Goal: Information Seeking & Learning: Learn about a topic

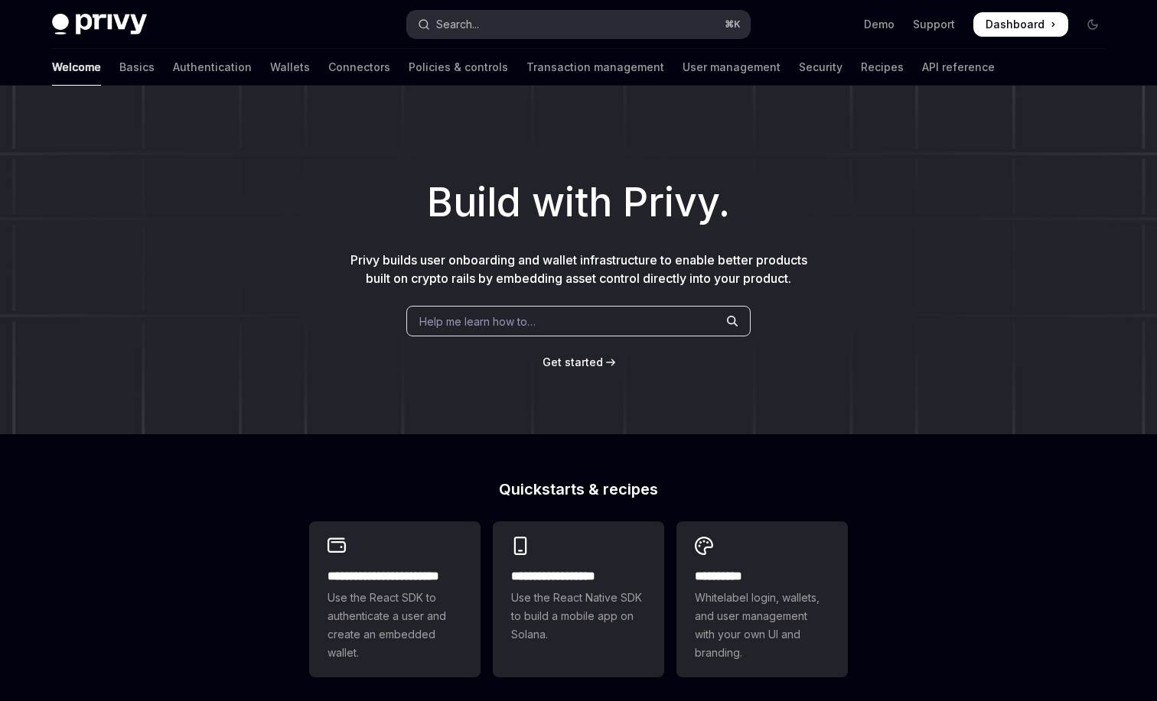
click at [506, 21] on button "Search... ⌘ K" at bounding box center [578, 25] width 343 height 28
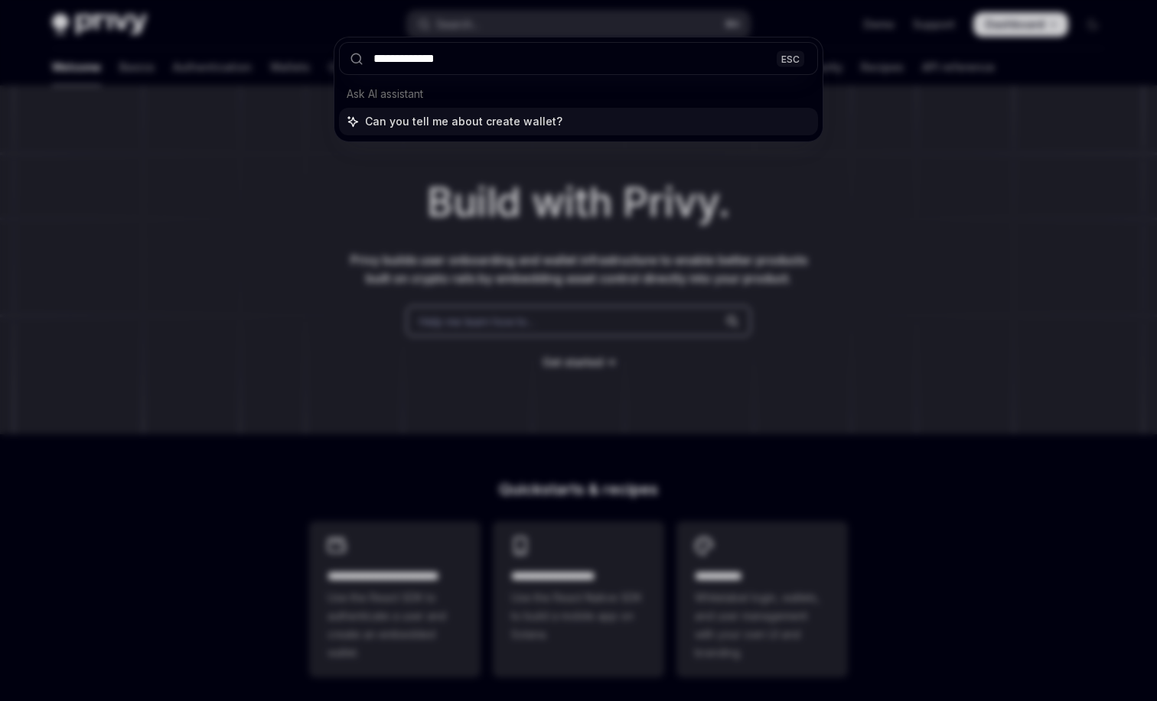
type input "**********"
type textarea "*"
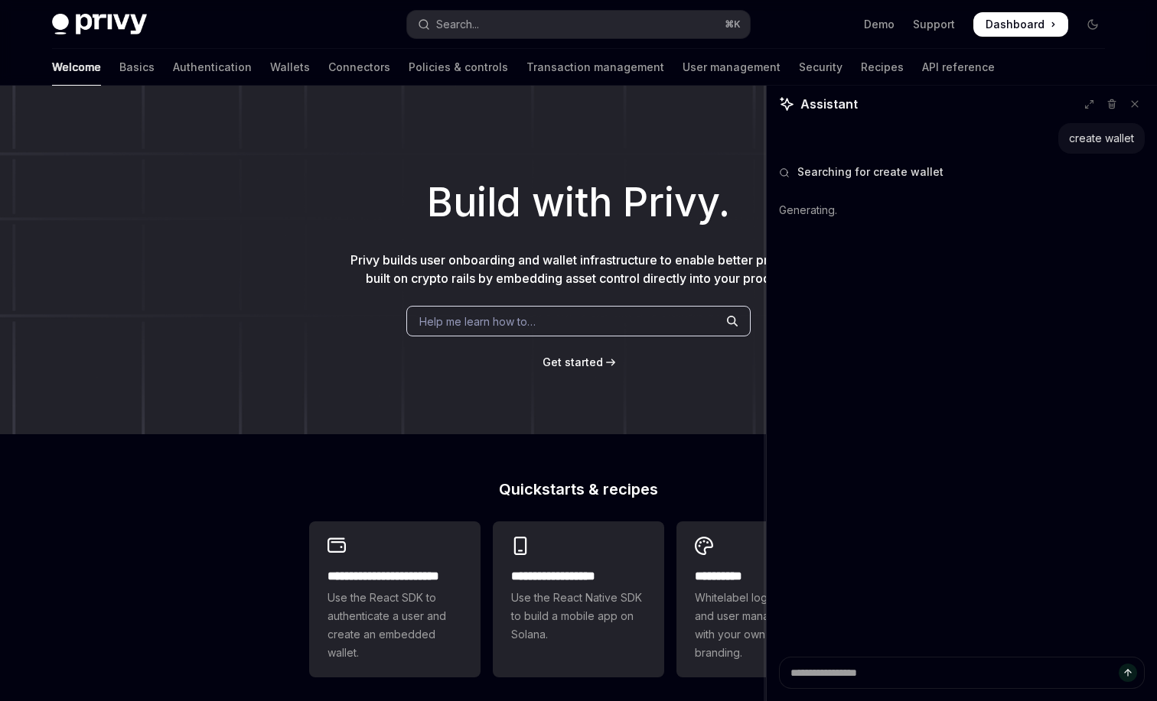
drag, startPoint x: 874, startPoint y: 228, endPoint x: 765, endPoint y: 229, distance: 108.6
click at [765, 229] on div at bounding box center [764, 394] width 3 height 616
click at [173, 63] on link "Authentication" at bounding box center [212, 67] width 79 height 37
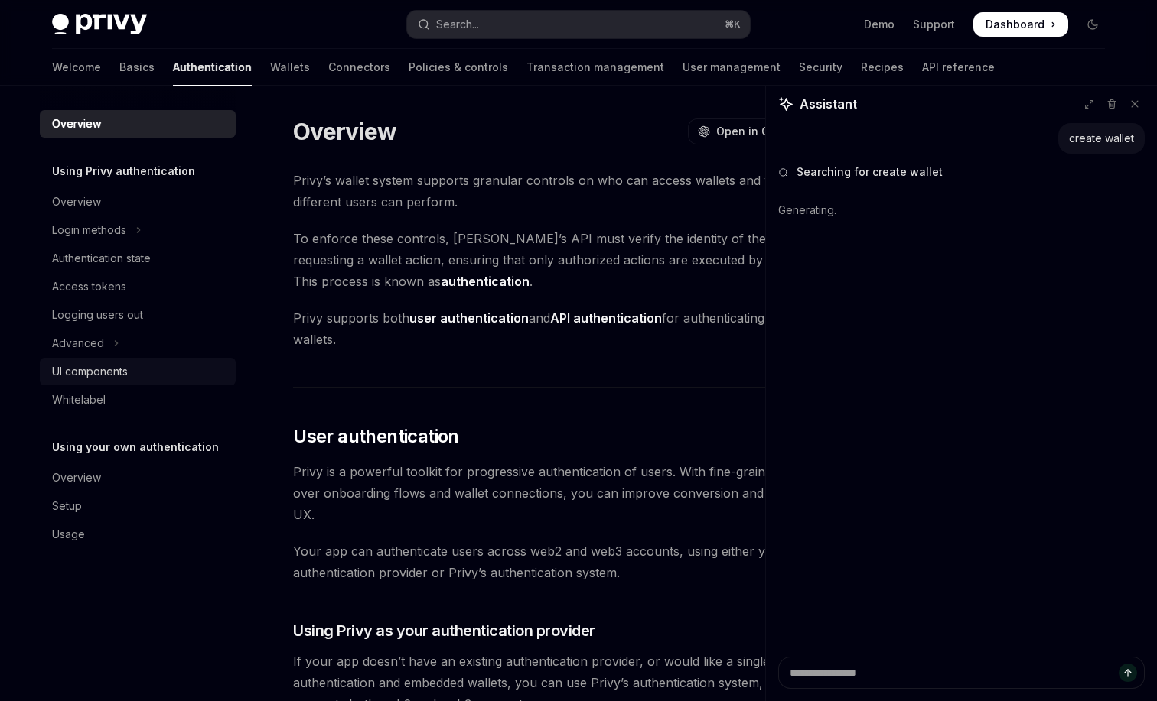
click at [102, 365] on div "UI components" at bounding box center [90, 372] width 76 height 18
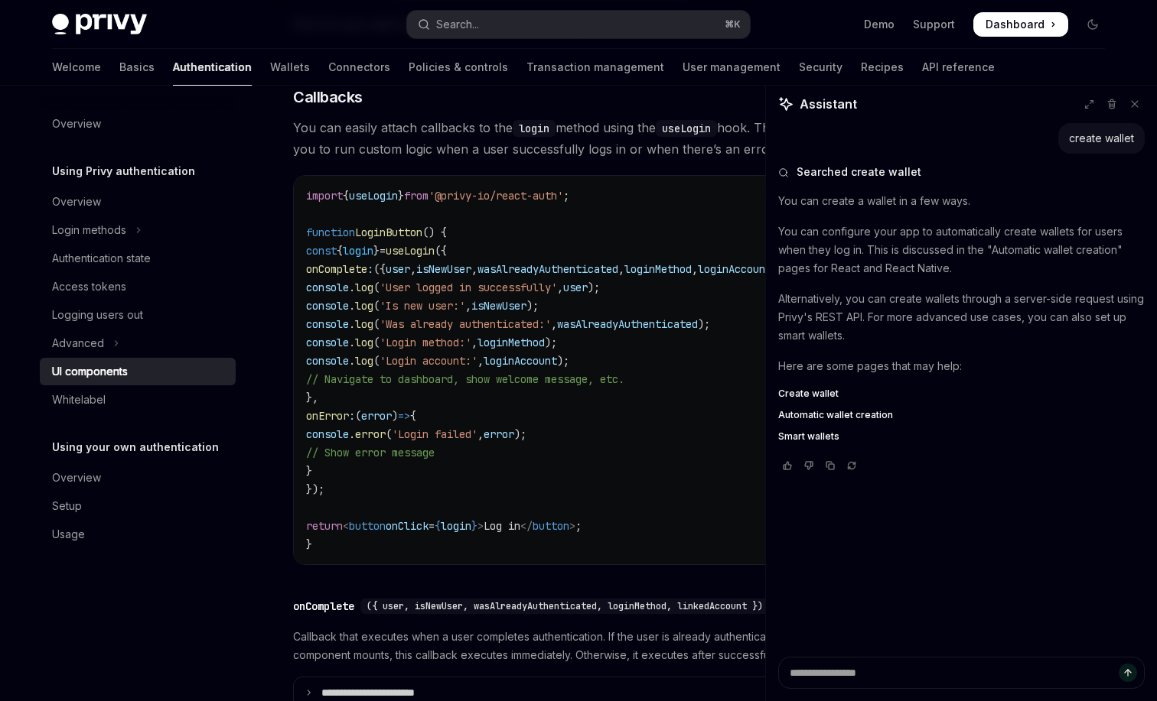
click at [813, 394] on span "Create wallet" at bounding box center [808, 394] width 60 height 12
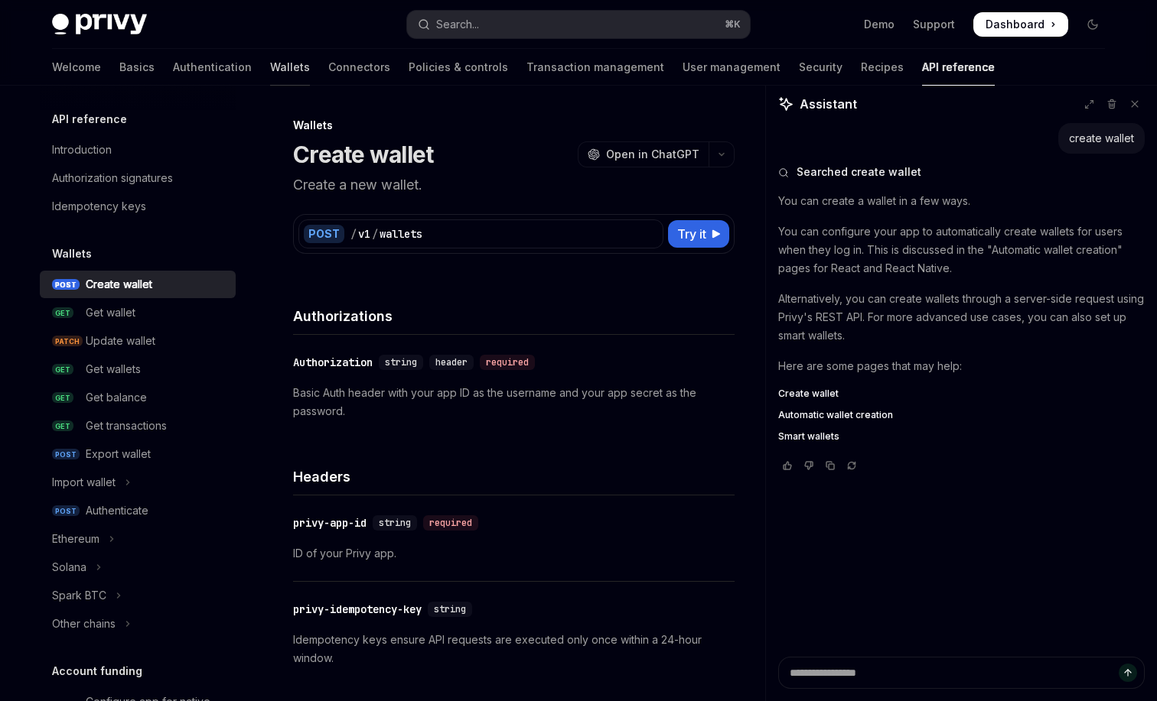
click at [270, 64] on link "Wallets" at bounding box center [290, 67] width 40 height 37
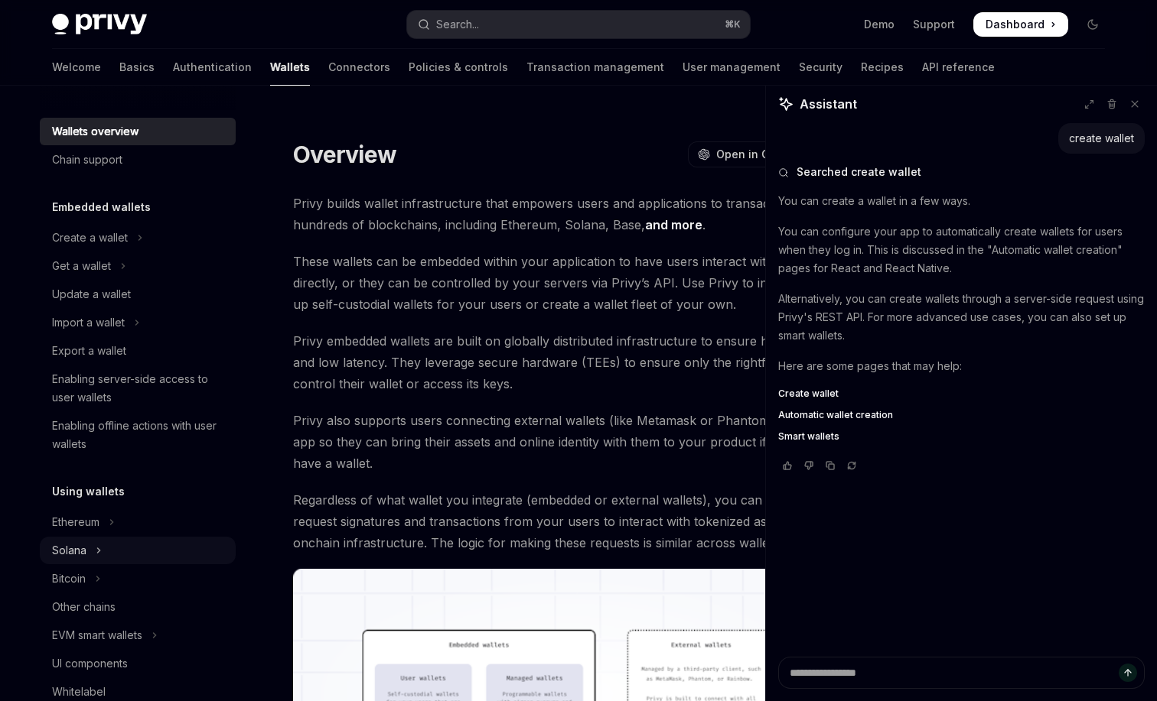
click at [119, 546] on button "Solana" at bounding box center [138, 551] width 196 height 28
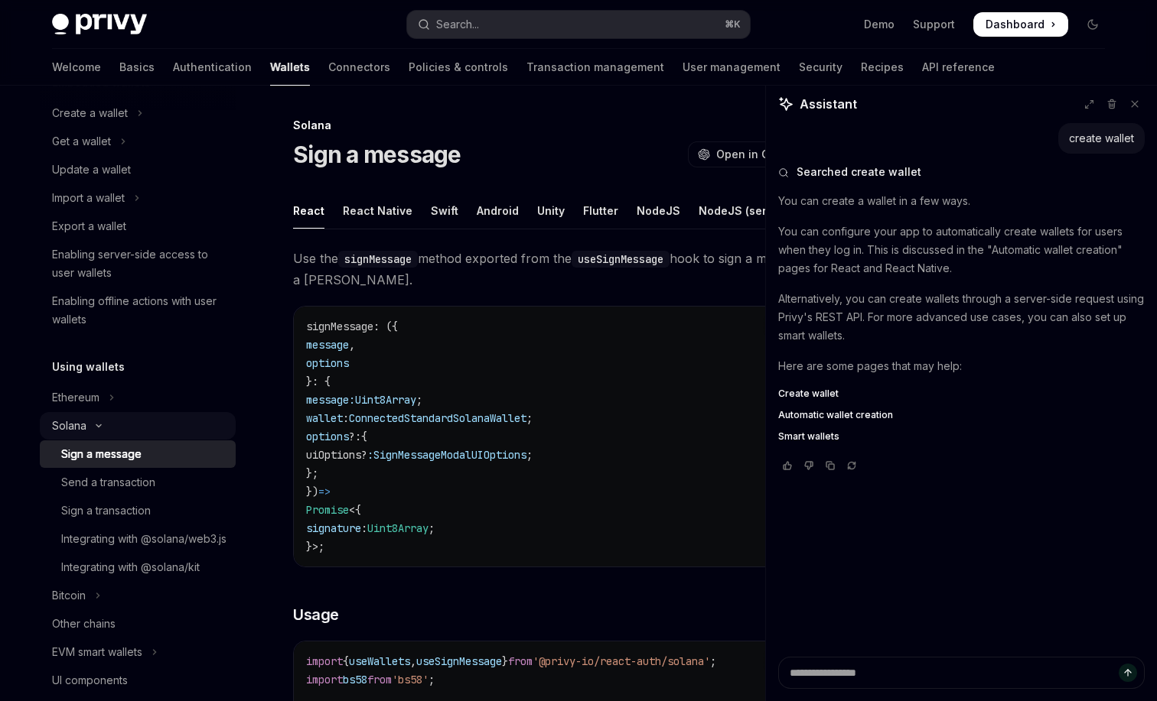
scroll to position [180, 0]
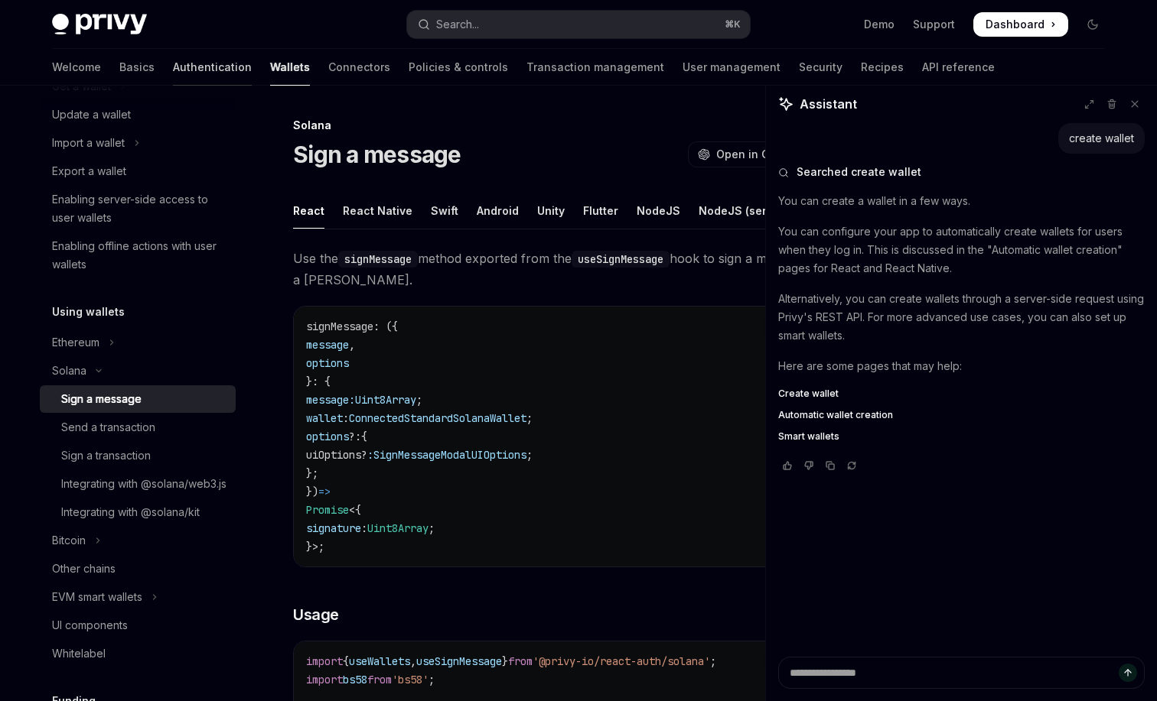
click at [173, 56] on link "Authentication" at bounding box center [212, 67] width 79 height 37
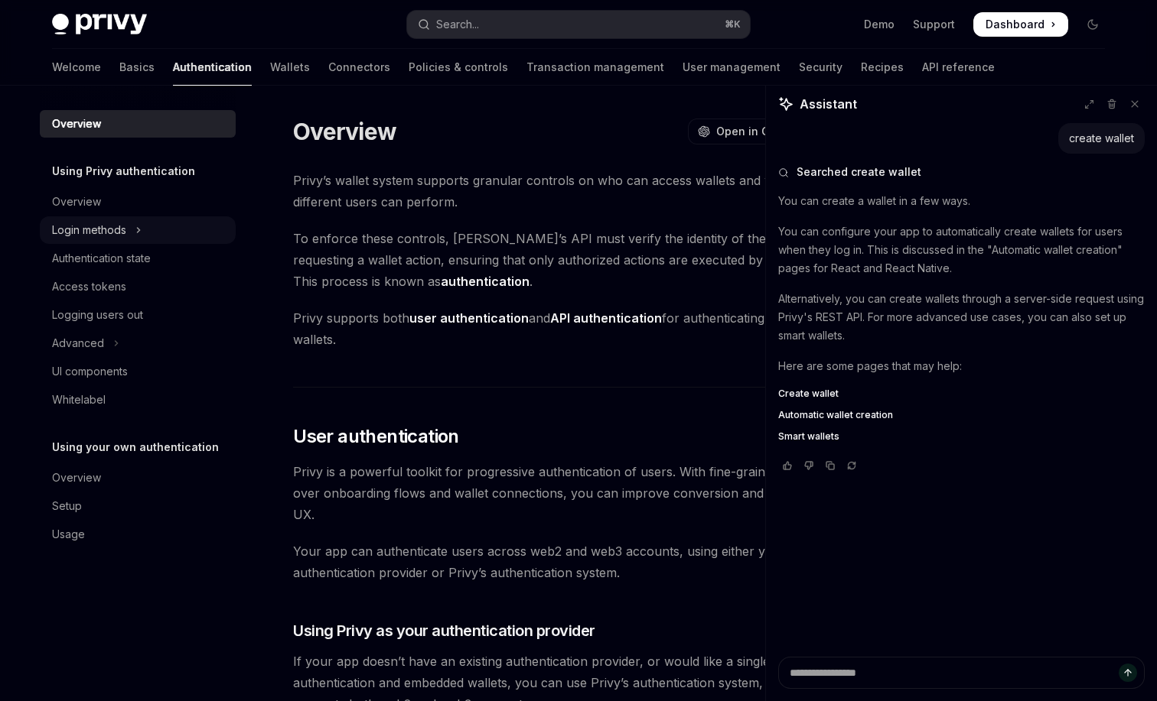
click at [101, 233] on div "Login methods" at bounding box center [89, 230] width 74 height 18
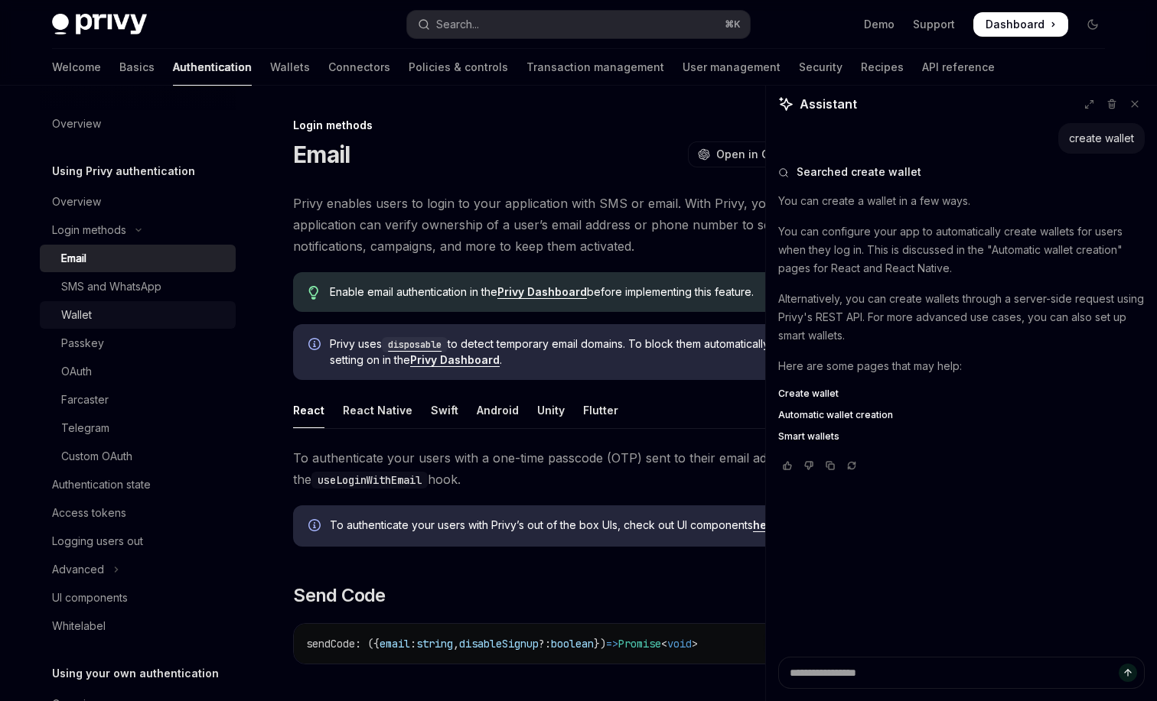
click at [92, 309] on div "Wallet" at bounding box center [76, 315] width 31 height 18
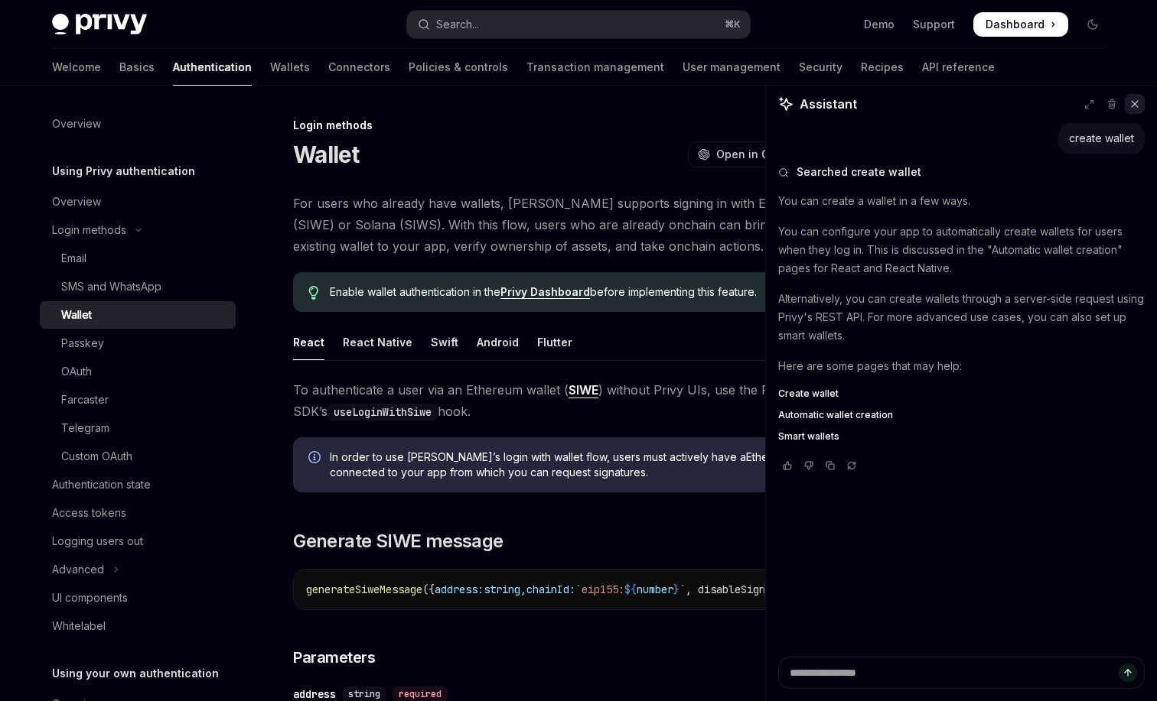
click at [1136, 102] on icon at bounding box center [1134, 104] width 6 height 6
type textarea "*"
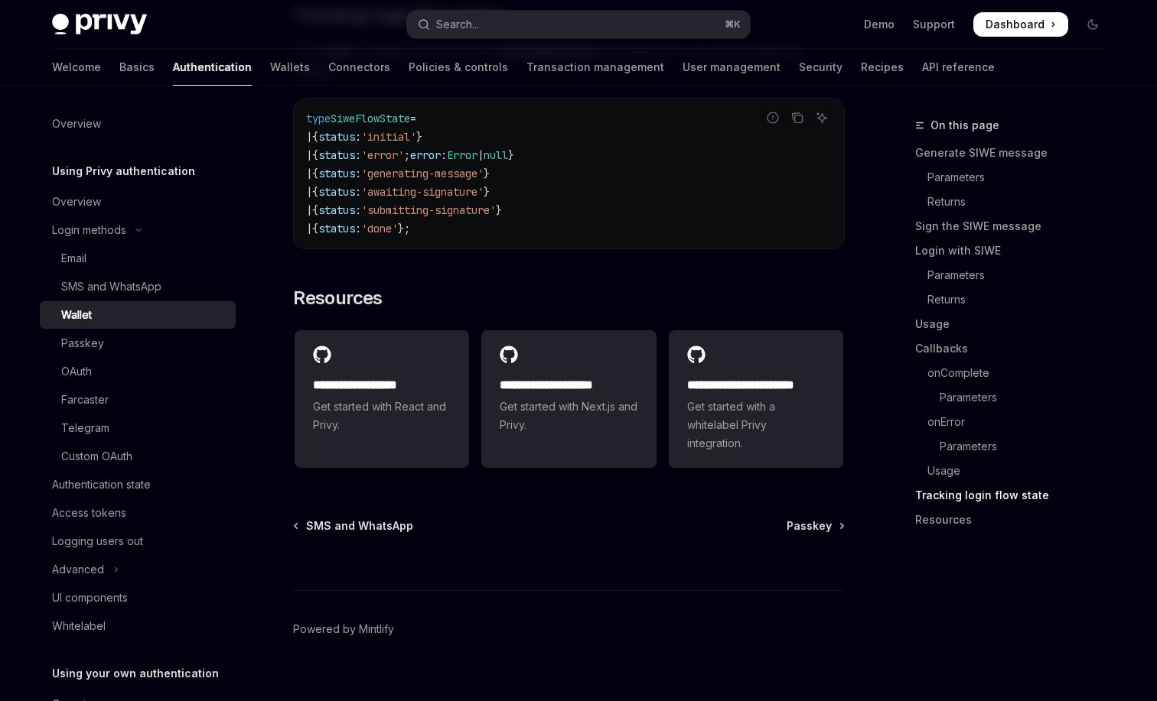
scroll to position [3961, 0]
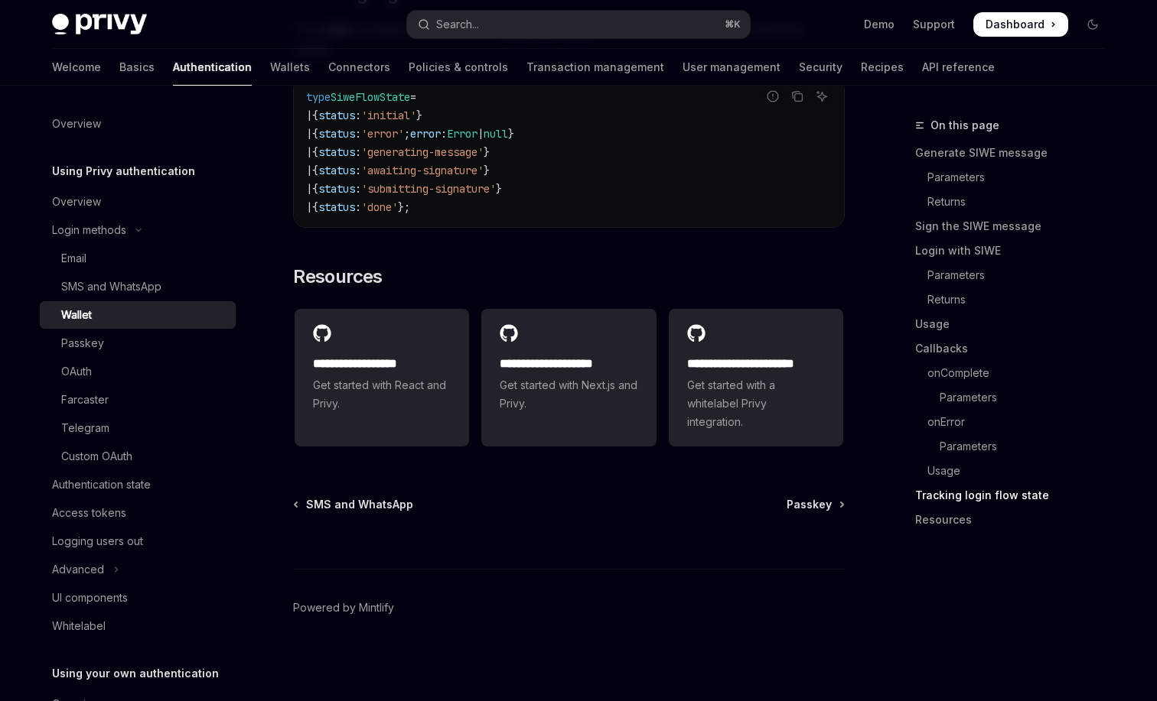
click at [565, 41] on div "Privy Docs home page Search... ⌘ K Demo Support Dashboard Dashboard Search..." at bounding box center [578, 24] width 1053 height 49
click at [563, 40] on div "Privy Docs home page Search... ⌘ K Demo Support Dashboard Dashboard Search..." at bounding box center [578, 24] width 1053 height 49
click at [563, 34] on button "Search... ⌘ K" at bounding box center [578, 25] width 343 height 28
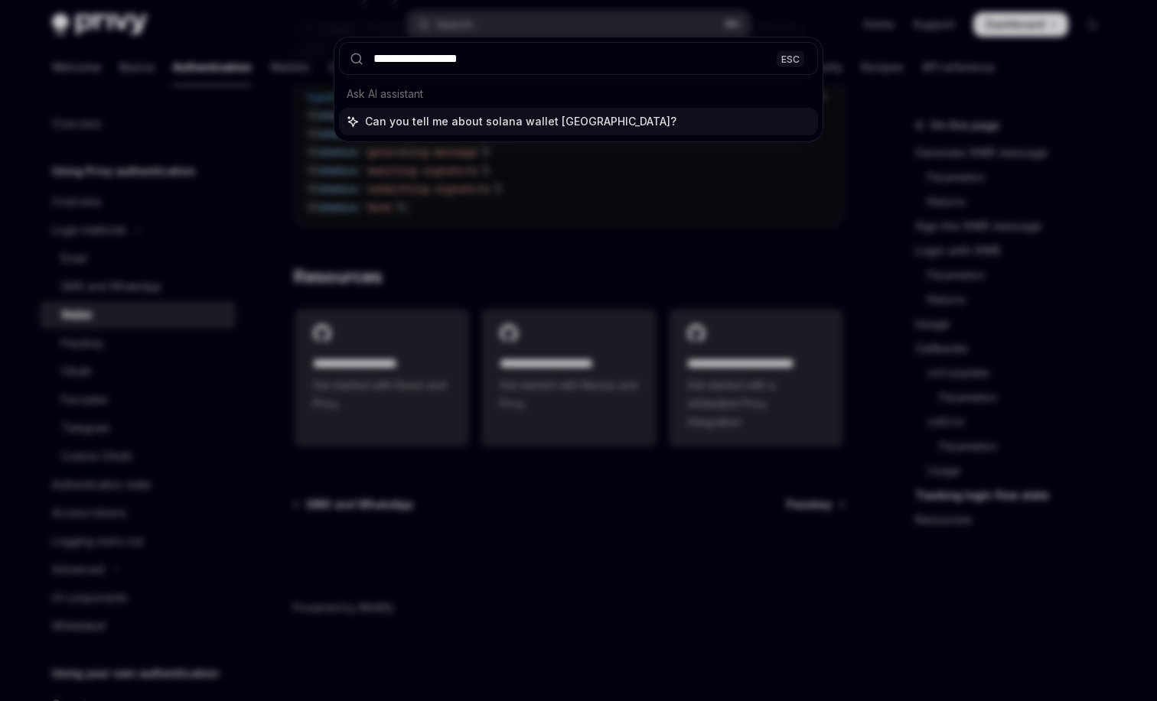
type input "**********"
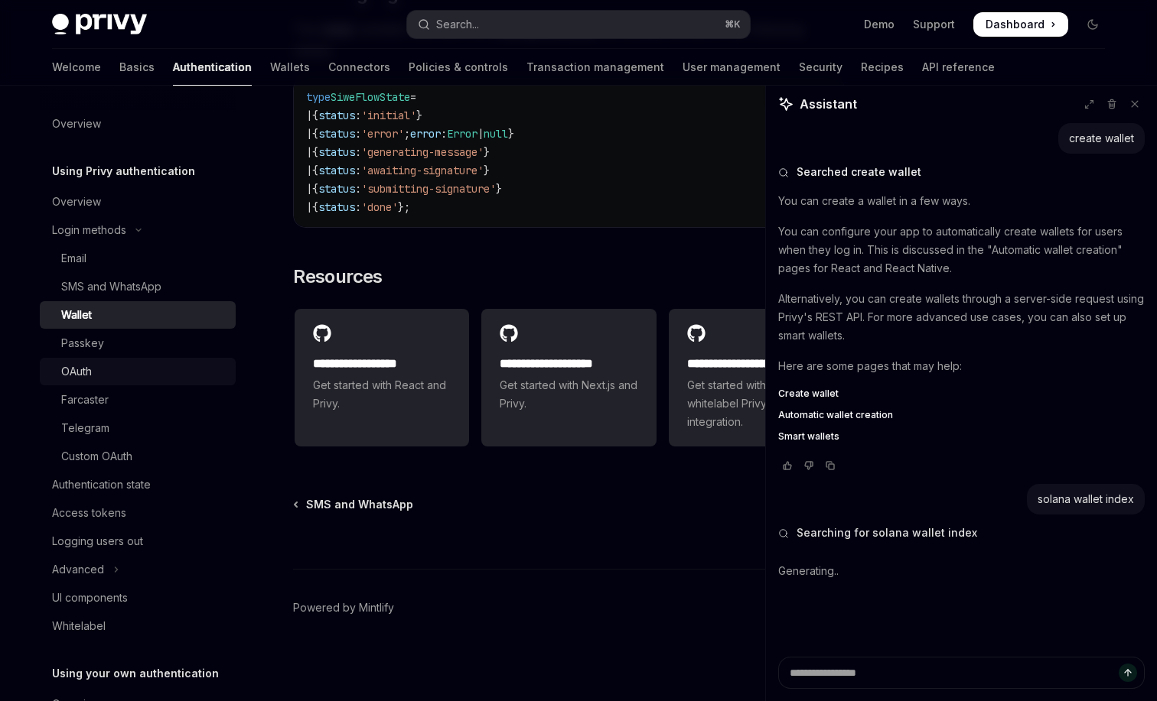
scroll to position [104, 0]
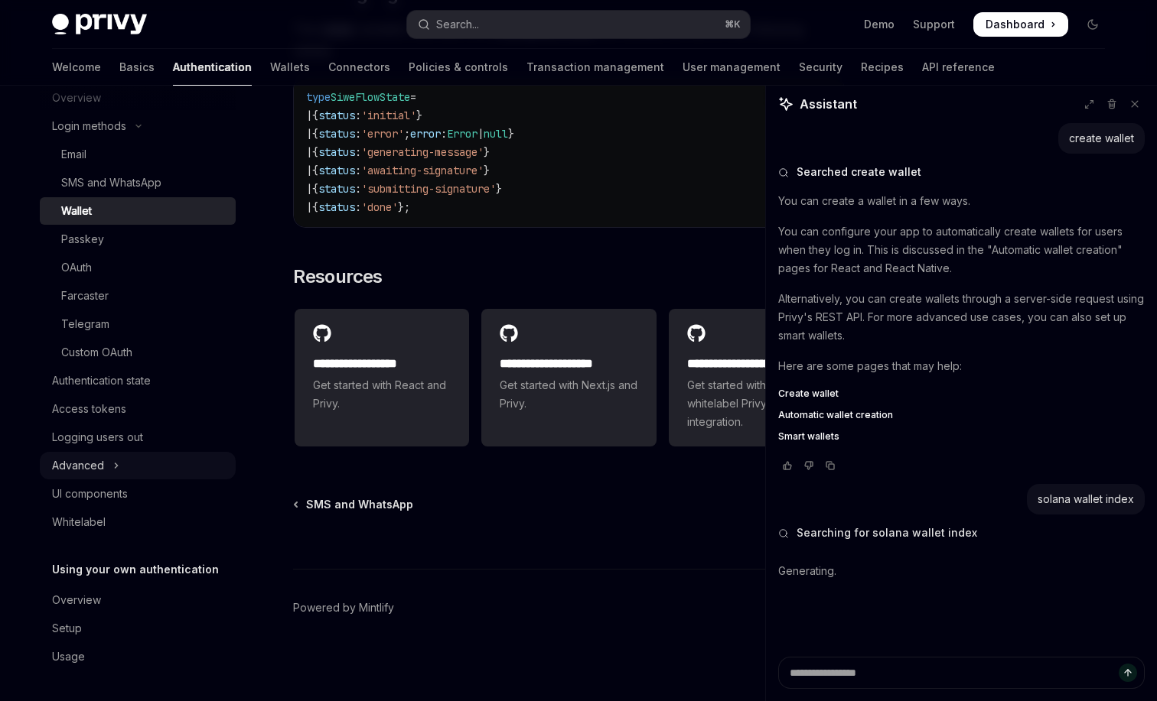
click at [127, 469] on button "Advanced" at bounding box center [138, 466] width 196 height 28
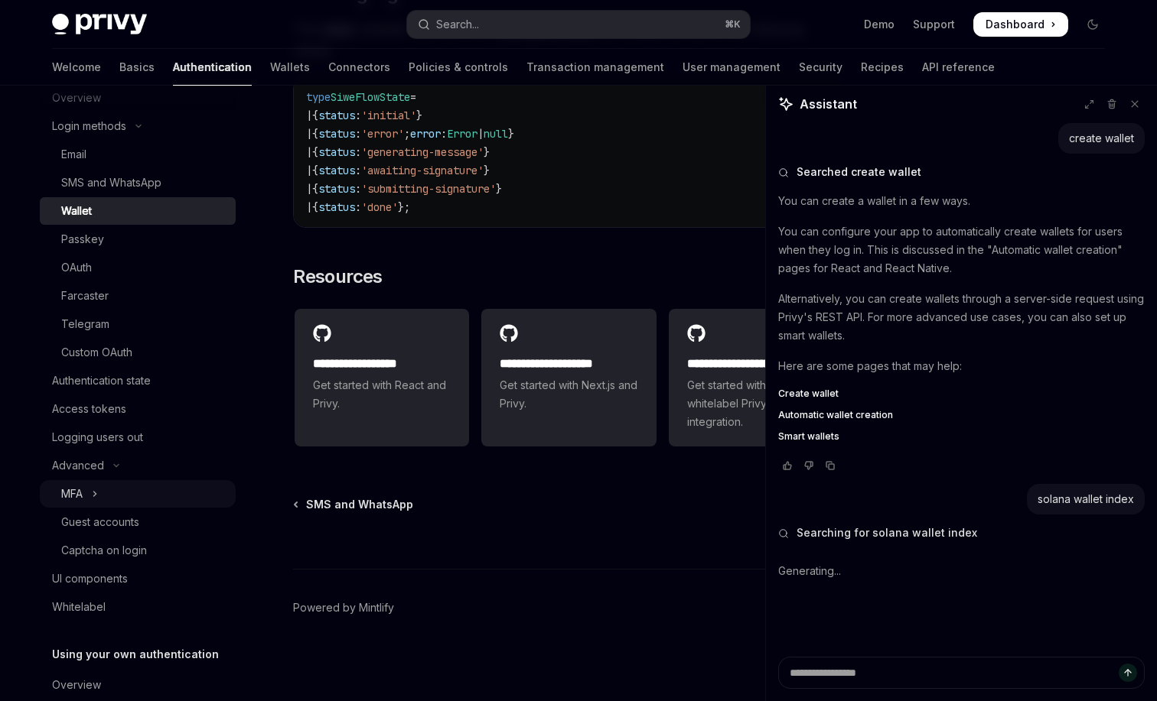
click at [122, 496] on button "MFA" at bounding box center [138, 494] width 196 height 28
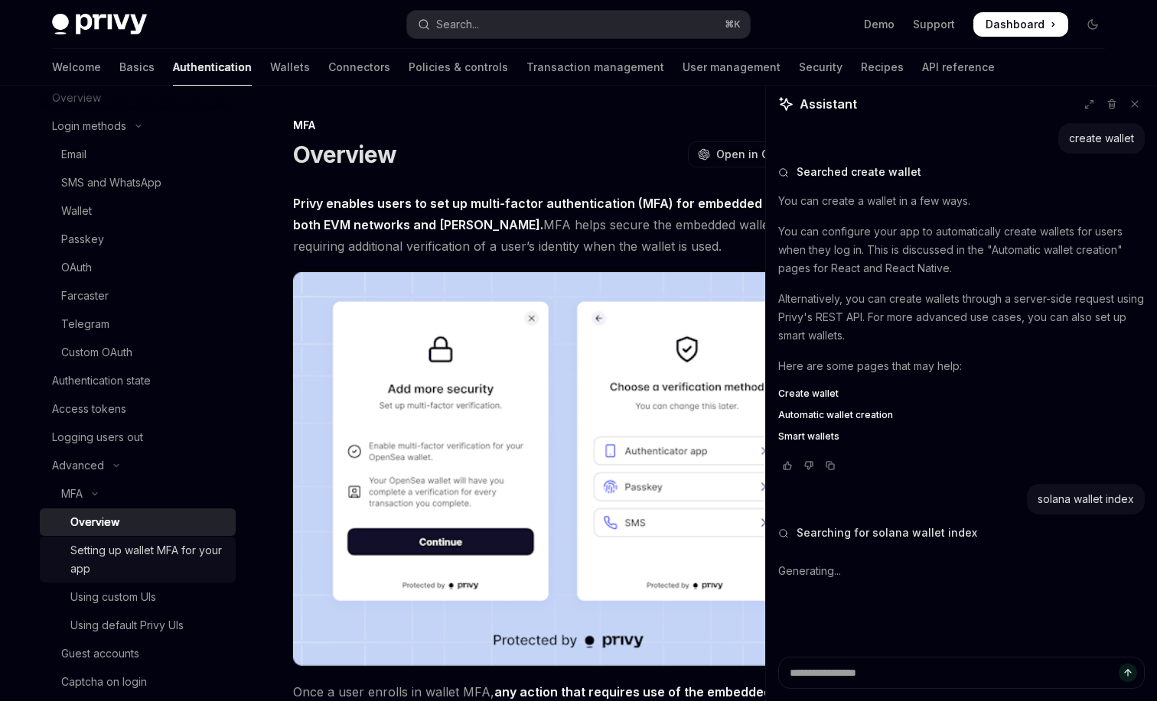
scroll to position [321, 0]
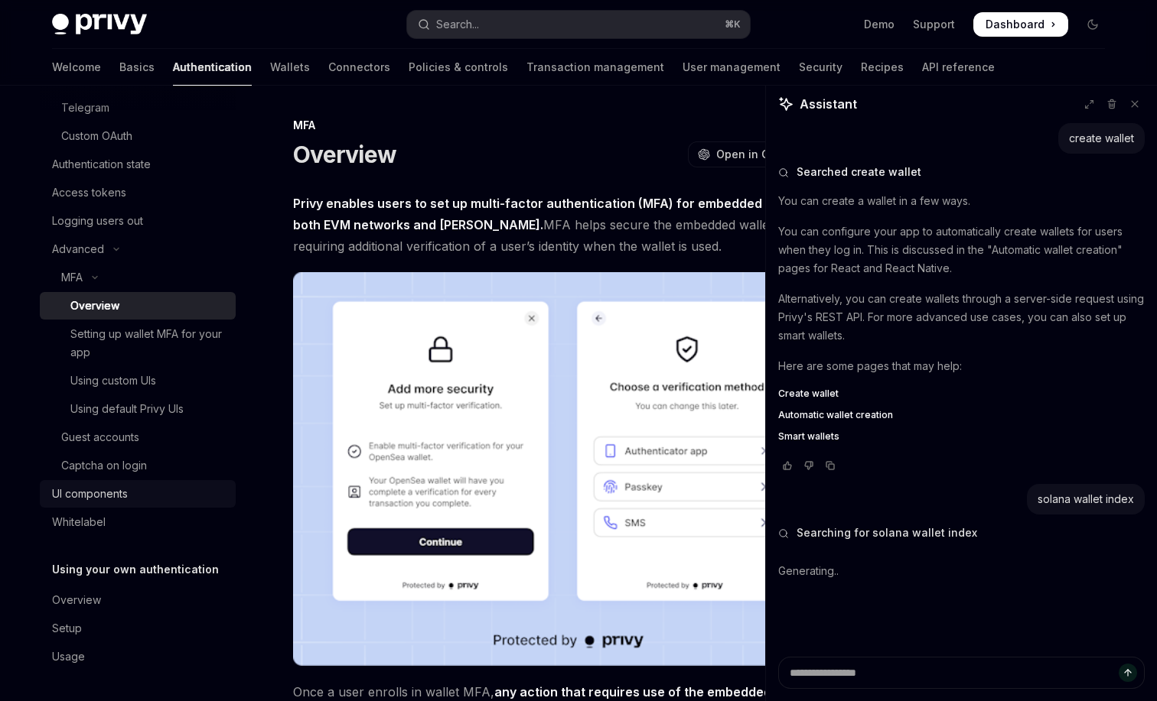
click at [181, 487] on div "UI components" at bounding box center [139, 494] width 174 height 18
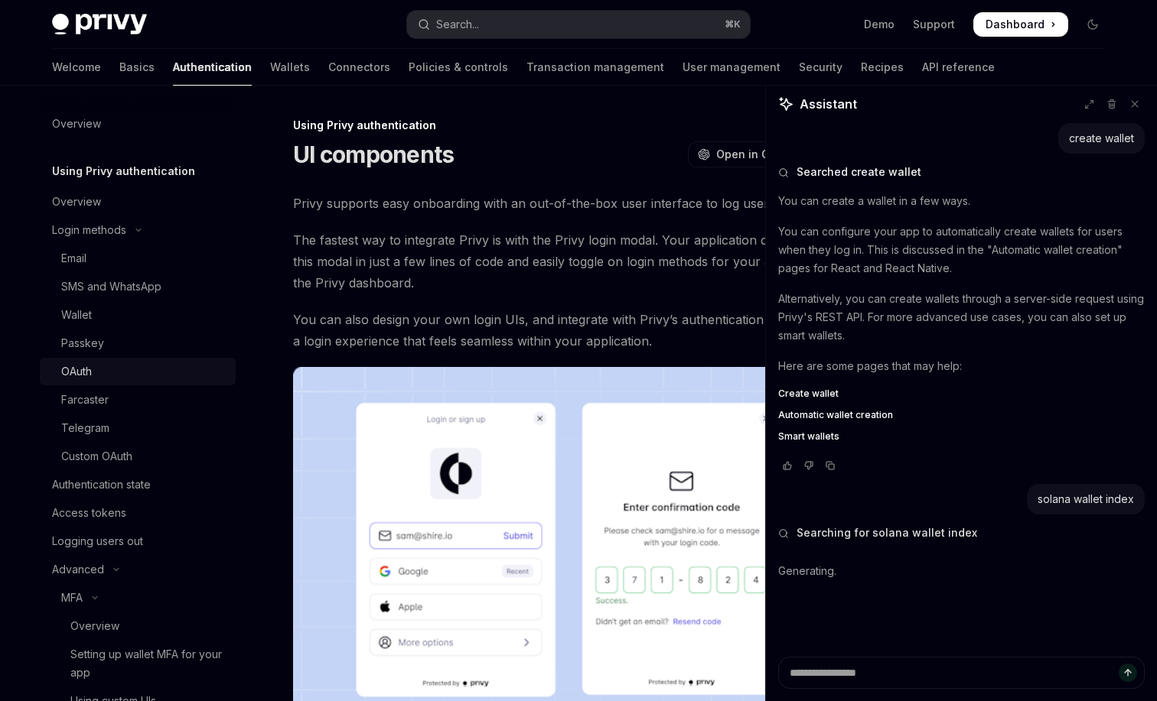
click at [194, 369] on div "OAuth" at bounding box center [143, 372] width 165 height 18
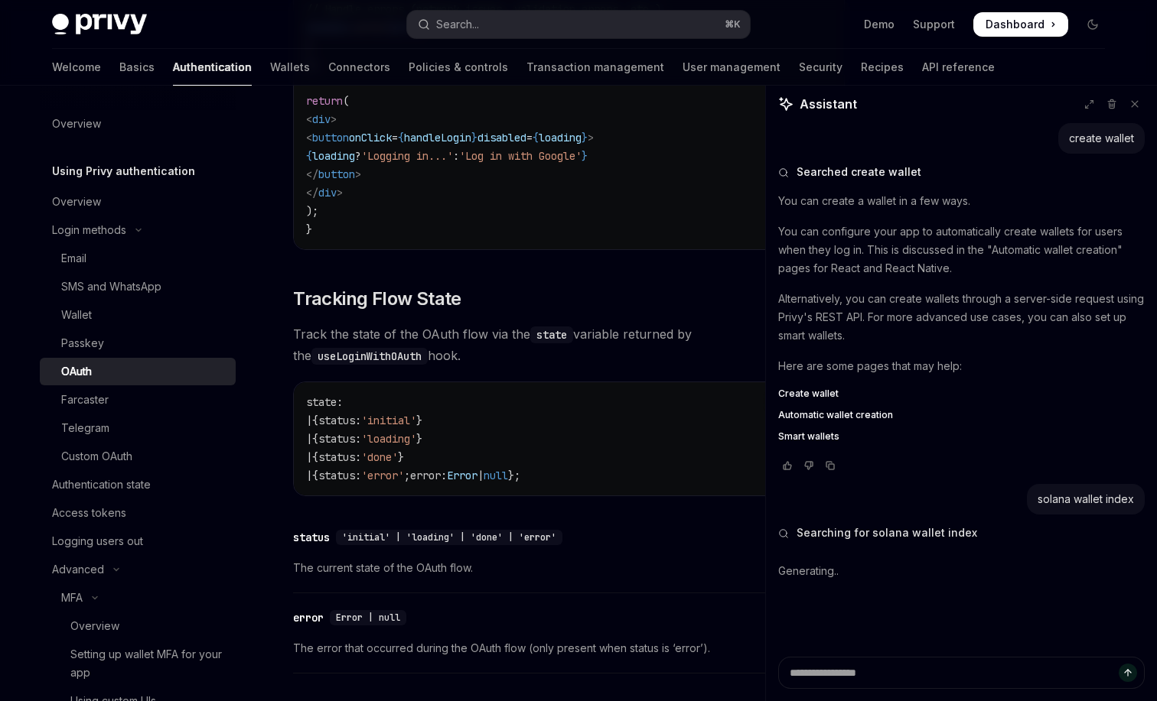
scroll to position [1287, 0]
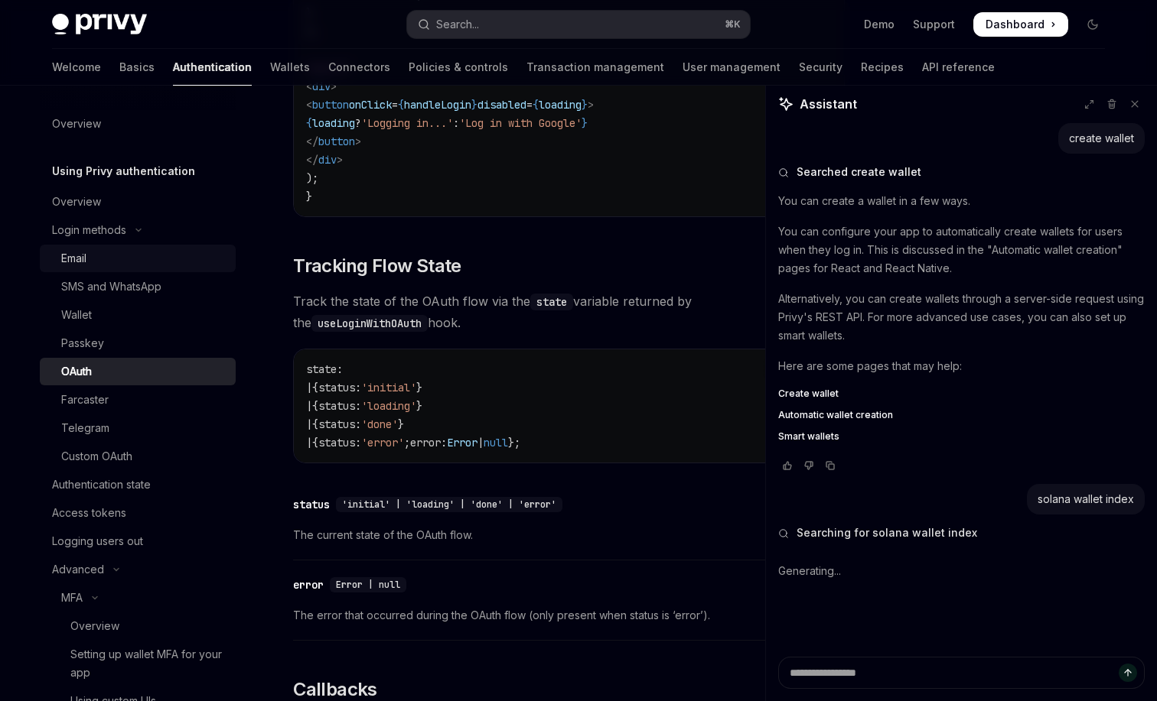
click at [158, 260] on div "Email" at bounding box center [143, 258] width 165 height 18
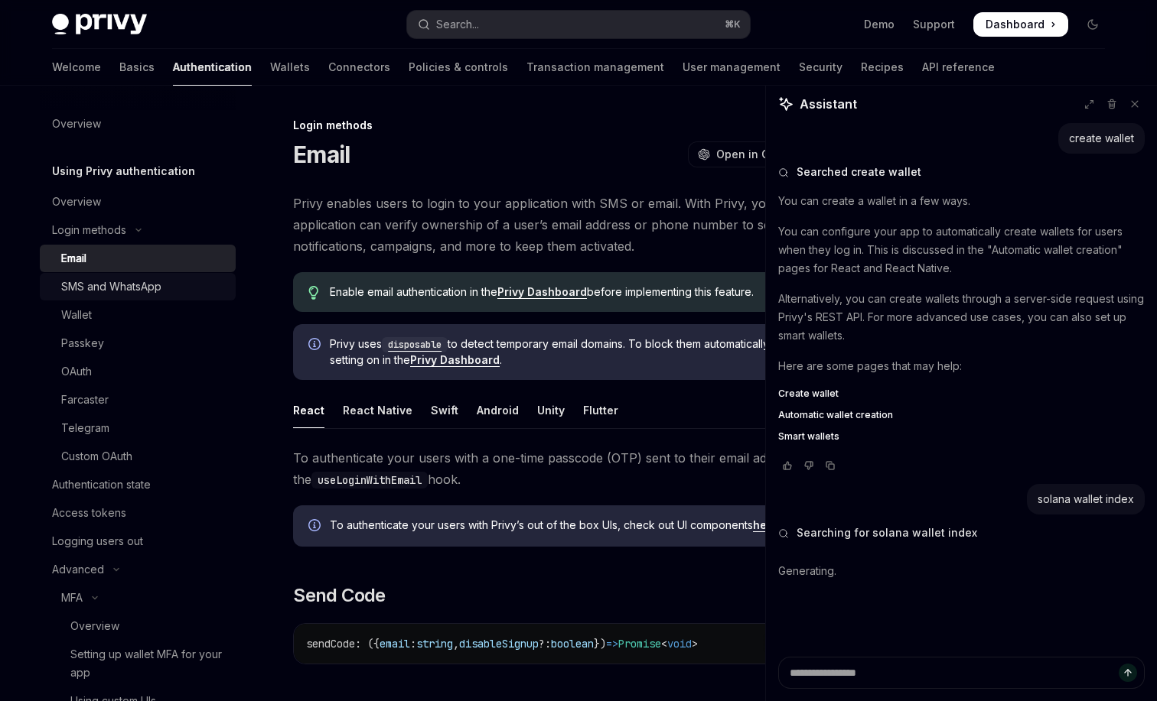
click at [151, 288] on div "SMS and WhatsApp" at bounding box center [111, 287] width 100 height 18
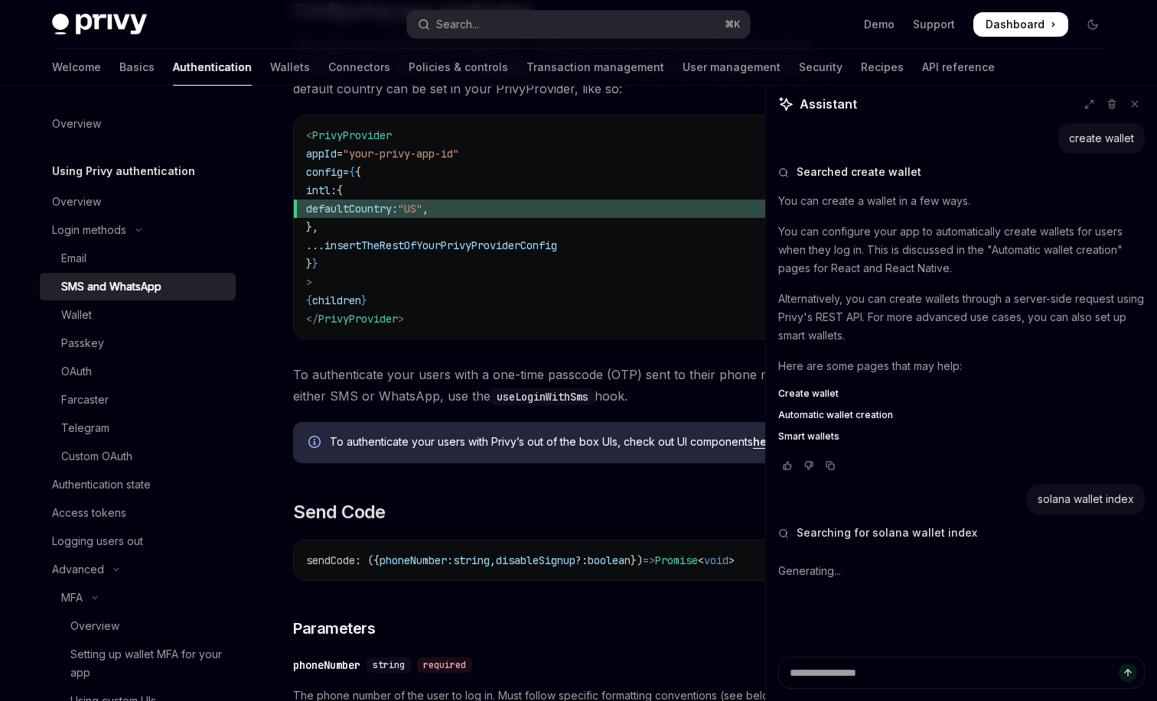
scroll to position [397, 0]
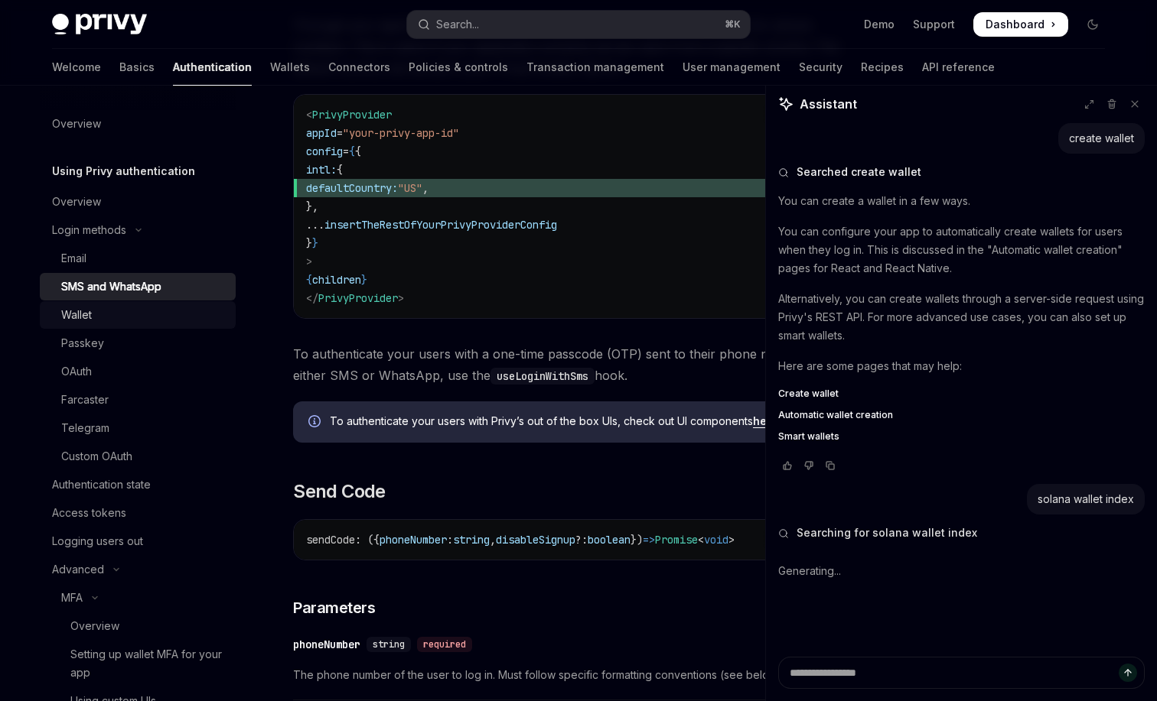
click at [156, 306] on div "Wallet" at bounding box center [143, 315] width 165 height 18
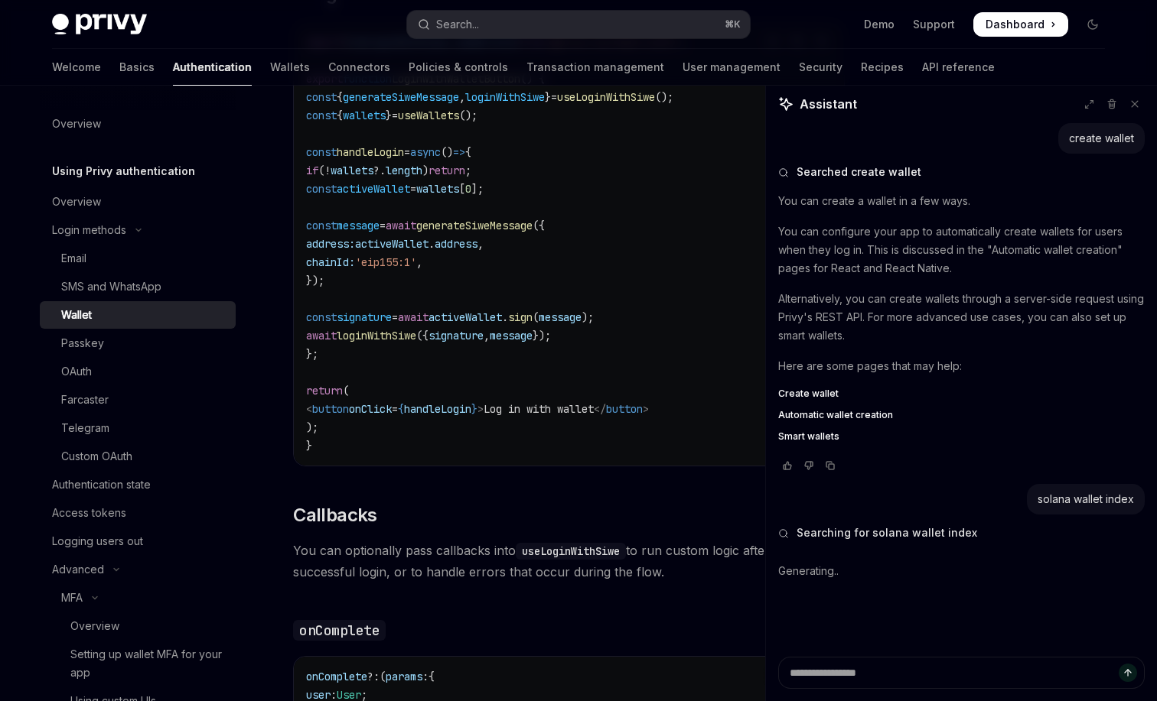
scroll to position [1984, 0]
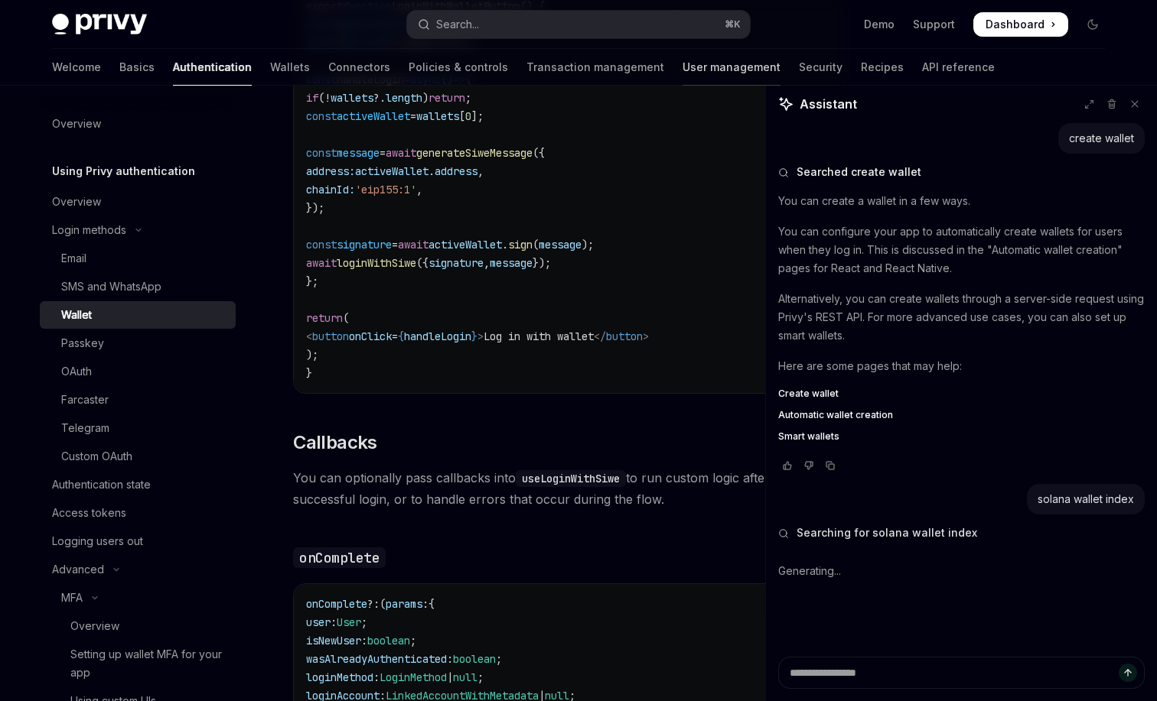
click at [682, 52] on link "User management" at bounding box center [731, 67] width 98 height 37
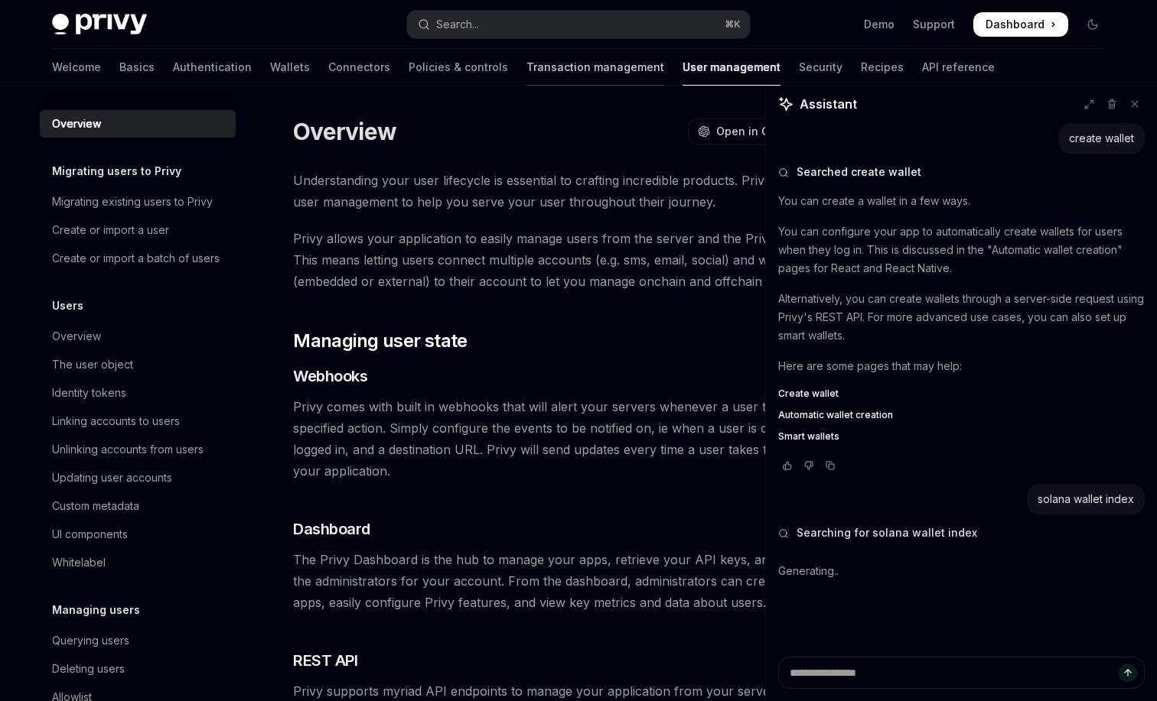
click at [529, 71] on link "Transaction management" at bounding box center [595, 67] width 138 height 37
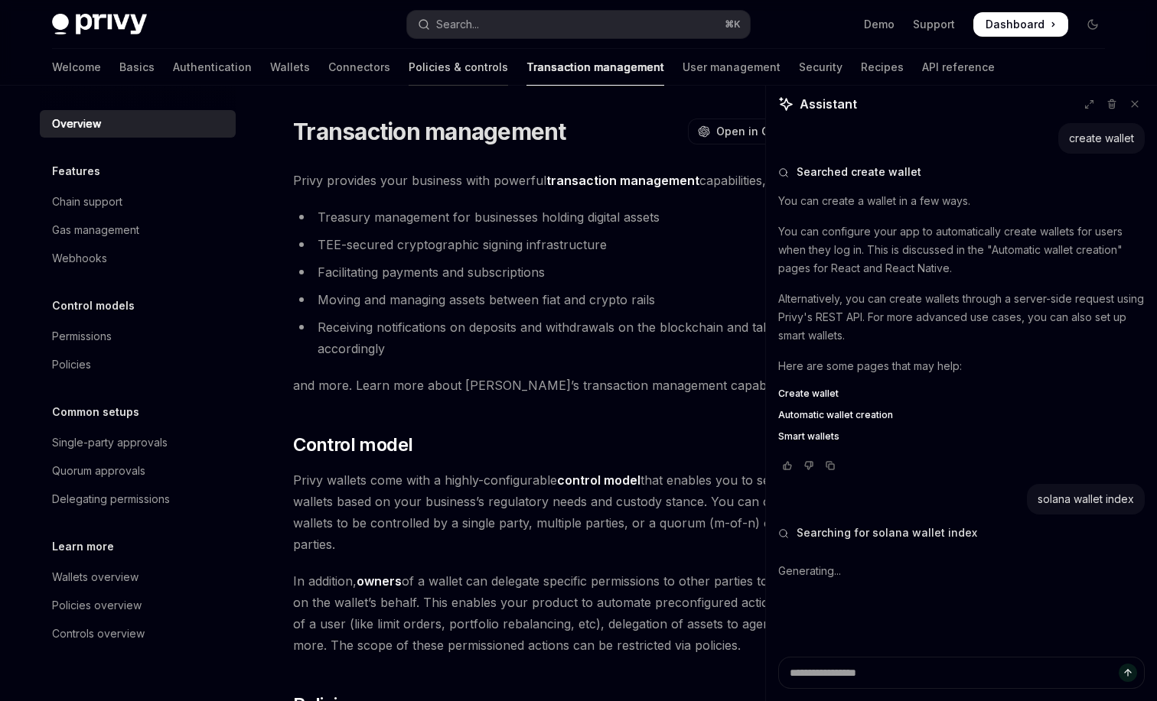
click at [409, 61] on link "Policies & controls" at bounding box center [458, 67] width 99 height 37
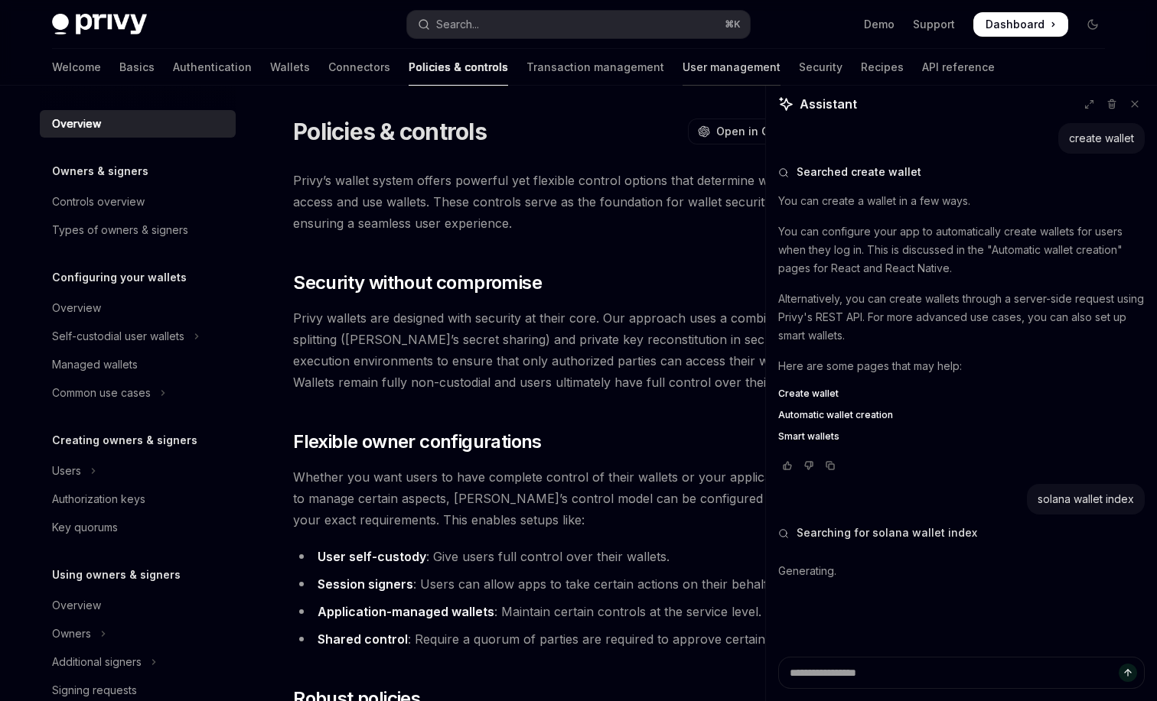
click at [682, 73] on link "User management" at bounding box center [731, 67] width 98 height 37
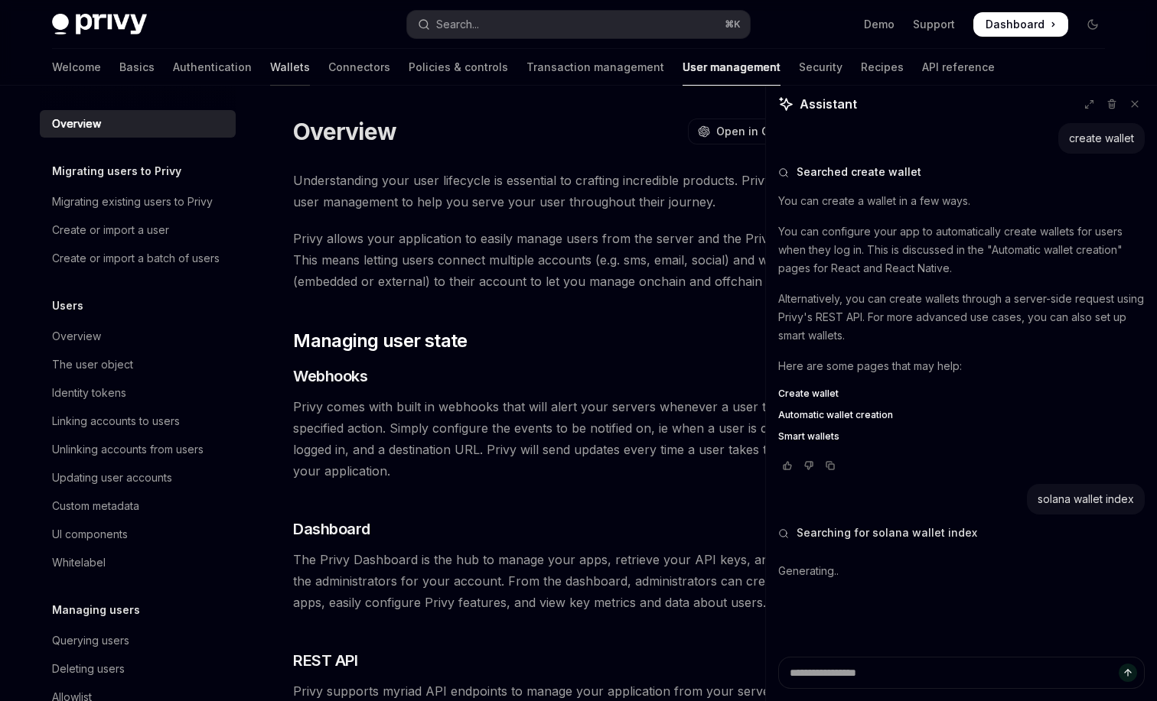
click at [270, 67] on link "Wallets" at bounding box center [290, 67] width 40 height 37
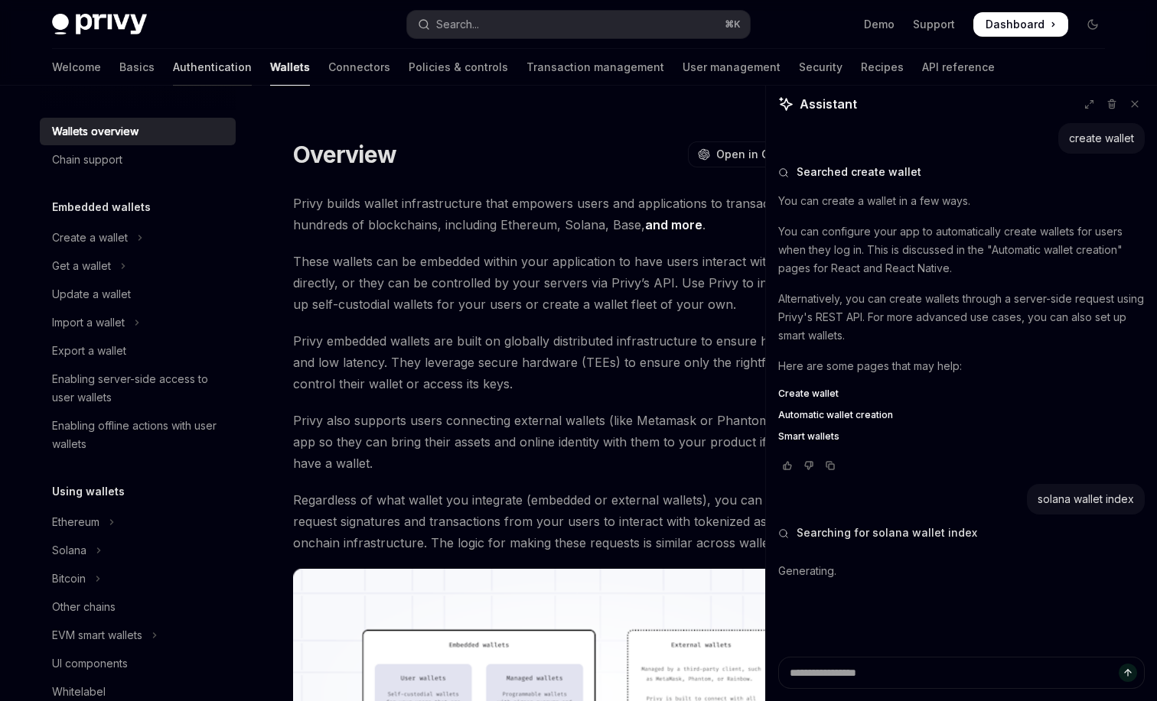
click at [173, 62] on link "Authentication" at bounding box center [212, 67] width 79 height 37
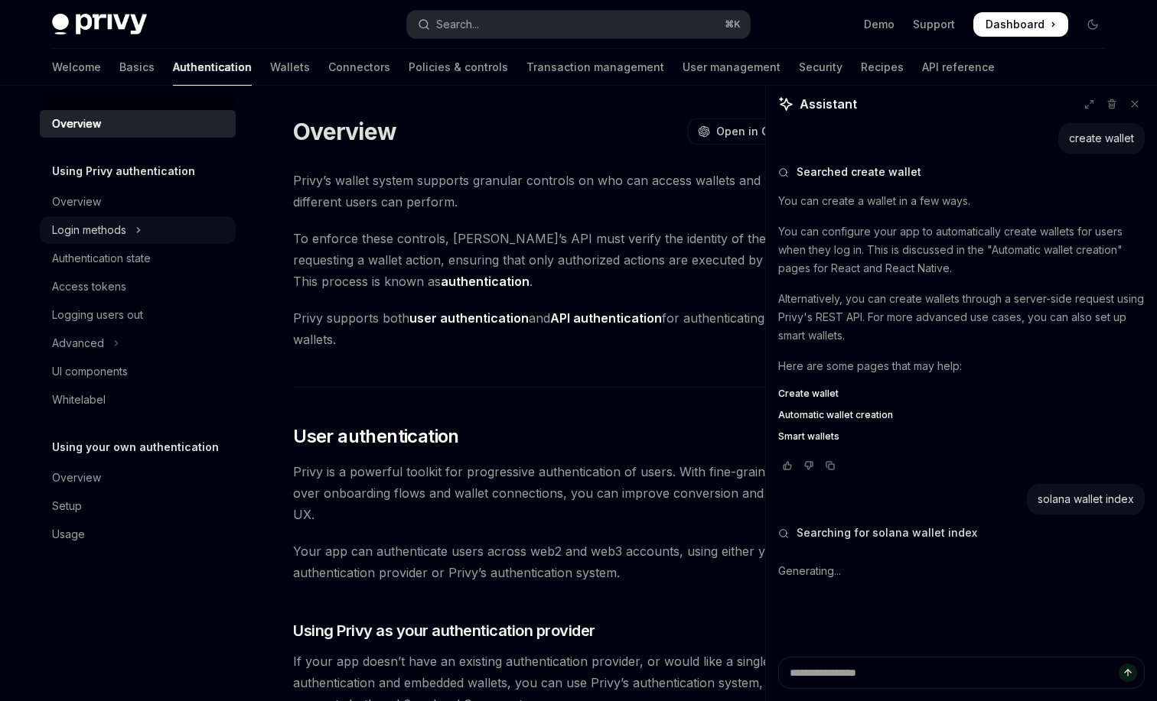
click at [117, 236] on div "Login methods" at bounding box center [89, 230] width 74 height 18
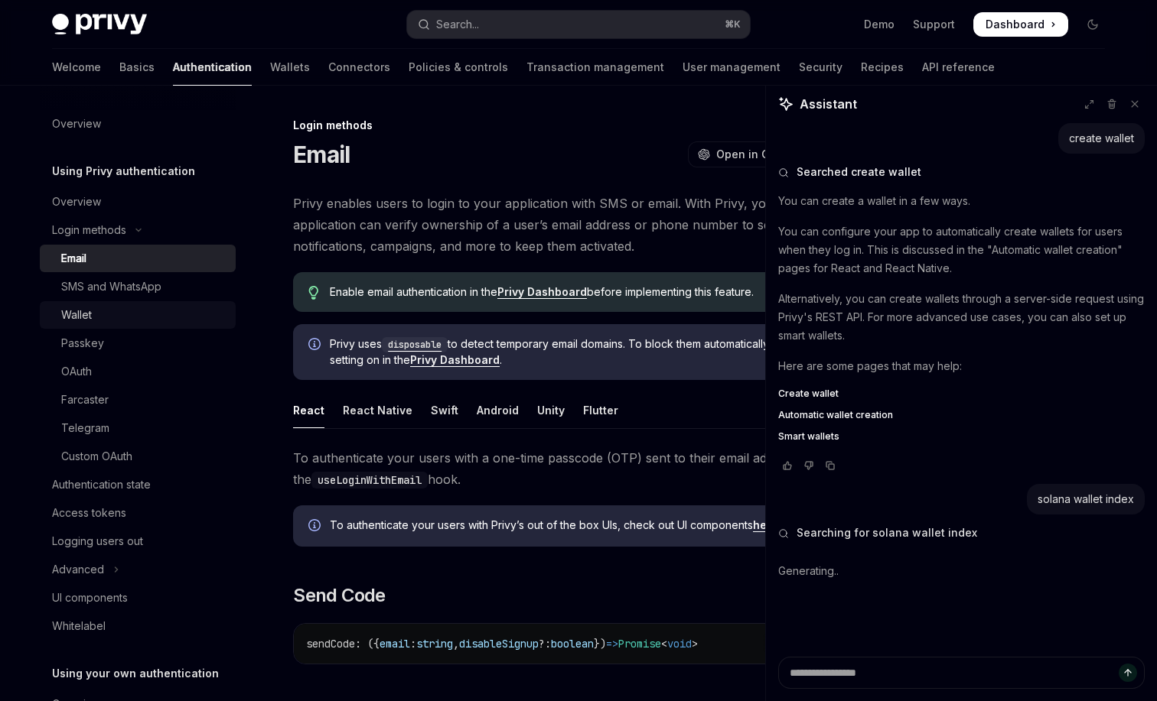
click at [114, 306] on div "Wallet" at bounding box center [143, 315] width 165 height 18
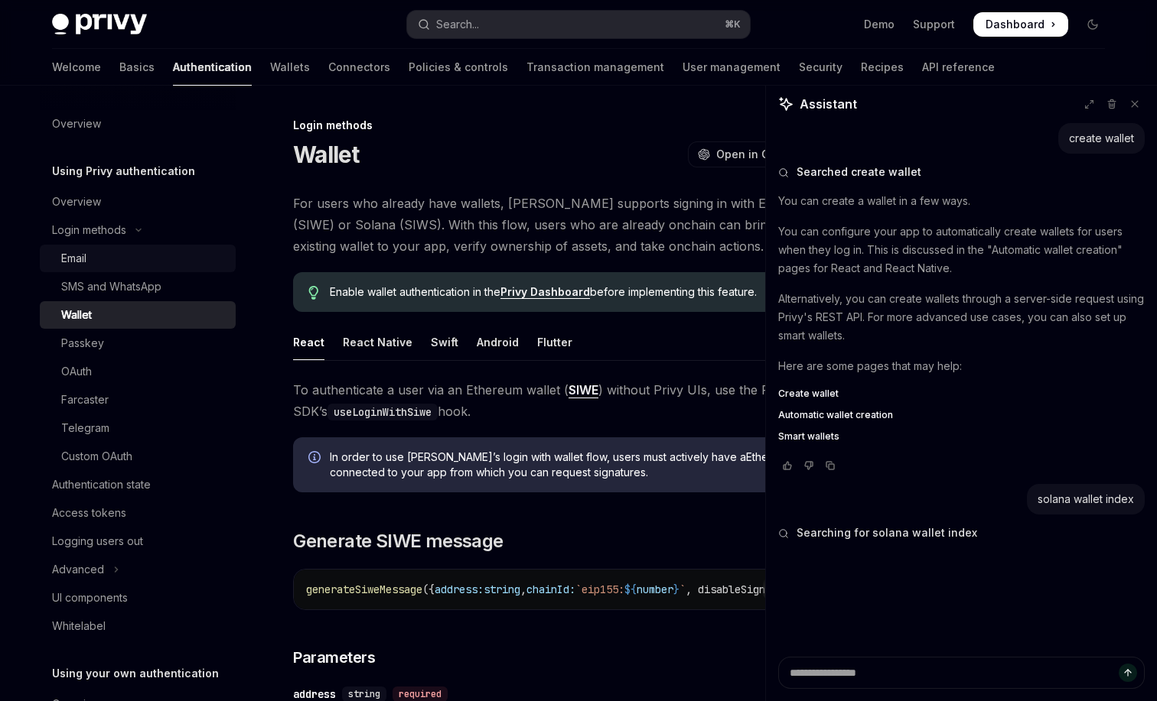
click at [179, 261] on div "Email" at bounding box center [143, 258] width 165 height 18
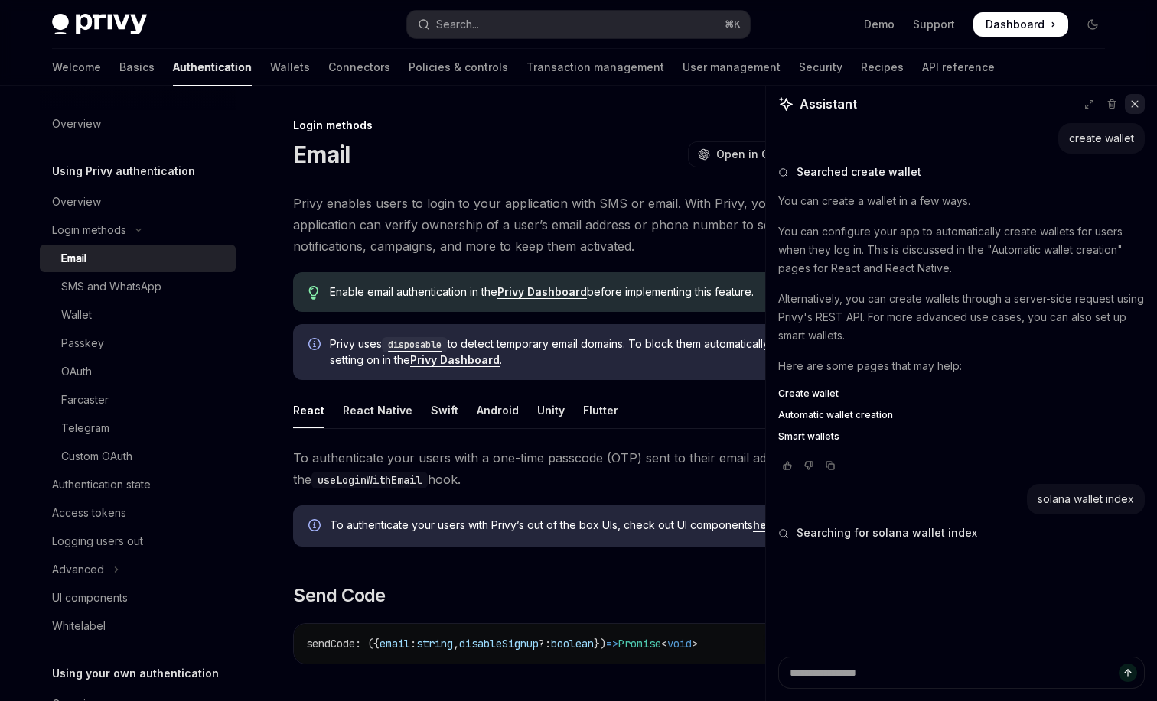
click at [1141, 101] on button at bounding box center [1135, 104] width 20 height 20
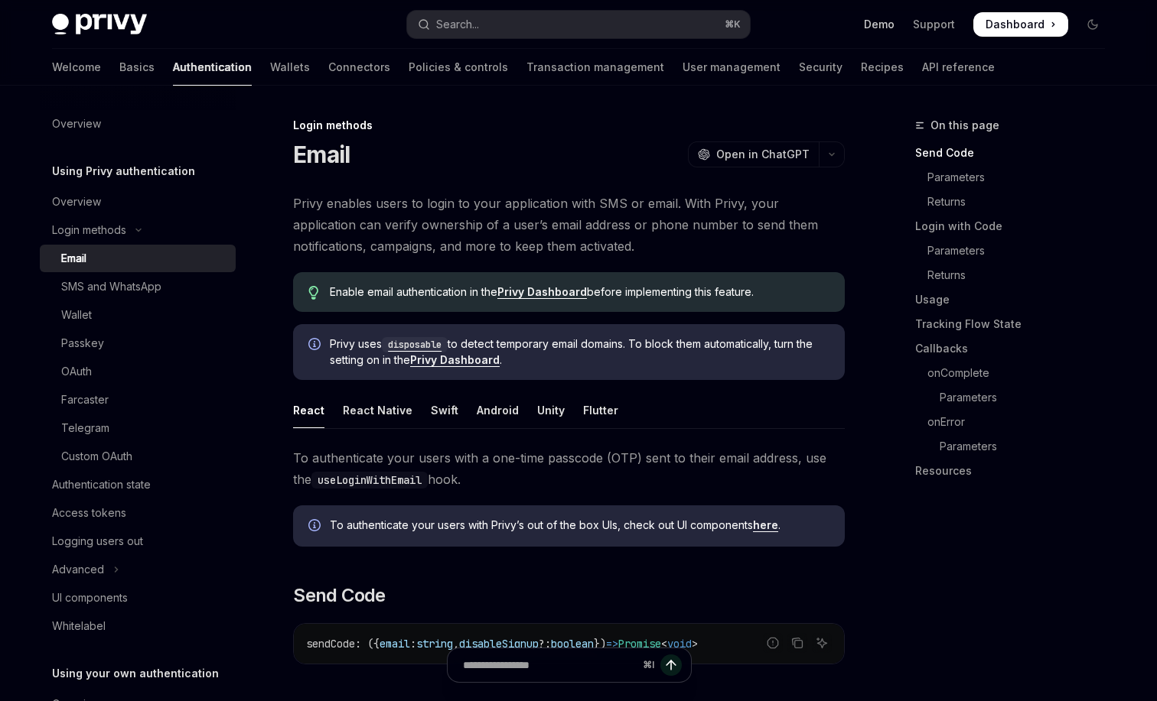
click at [890, 23] on link "Demo" at bounding box center [879, 24] width 31 height 15
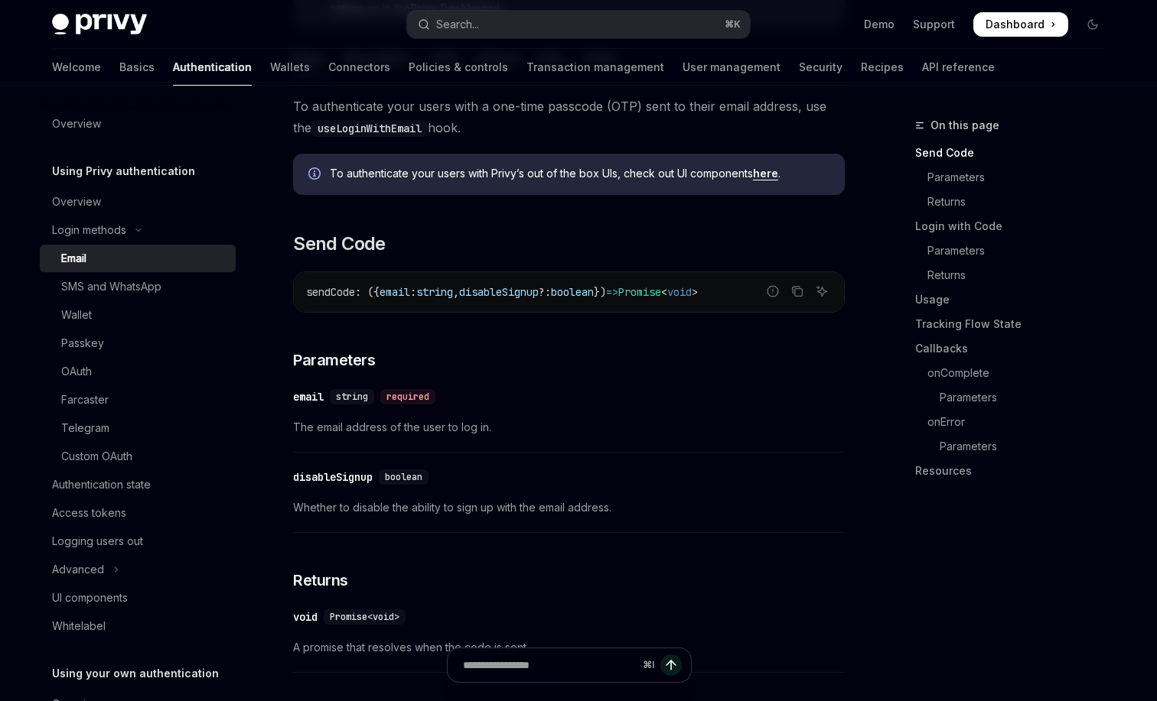
scroll to position [360, 0]
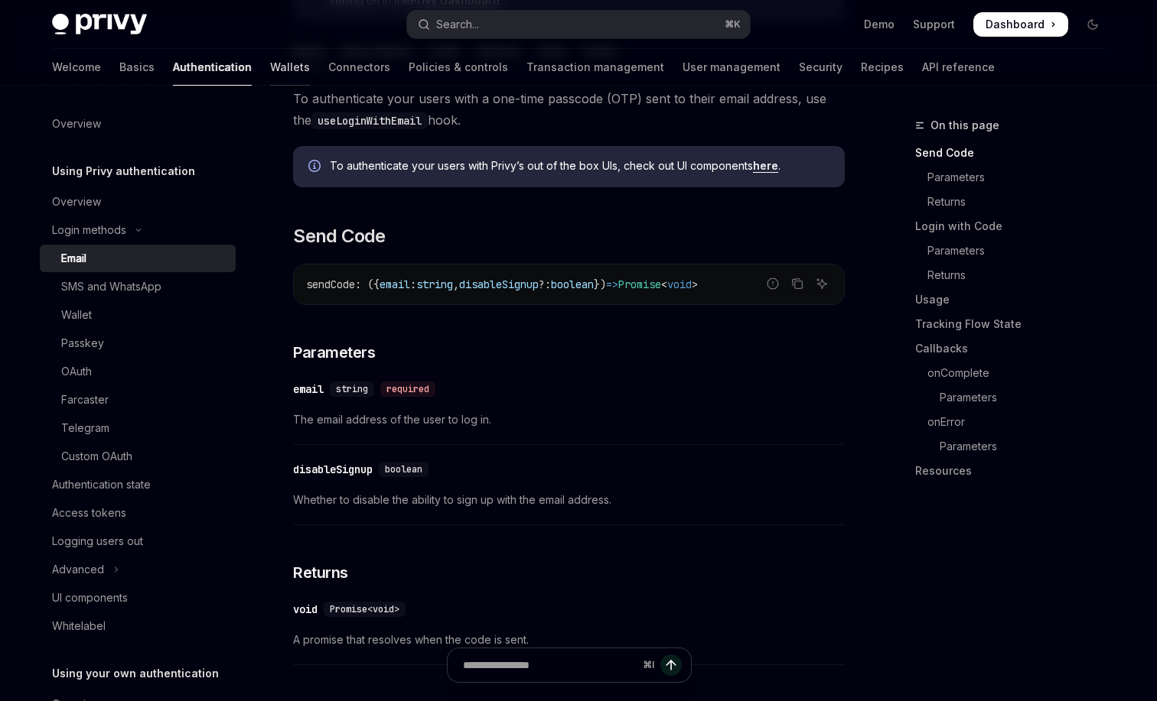
click at [270, 71] on link "Wallets" at bounding box center [290, 67] width 40 height 37
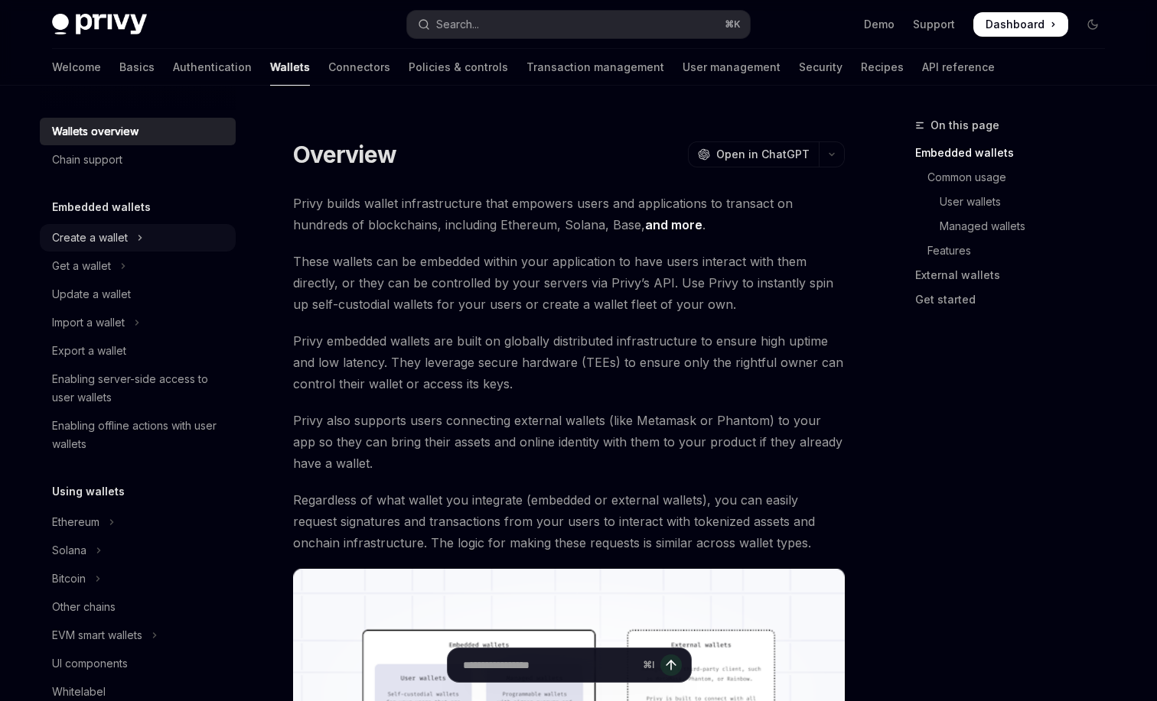
click at [152, 237] on button "Create a wallet" at bounding box center [138, 238] width 196 height 28
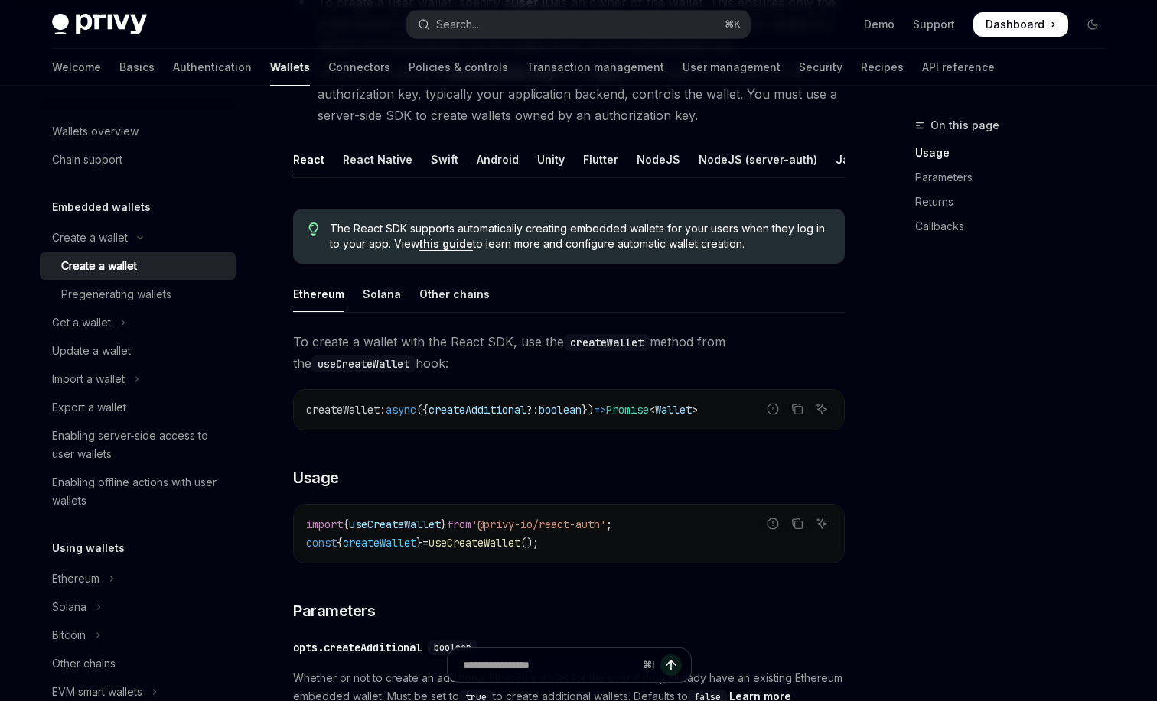
scroll to position [256, 0]
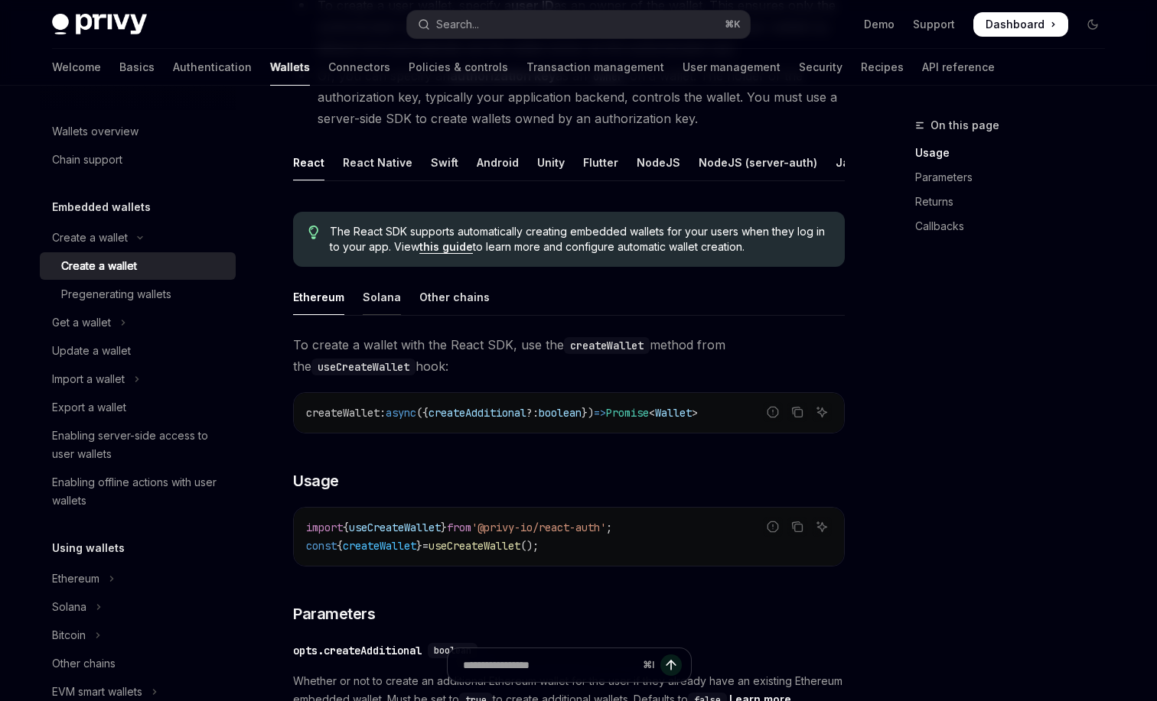
click at [380, 296] on div "Solana" at bounding box center [382, 297] width 38 height 36
type textarea "*"
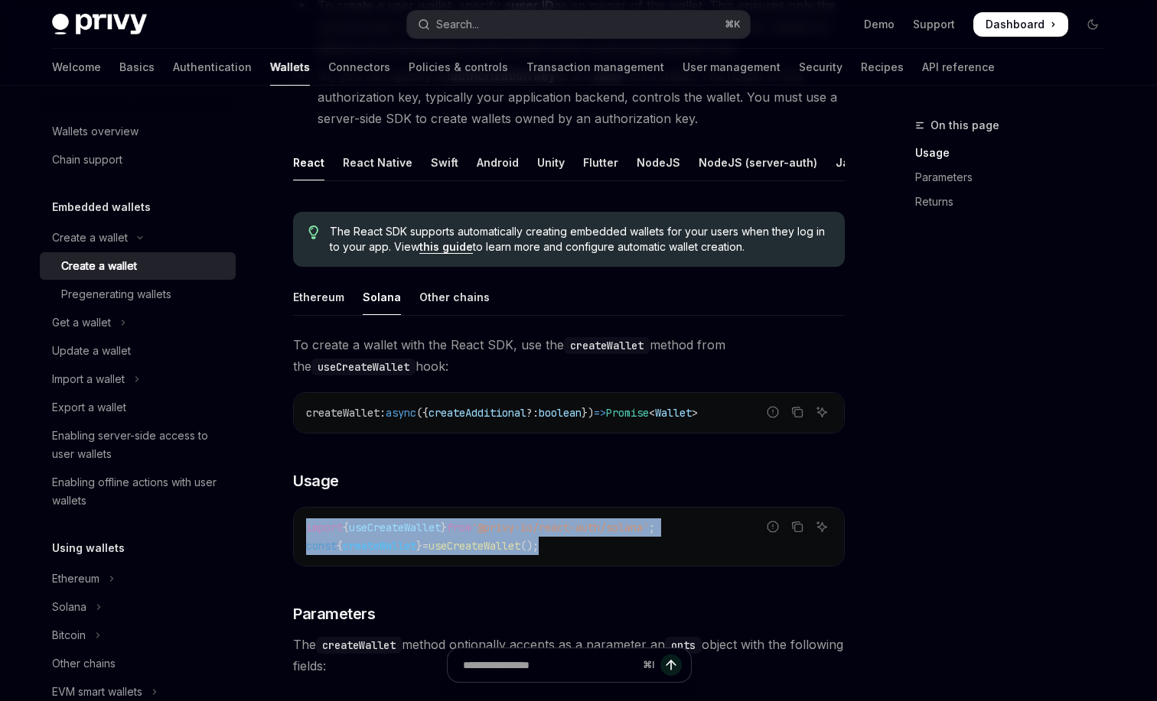
drag, startPoint x: 591, startPoint y: 545, endPoint x: 303, endPoint y: 535, distance: 288.6
click at [303, 535] on div "import { useCreateWallet } from '@privy-io/react-auth/solana' ; const { createW…" at bounding box center [569, 537] width 550 height 58
copy code "import { useCreateWallet } from '@privy-io/react-auth/solana' ; const { createW…"
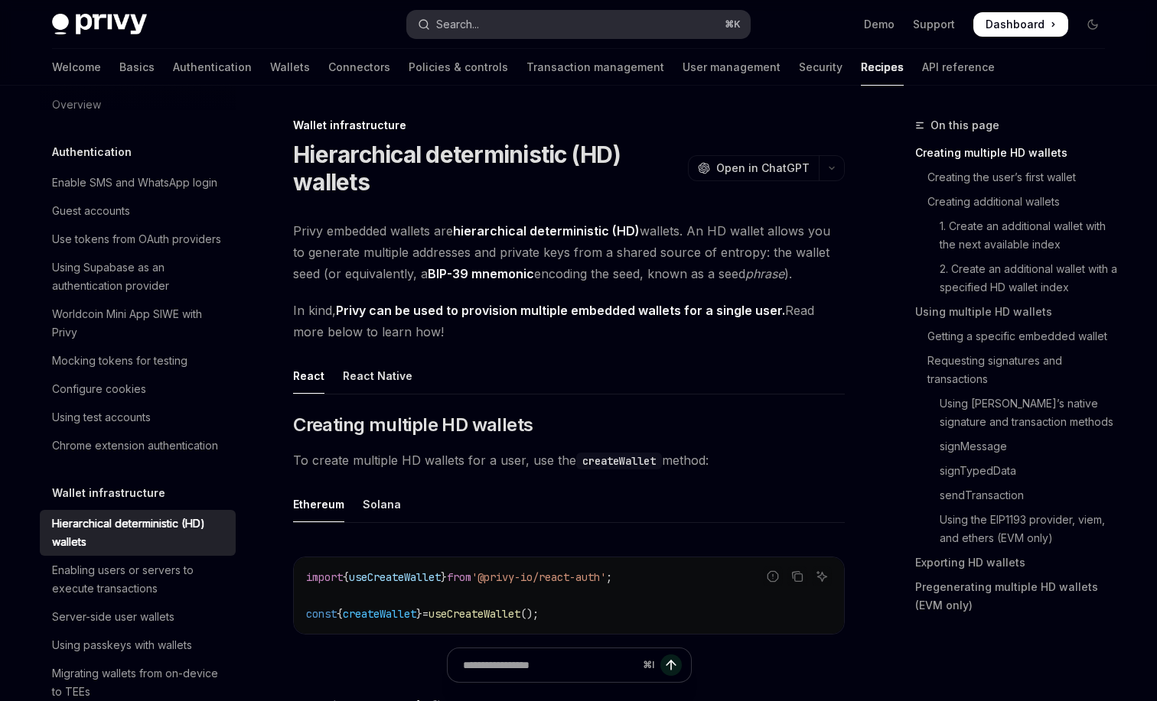
click at [546, 21] on button "Search... ⌘ K" at bounding box center [578, 25] width 343 height 28
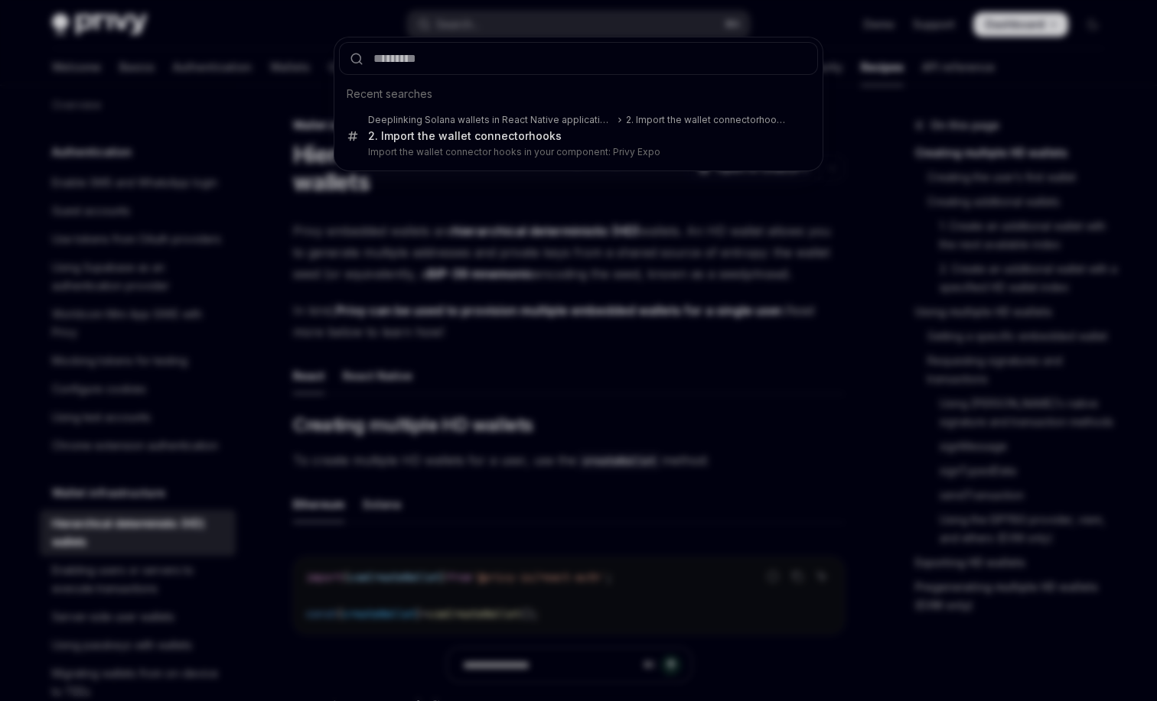
click at [515, 55] on input "text" at bounding box center [578, 58] width 479 height 33
type input "*"
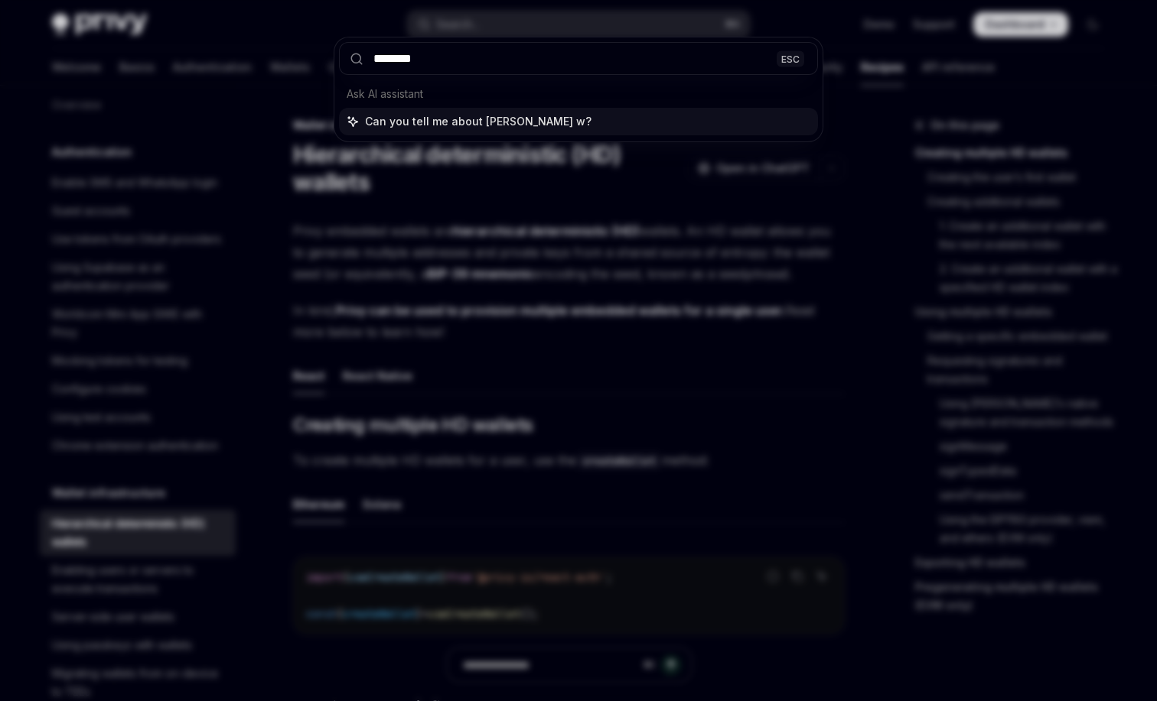
type input "*********"
type input "******"
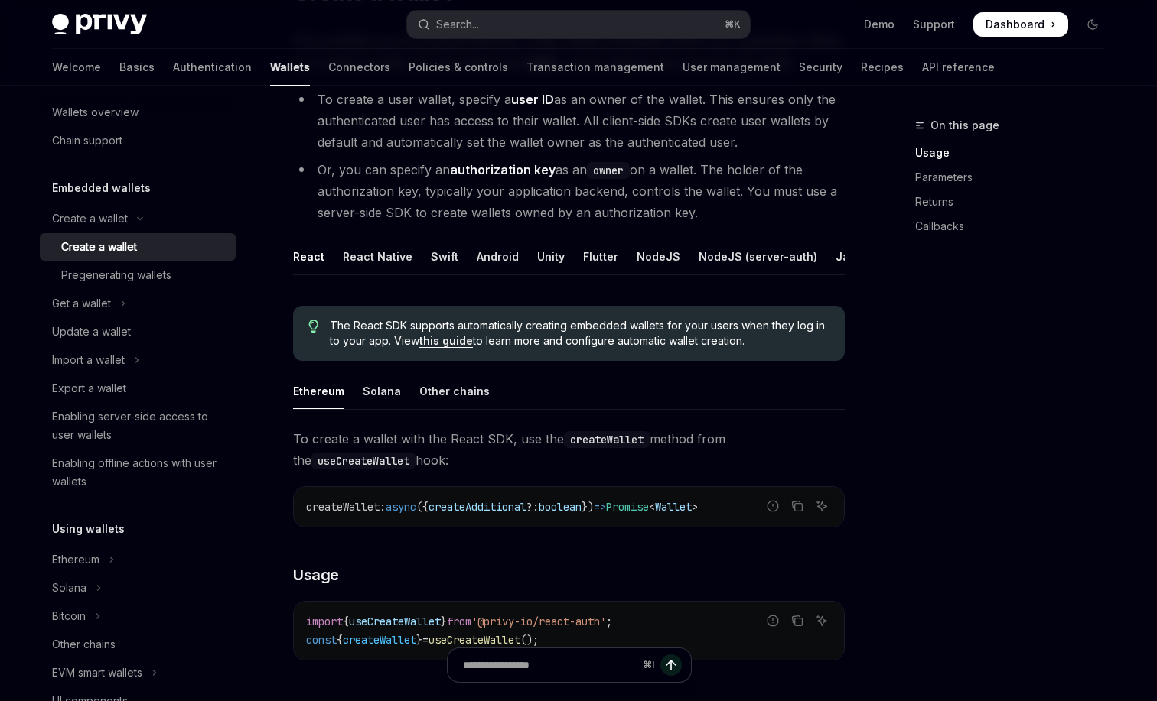
scroll to position [64, 0]
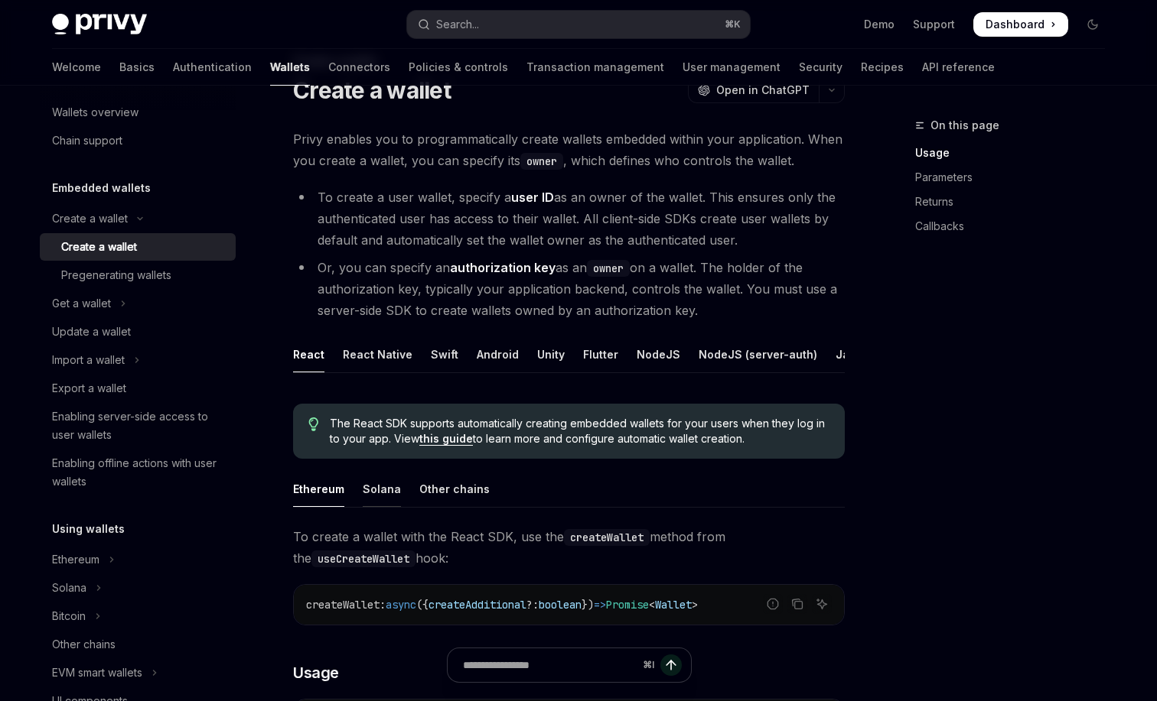
click at [389, 483] on div "Solana" at bounding box center [382, 489] width 38 height 36
click at [329, 496] on div "Ethereum" at bounding box center [318, 489] width 51 height 36
click at [390, 486] on div "Solana" at bounding box center [382, 489] width 38 height 36
click at [337, 496] on div "Ethereum" at bounding box center [318, 489] width 51 height 36
click at [376, 496] on div "Solana" at bounding box center [382, 489] width 38 height 36
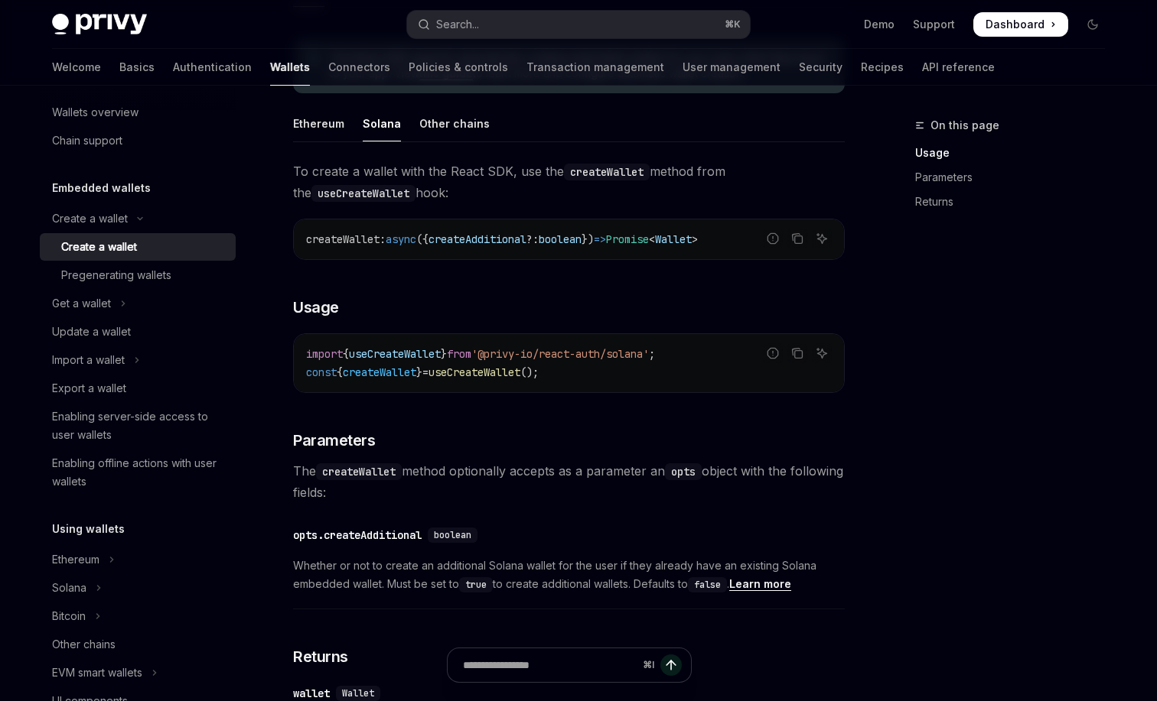
scroll to position [361, 0]
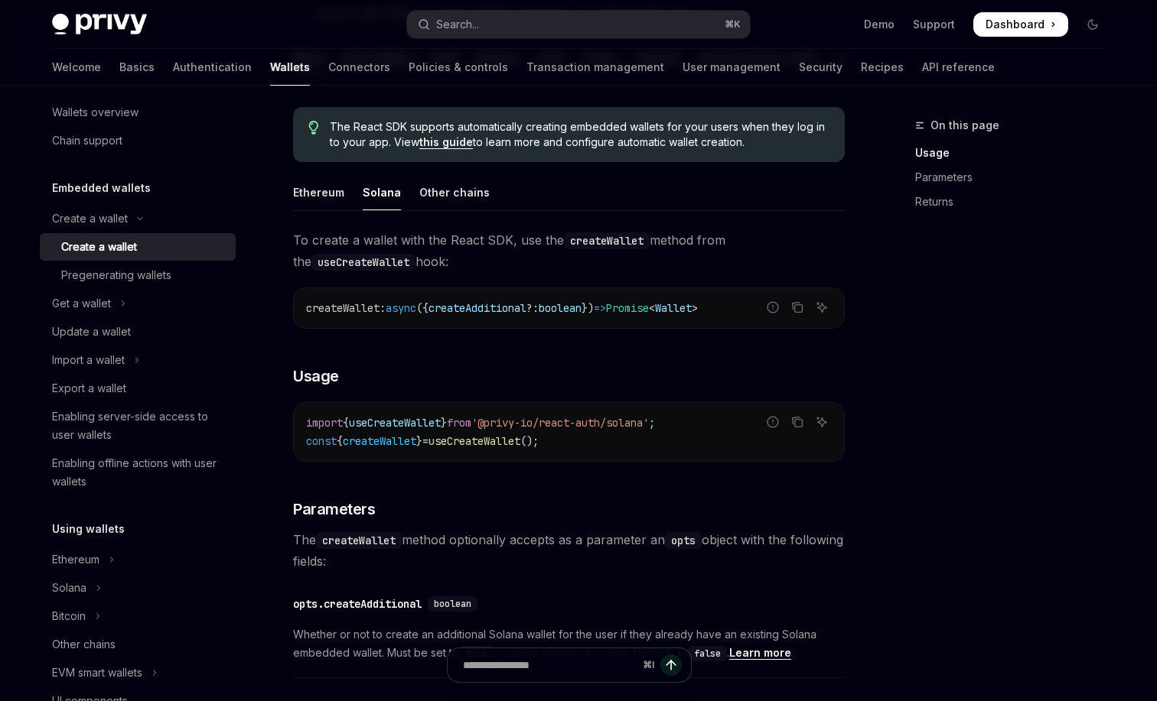
click at [584, 422] on span "'@privy-io/react-auth/solana'" at bounding box center [559, 423] width 177 height 14
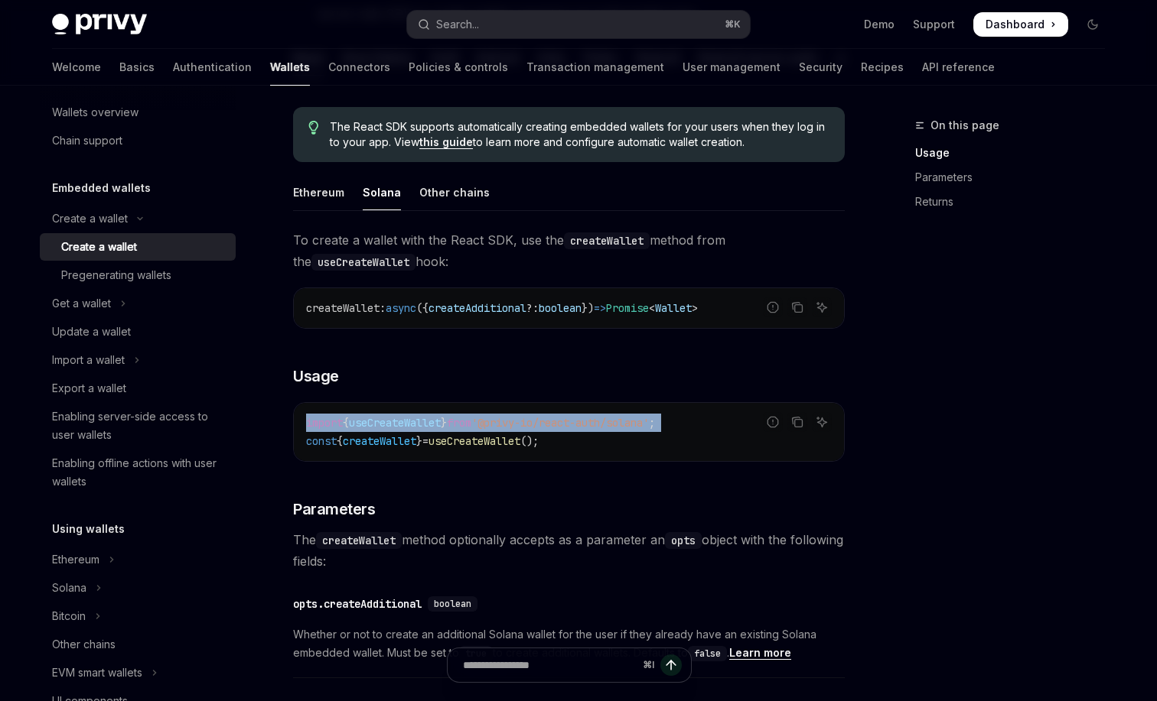
click at [584, 422] on span "'@privy-io/react-auth/solana'" at bounding box center [559, 423] width 177 height 14
copy code "import { useCreateWallet } from '@privy-io/react-auth/solana' ;"
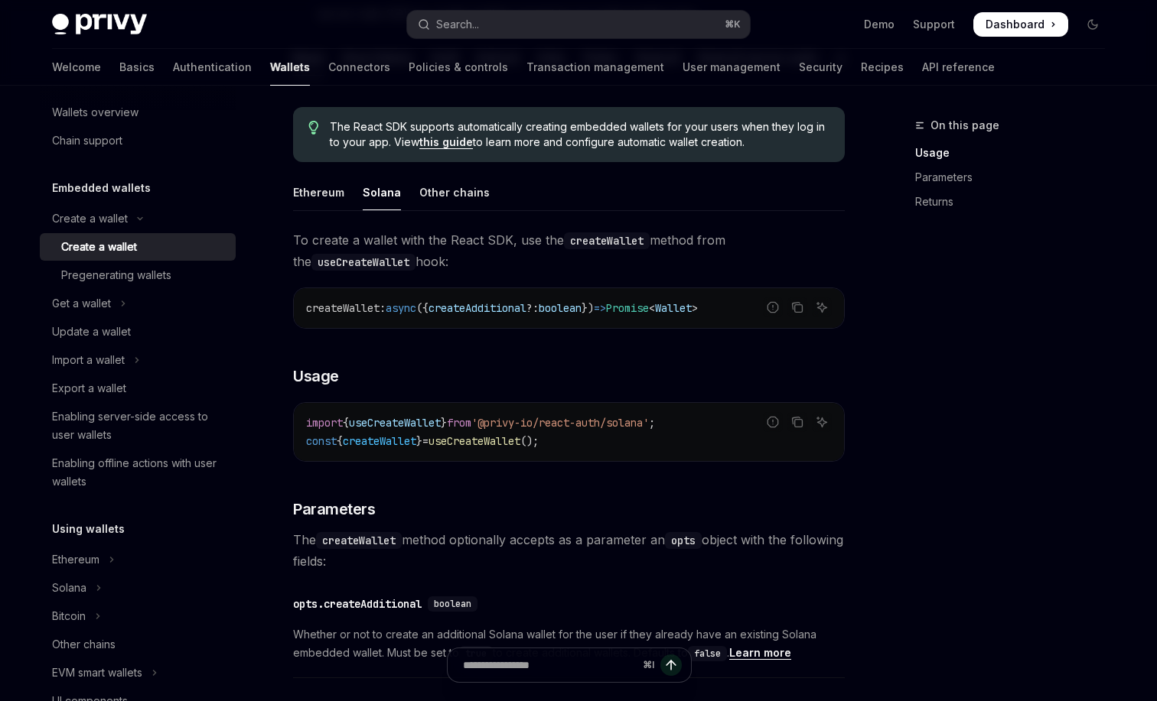
click at [630, 471] on div "To create a wallet with the React SDK, use the createWallet method from the use…" at bounding box center [569, 527] width 552 height 597
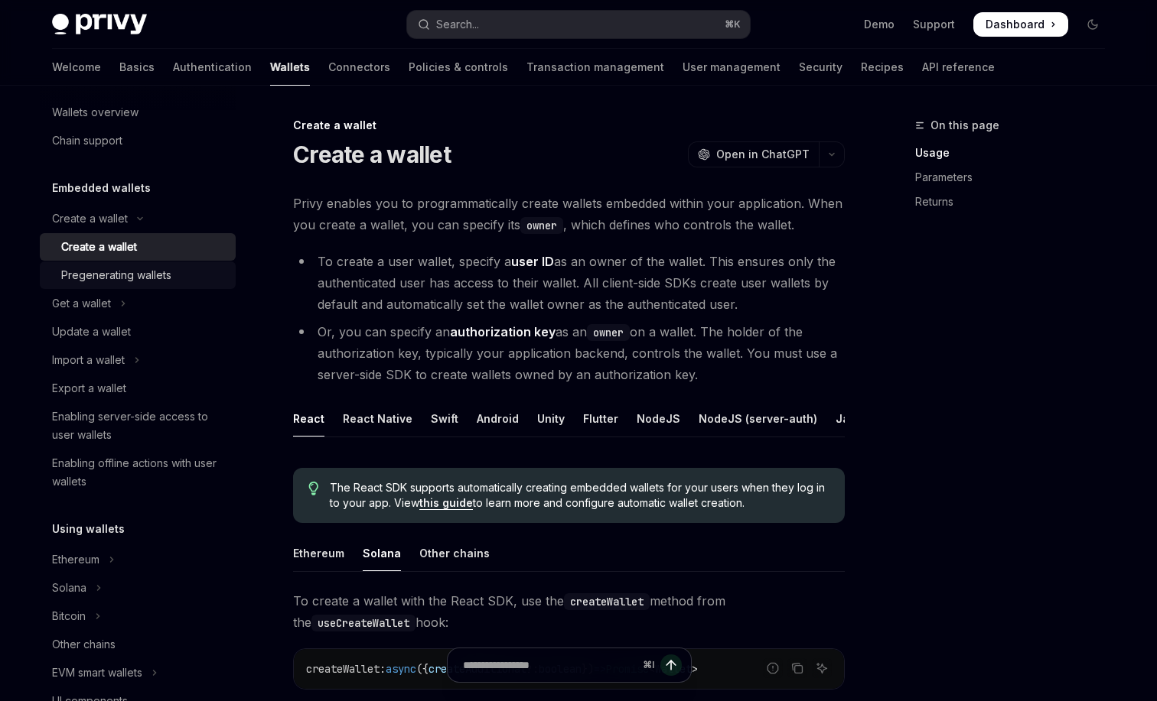
click at [151, 272] on div "Pregenerating wallets" at bounding box center [116, 275] width 110 height 18
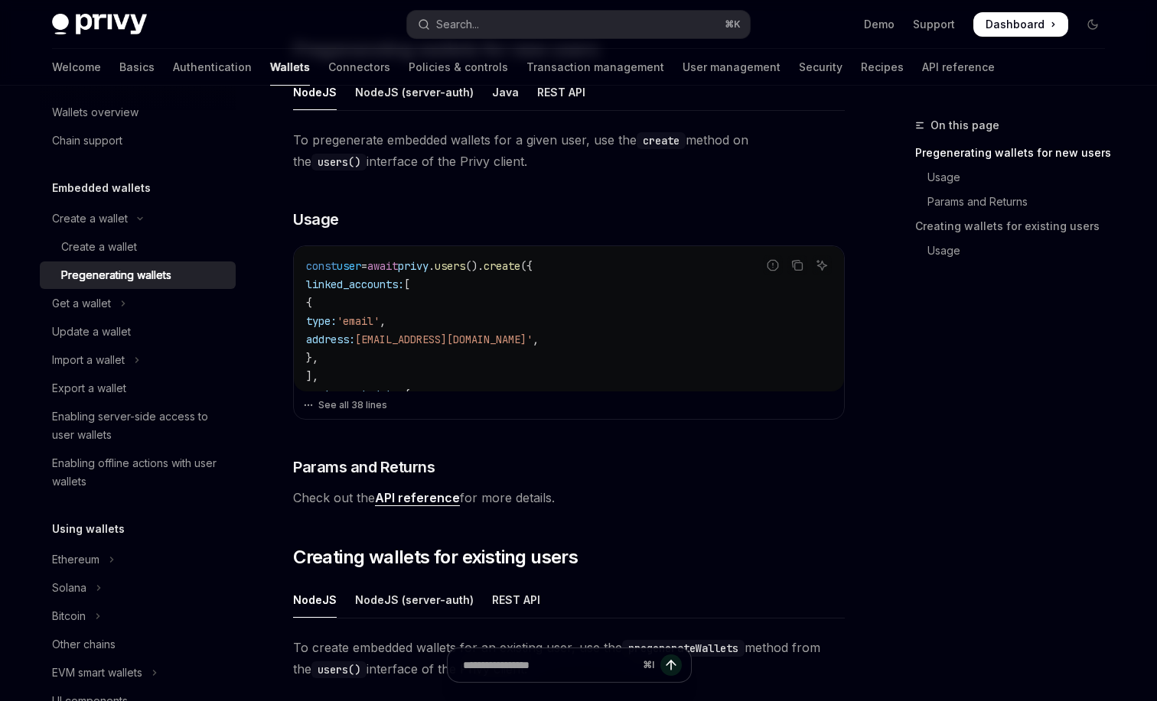
scroll to position [334, 0]
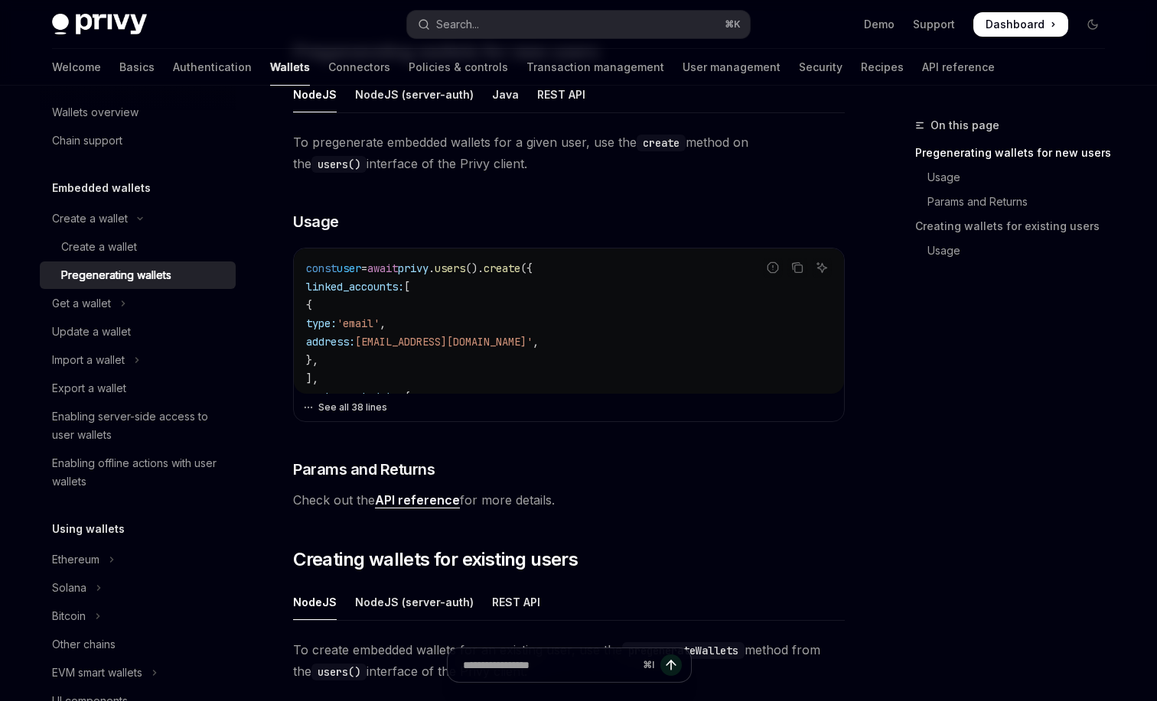
click at [450, 409] on button "See all 38 lines" at bounding box center [569, 407] width 532 height 21
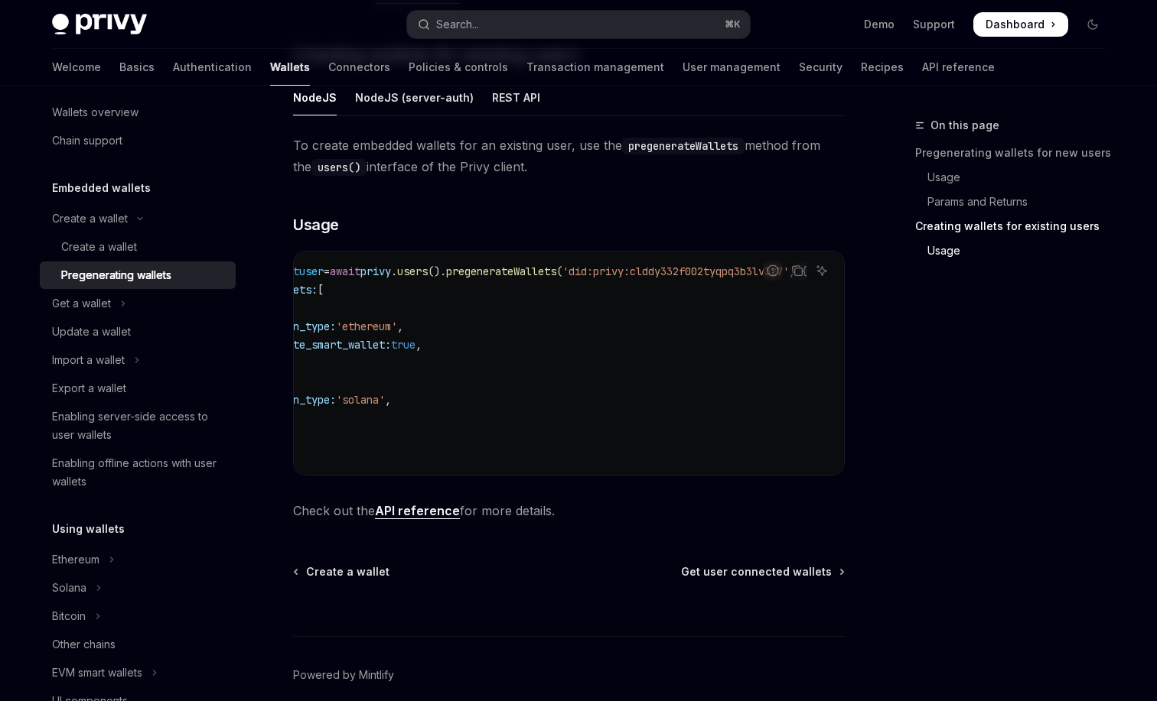
scroll to position [0, 0]
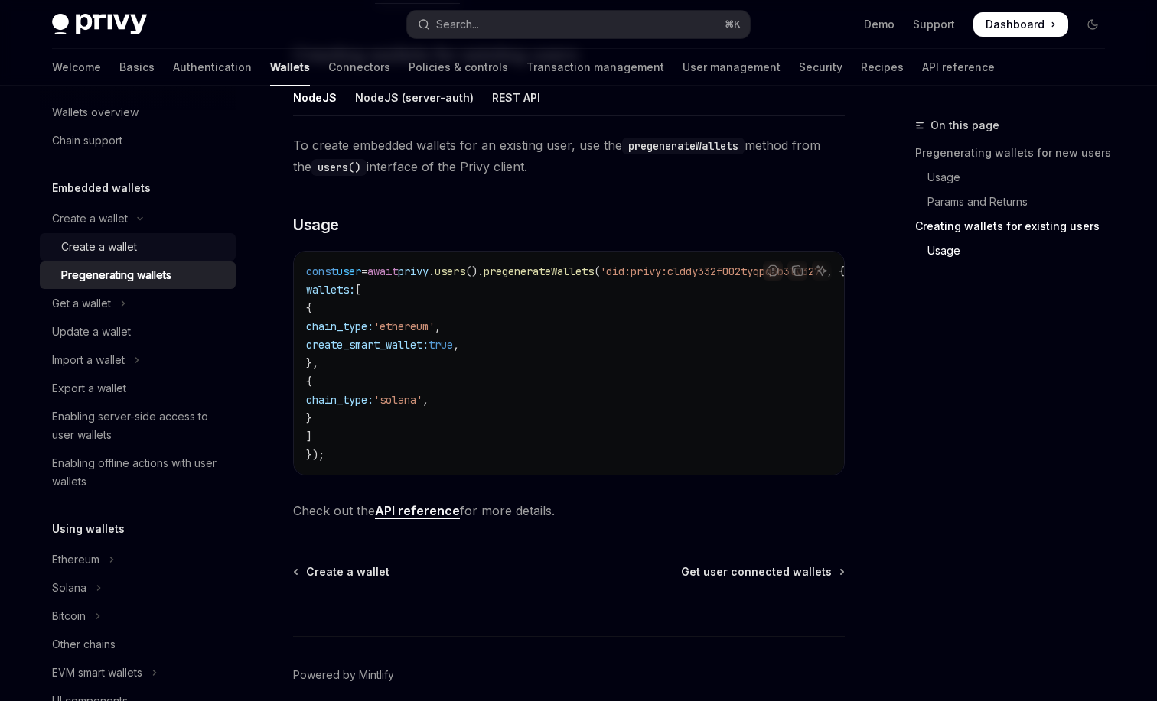
click at [198, 252] on div "Create a wallet" at bounding box center [143, 247] width 165 height 18
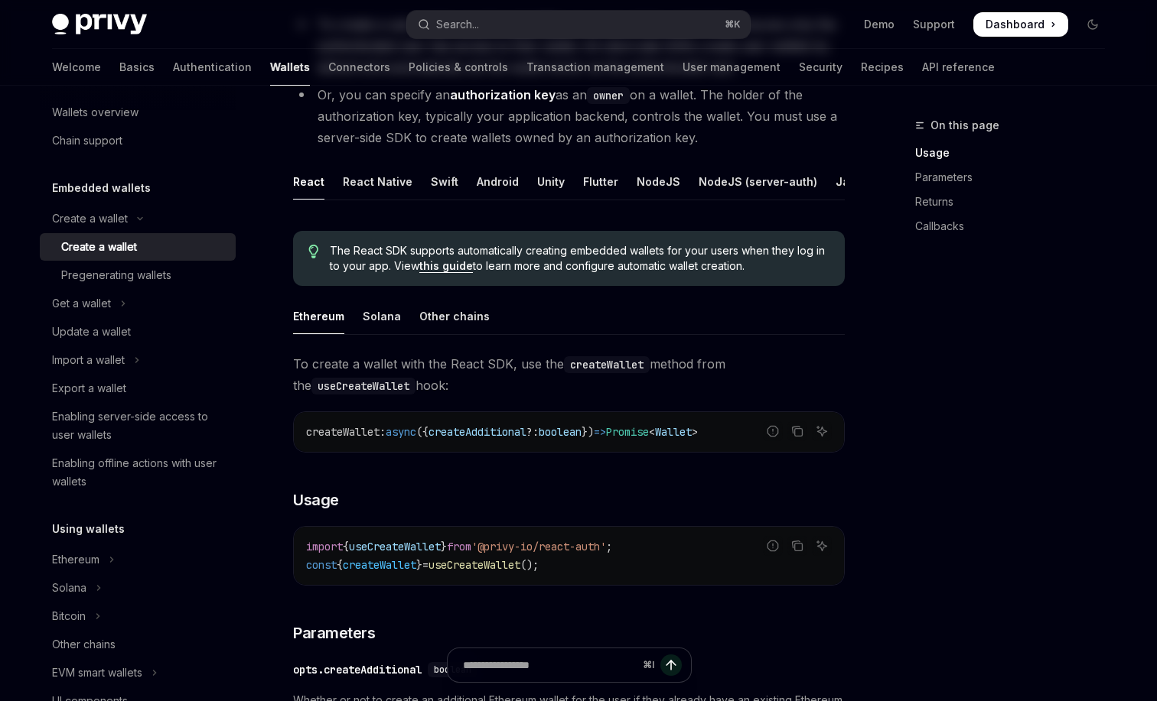
scroll to position [288, 0]
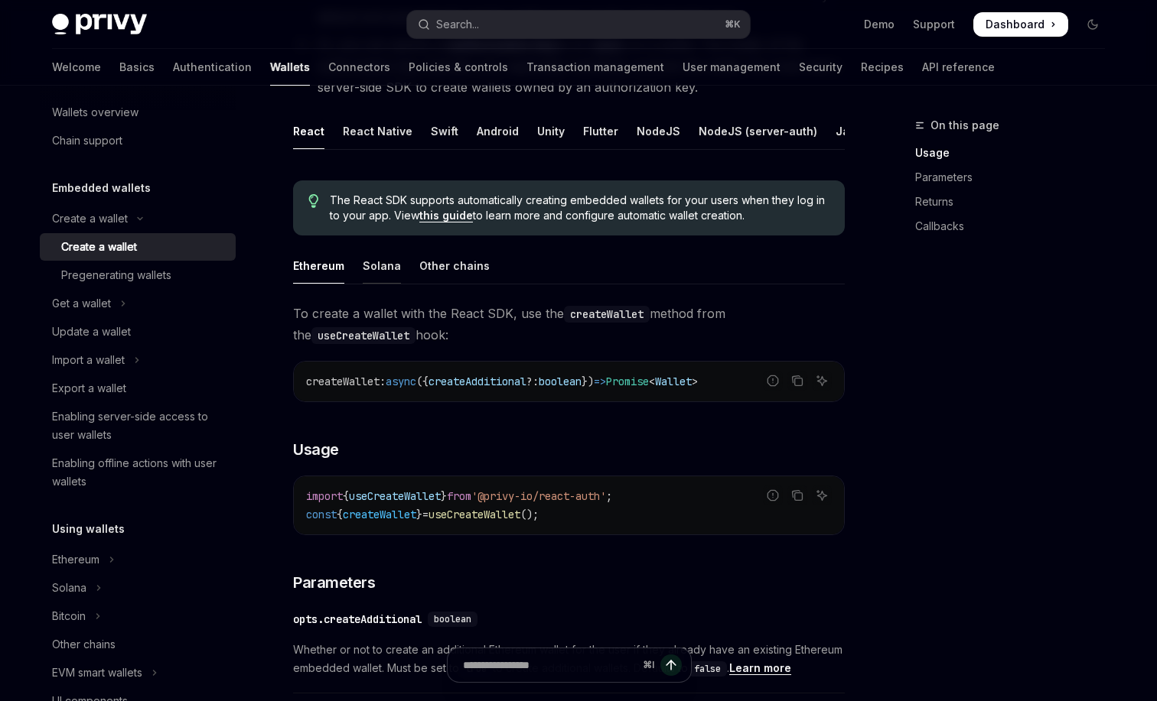
click at [389, 269] on div "Solana" at bounding box center [382, 266] width 38 height 36
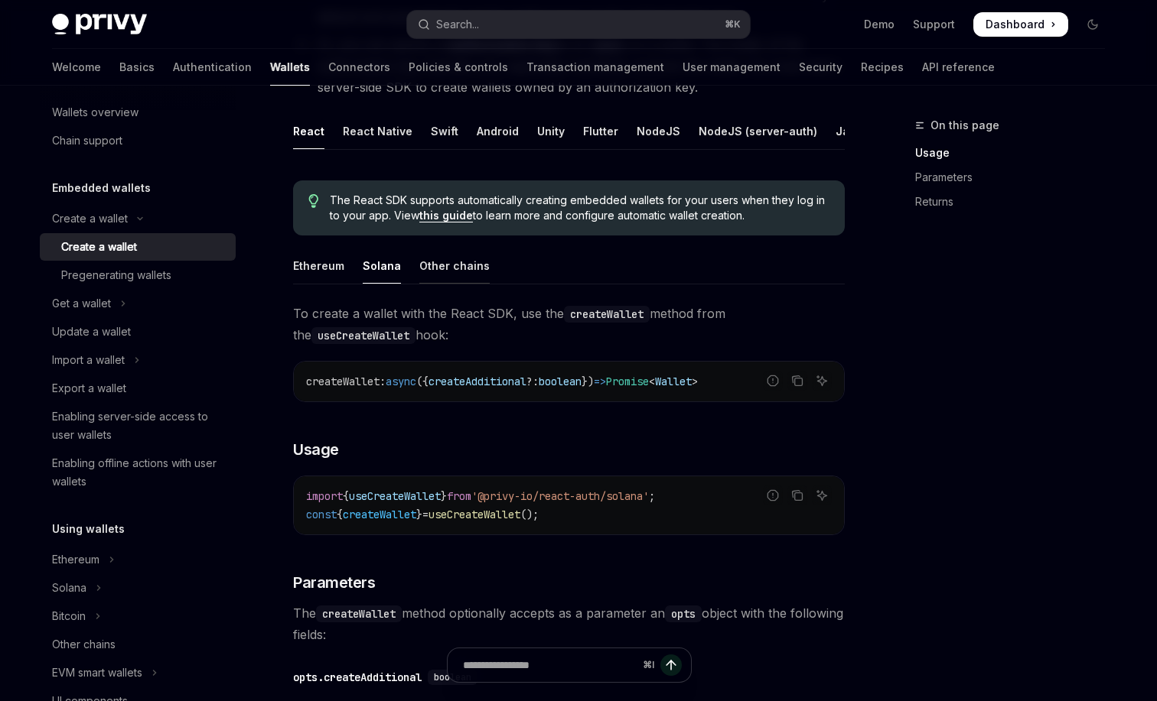
click at [455, 270] on div "Other chains" at bounding box center [454, 266] width 70 height 36
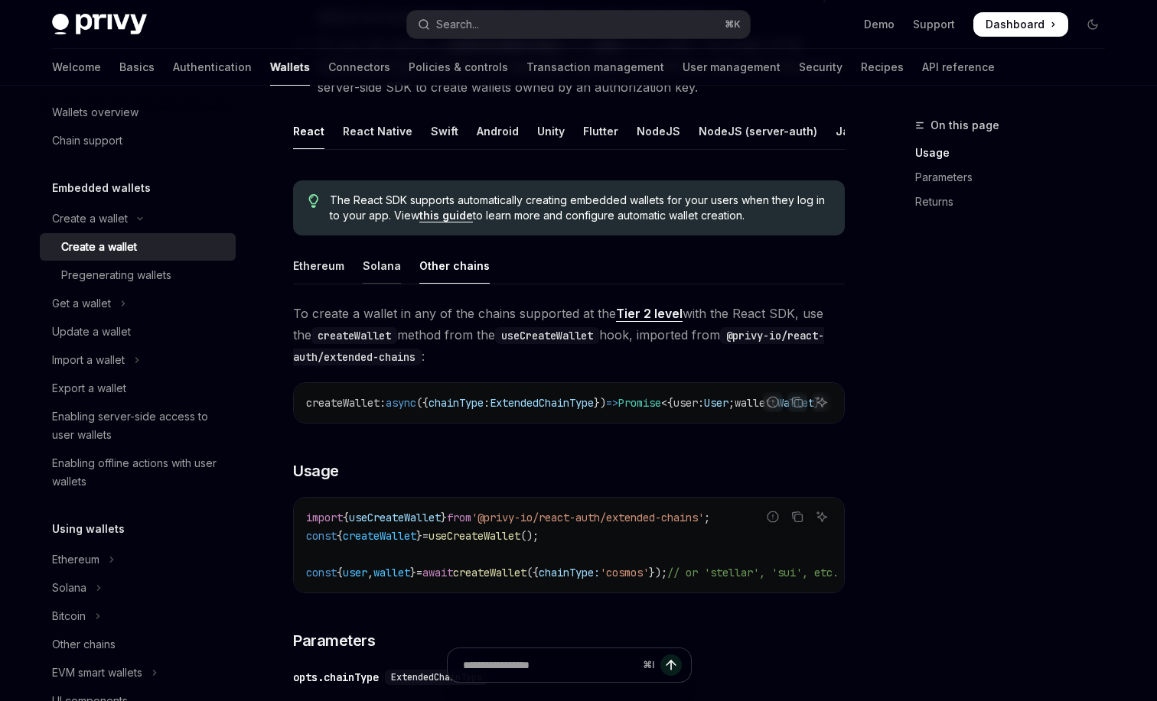
click at [389, 269] on div "Solana" at bounding box center [382, 266] width 38 height 36
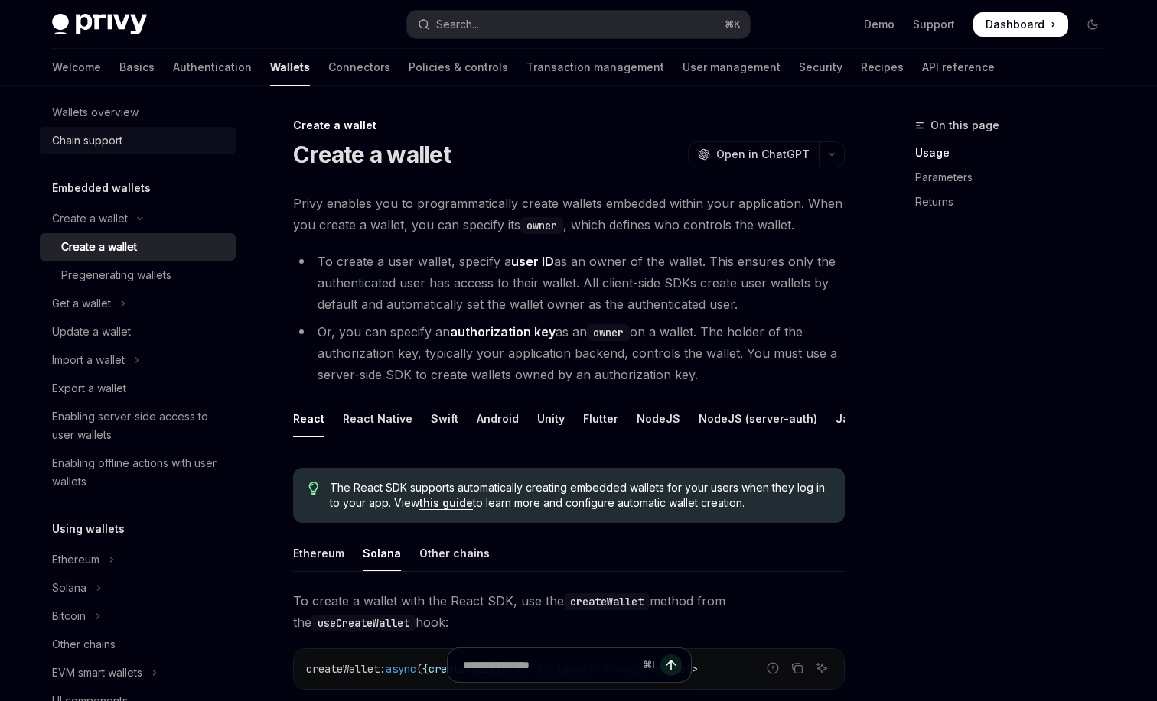
click at [197, 146] on div "Chain support" at bounding box center [139, 141] width 174 height 18
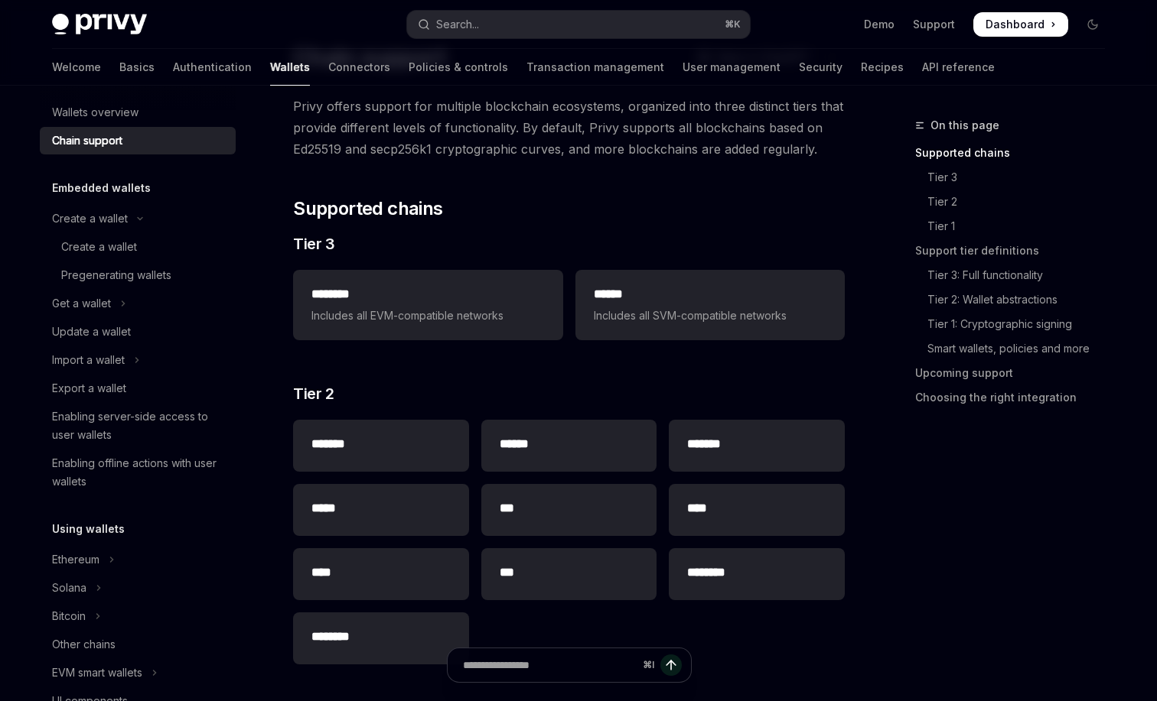
scroll to position [265, 0]
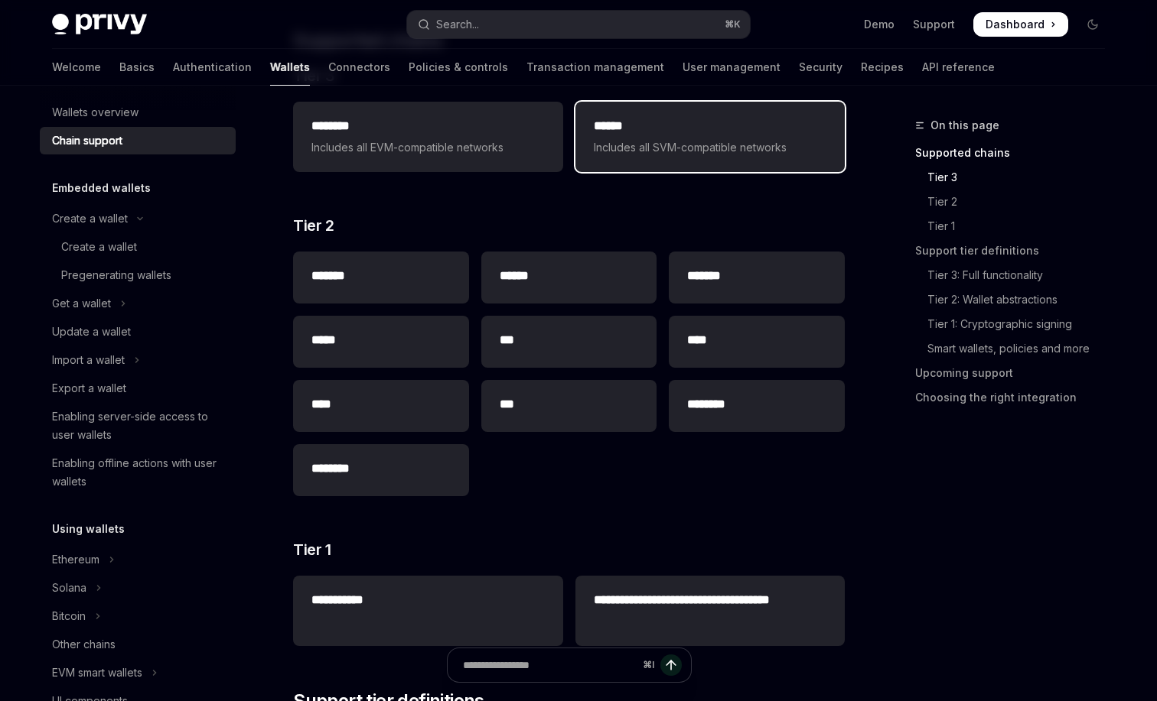
click at [724, 148] on span "Includes all SVM-compatible networks" at bounding box center [710, 147] width 233 height 18
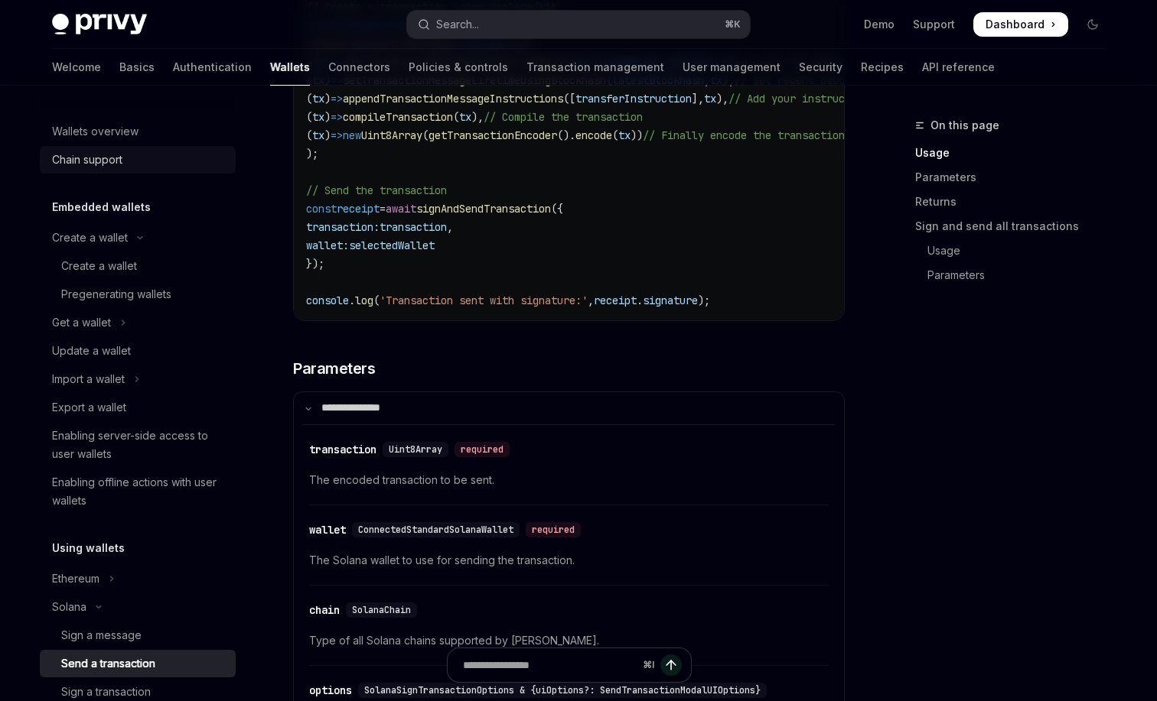
click at [152, 161] on div "Chain support" at bounding box center [139, 160] width 174 height 18
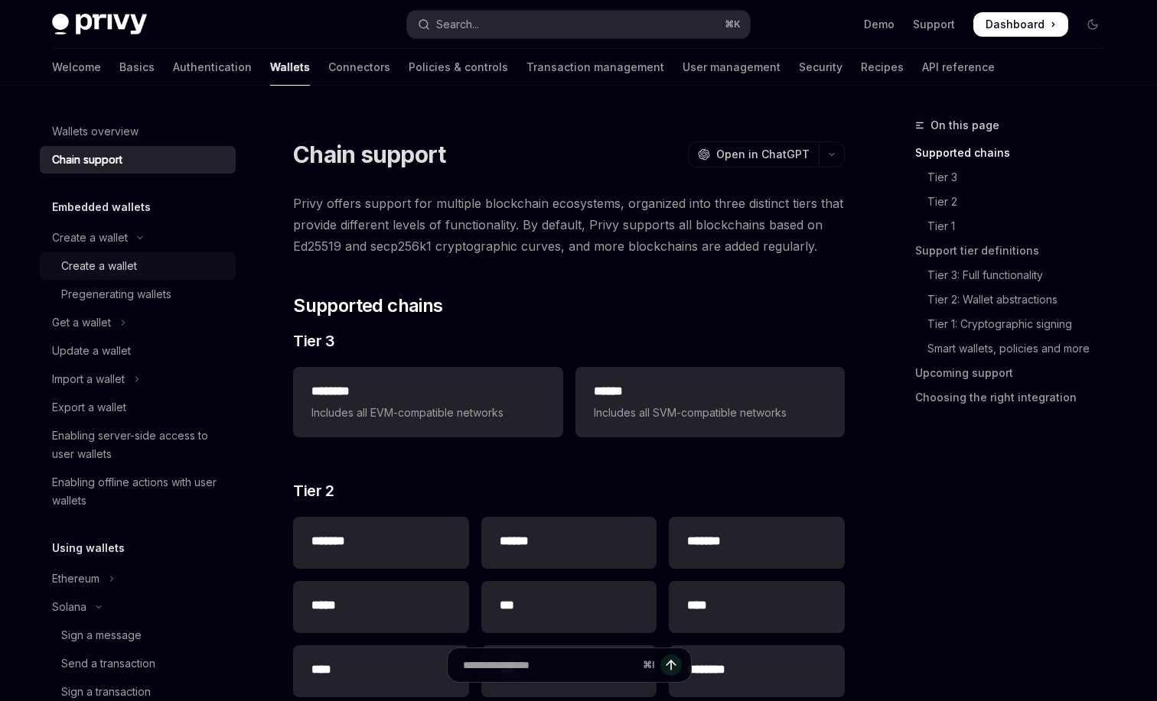
click at [158, 272] on div "Create a wallet" at bounding box center [143, 266] width 165 height 18
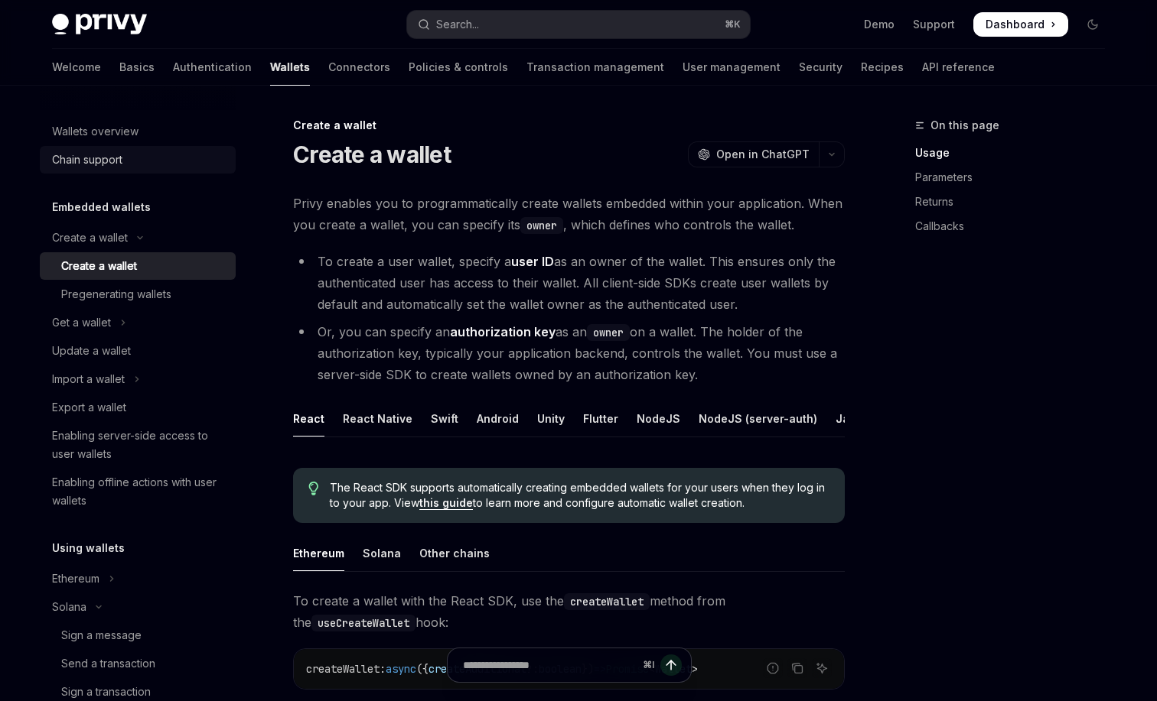
click at [133, 164] on div "Chain support" at bounding box center [139, 160] width 174 height 18
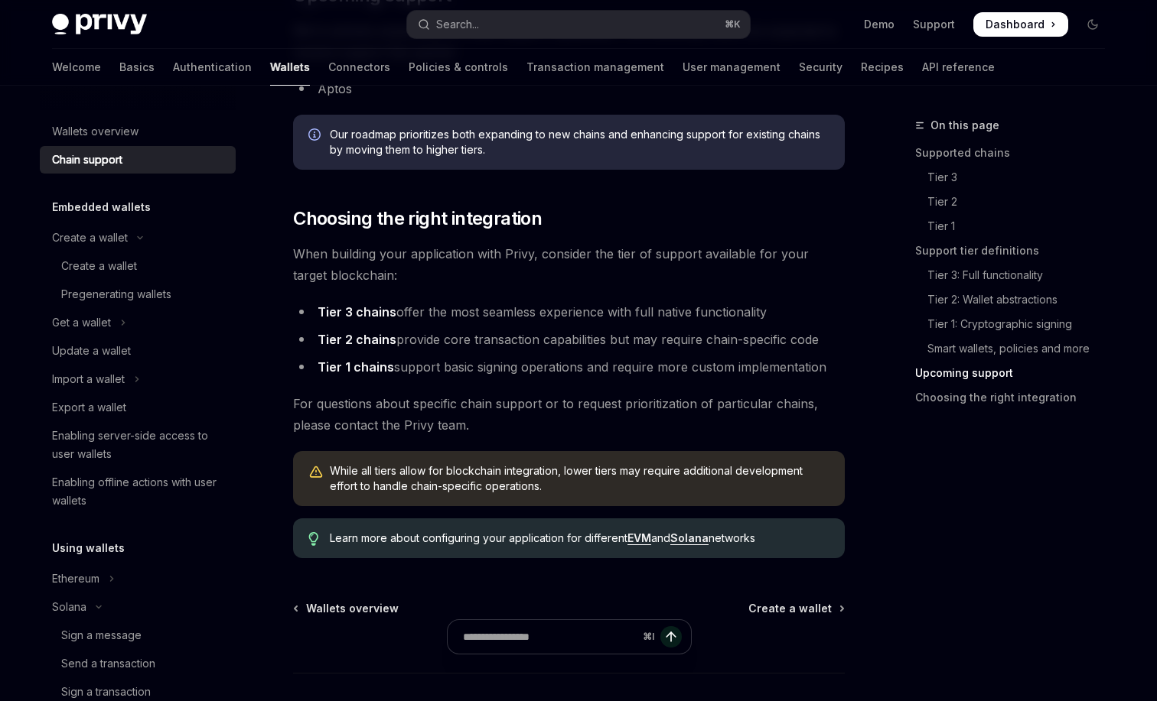
scroll to position [1776, 0]
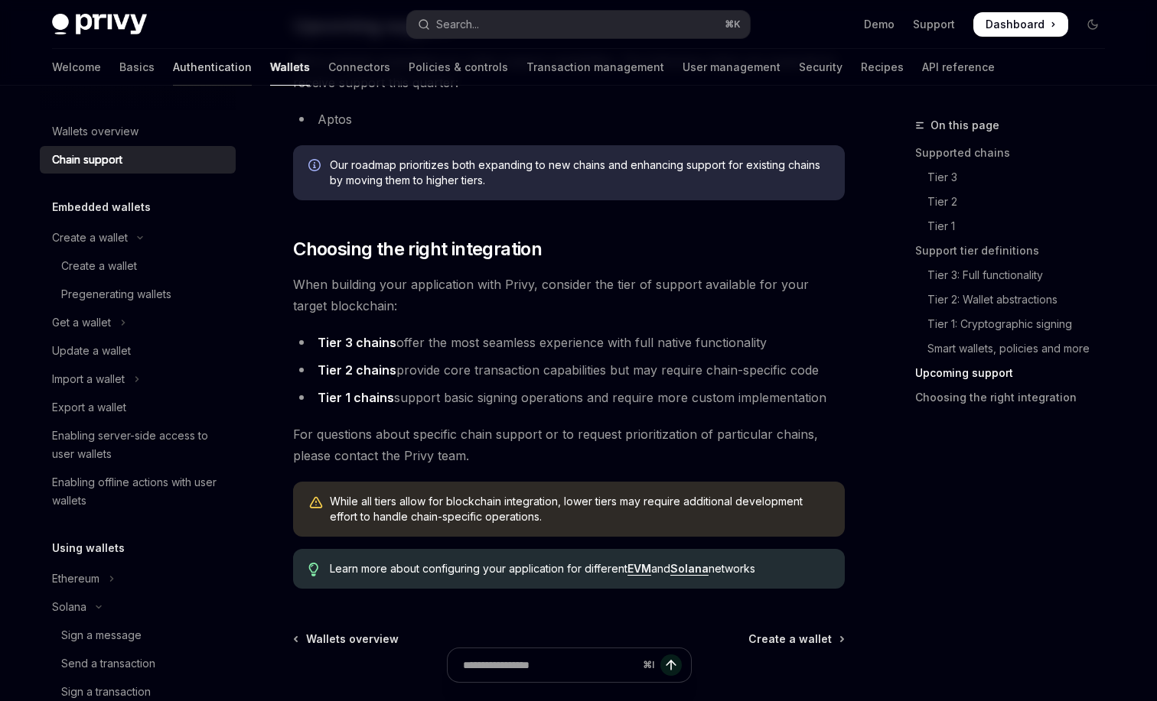
click at [173, 70] on link "Authentication" at bounding box center [212, 67] width 79 height 37
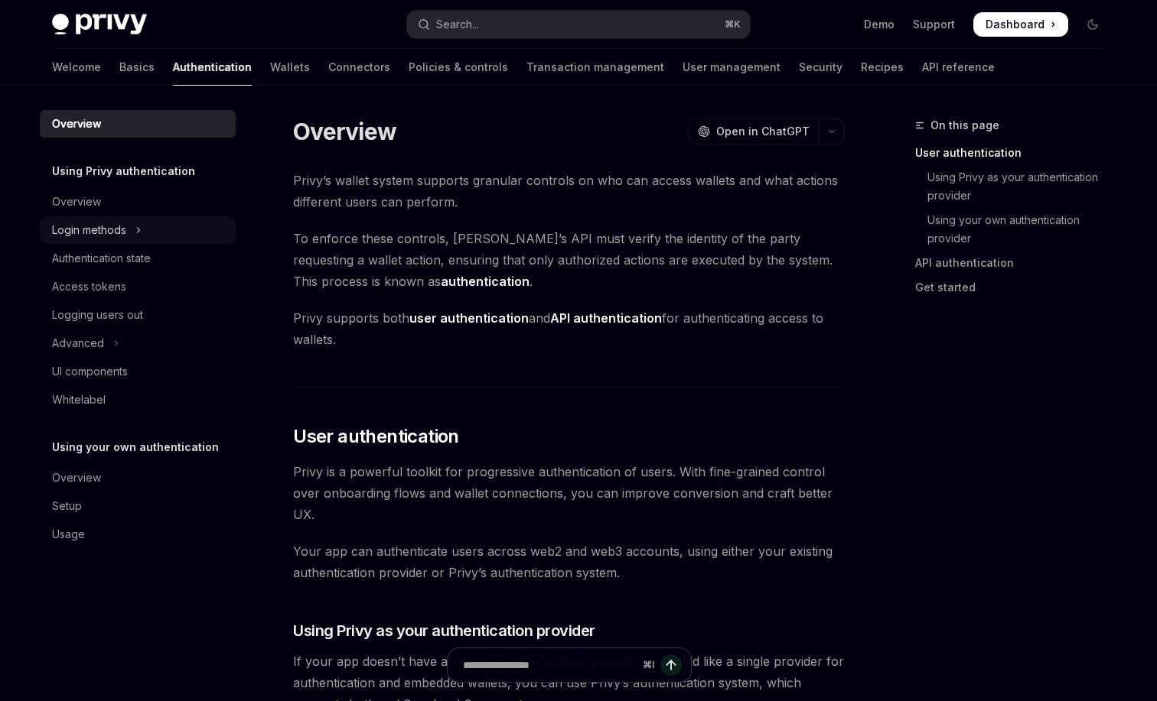
click at [127, 239] on button "Login methods" at bounding box center [138, 230] width 196 height 28
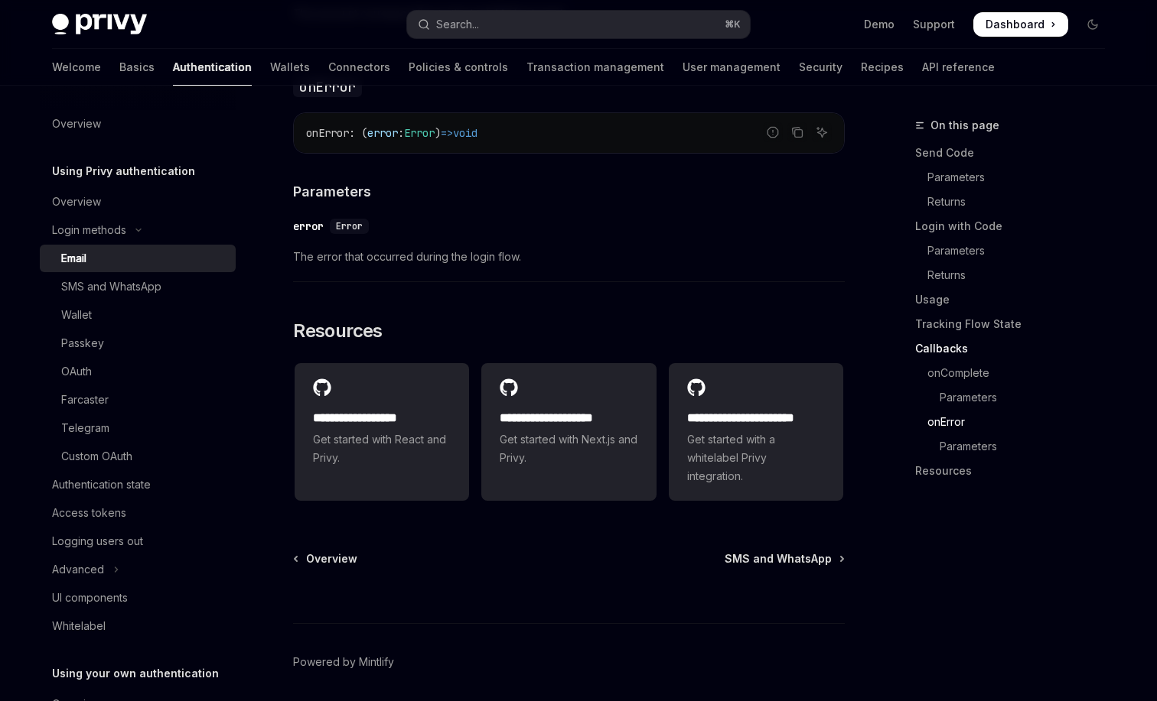
scroll to position [3027, 0]
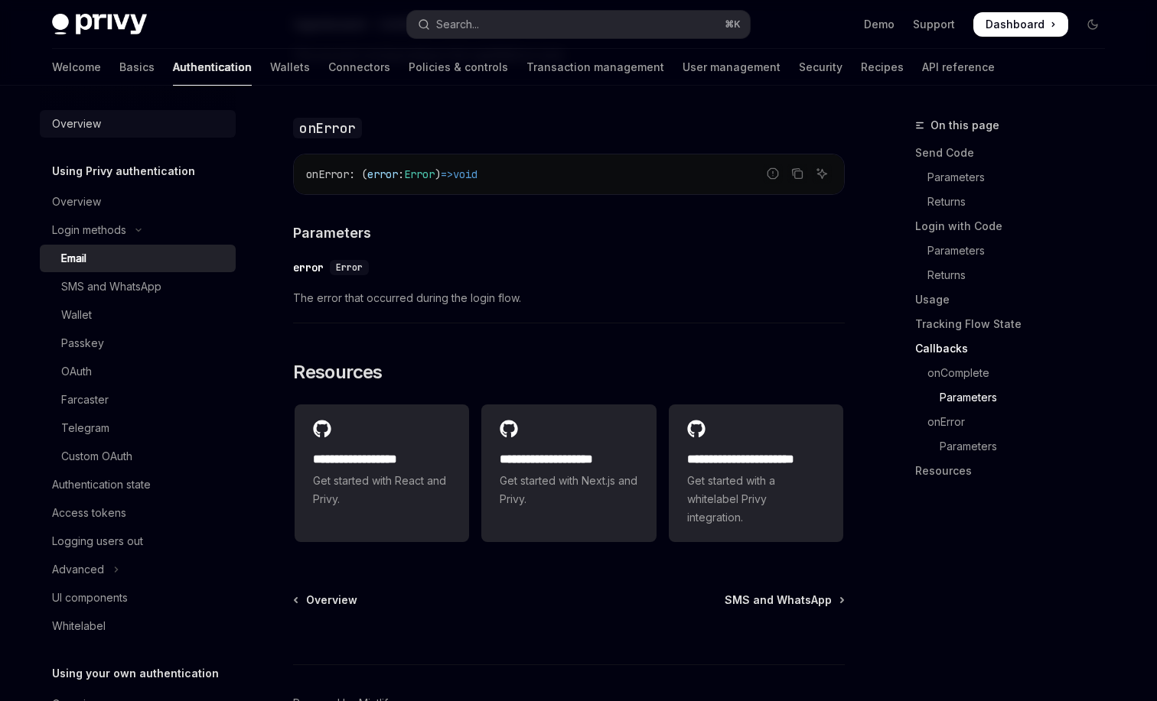
click at [106, 126] on div "Overview" at bounding box center [139, 124] width 174 height 18
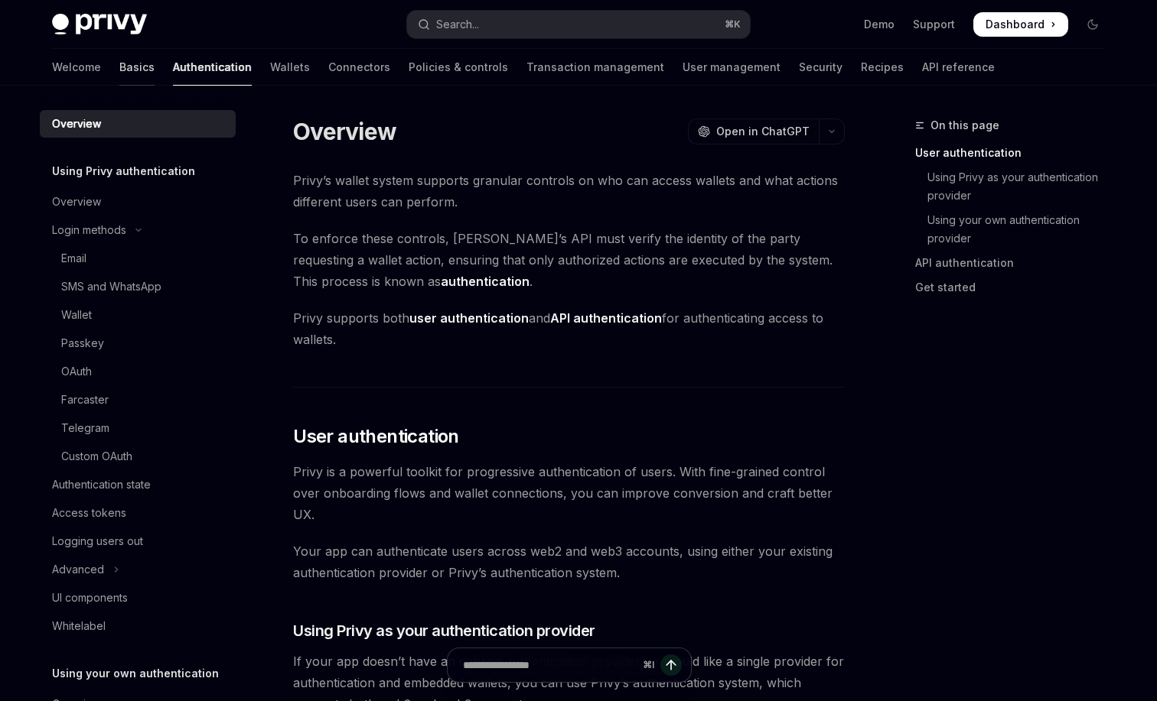
click at [119, 67] on link "Basics" at bounding box center [136, 67] width 35 height 37
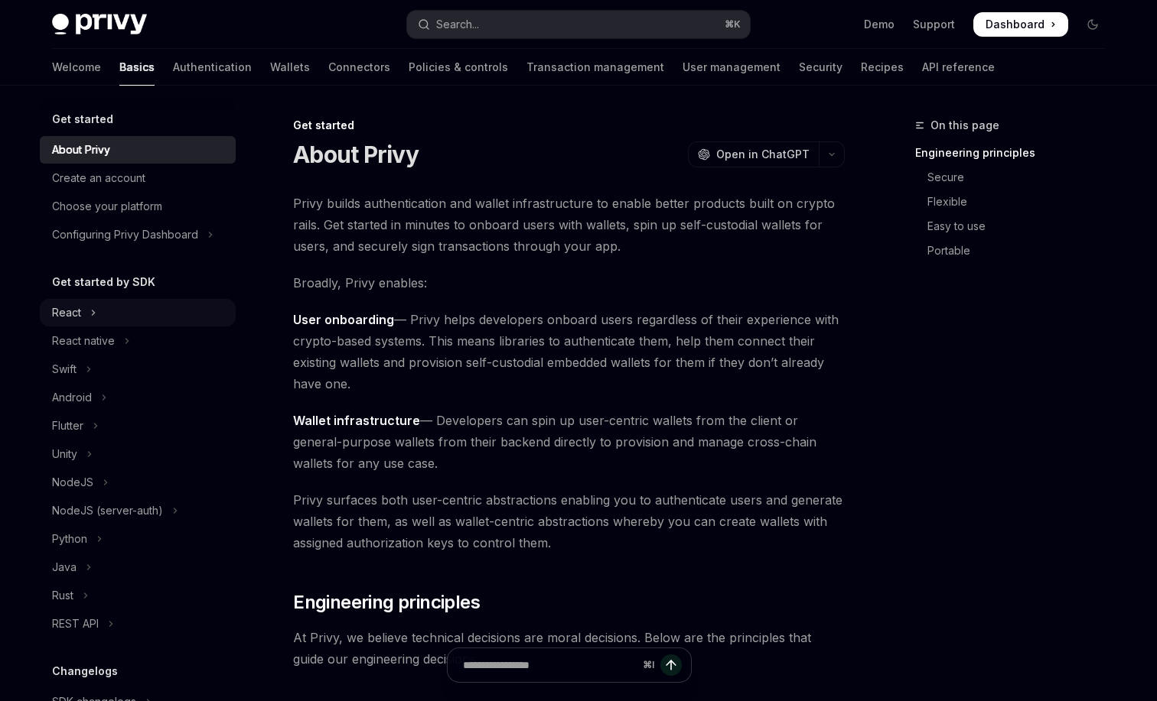
click at [103, 304] on button "React" at bounding box center [138, 313] width 196 height 28
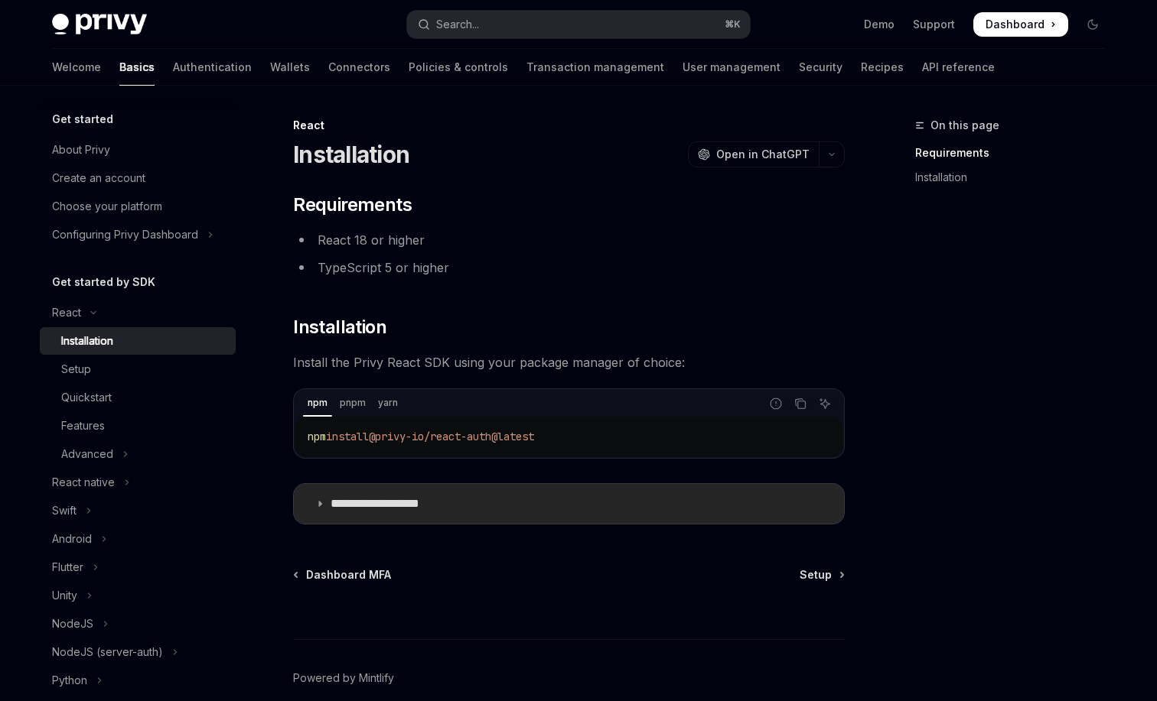
scroll to position [70, 0]
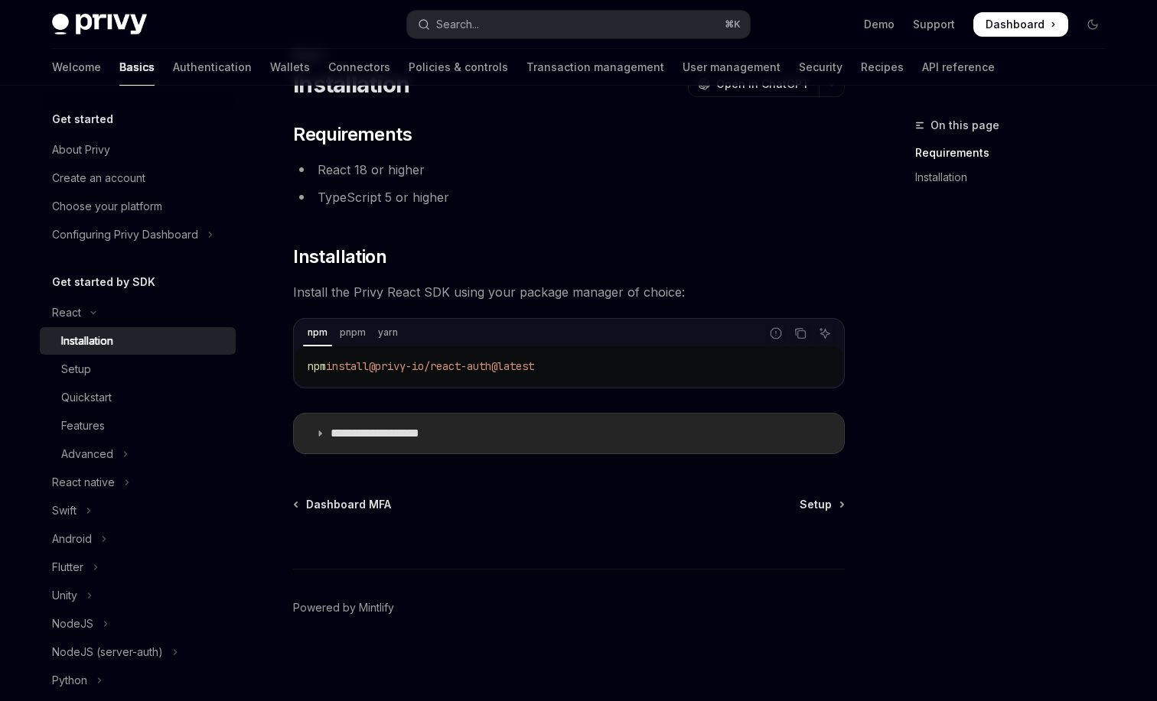
click at [503, 433] on summary "**********" at bounding box center [569, 434] width 550 height 40
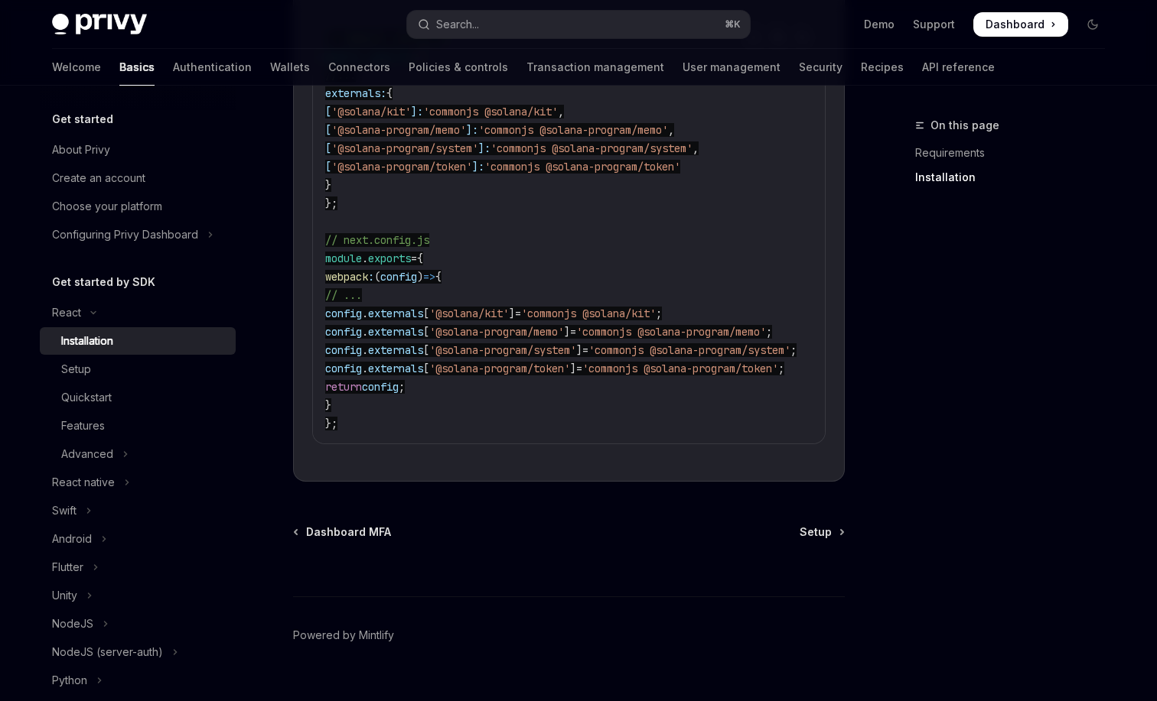
scroll to position [782, 0]
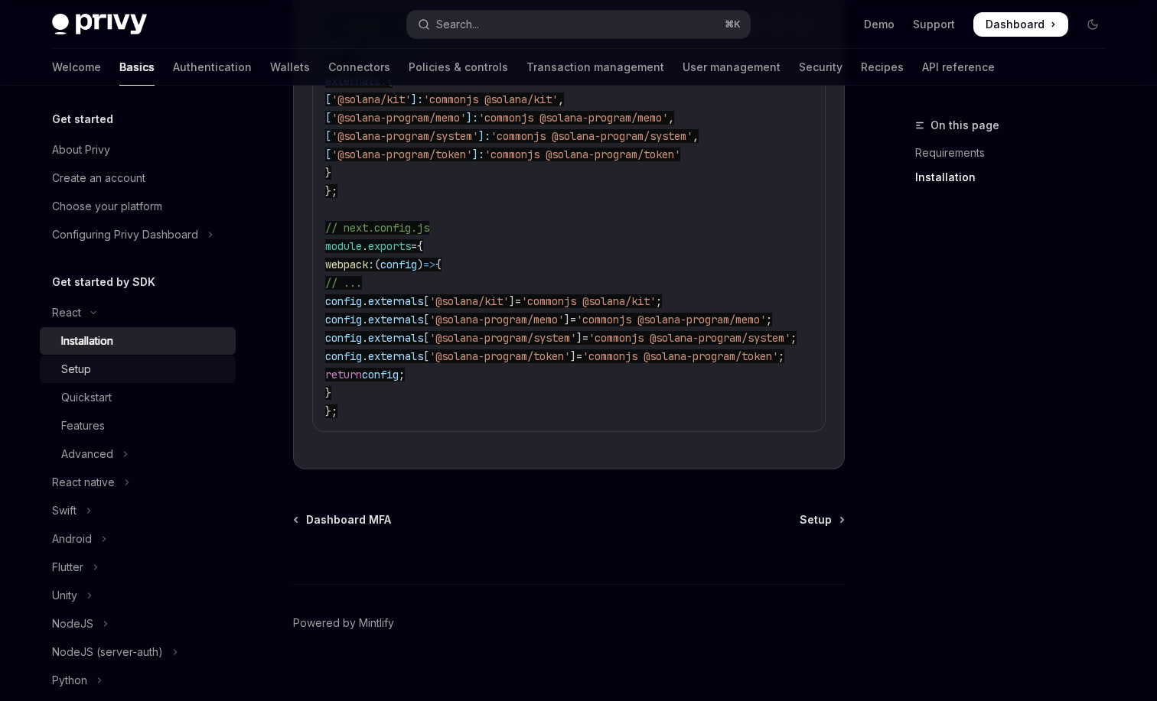
click at [150, 372] on div "Setup" at bounding box center [143, 369] width 165 height 18
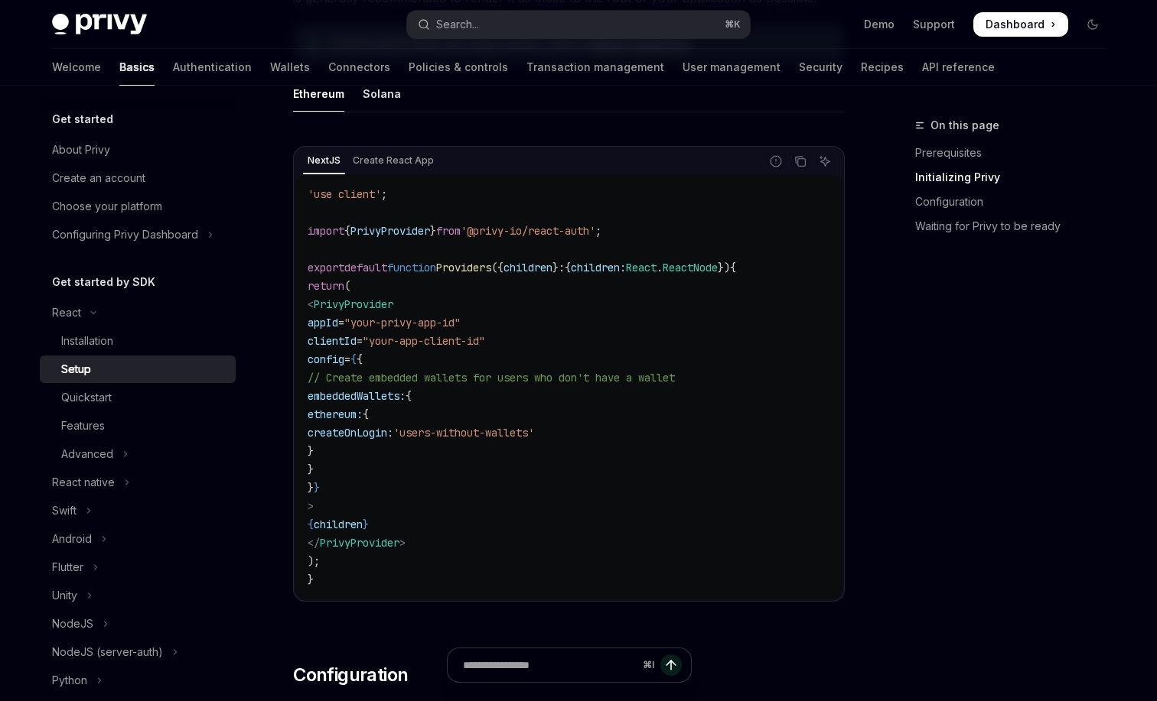
scroll to position [404, 0]
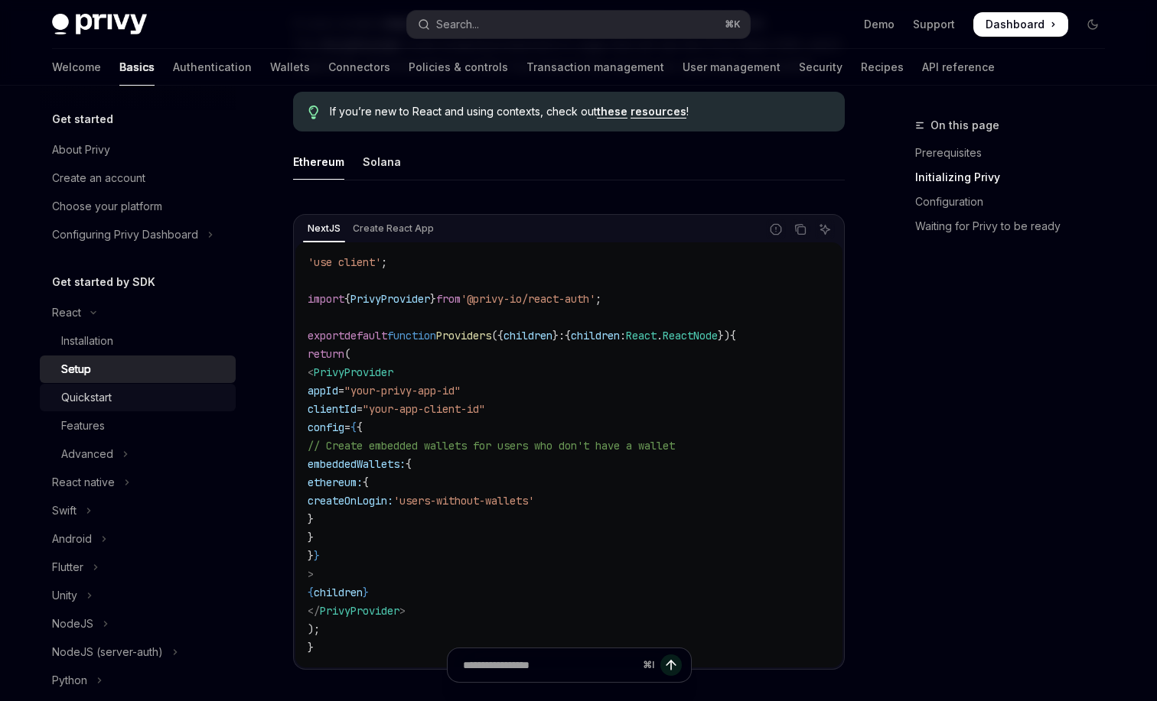
click at [181, 391] on div "Quickstart" at bounding box center [143, 398] width 165 height 18
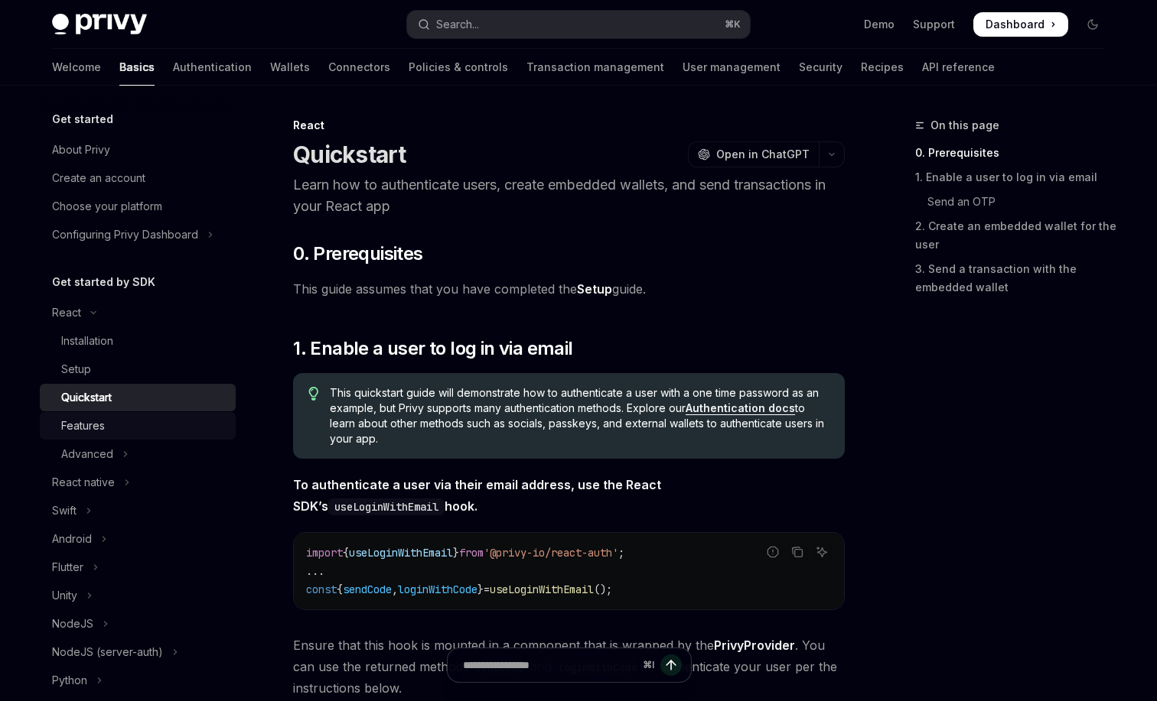
click at [158, 423] on div "Features" at bounding box center [143, 426] width 165 height 18
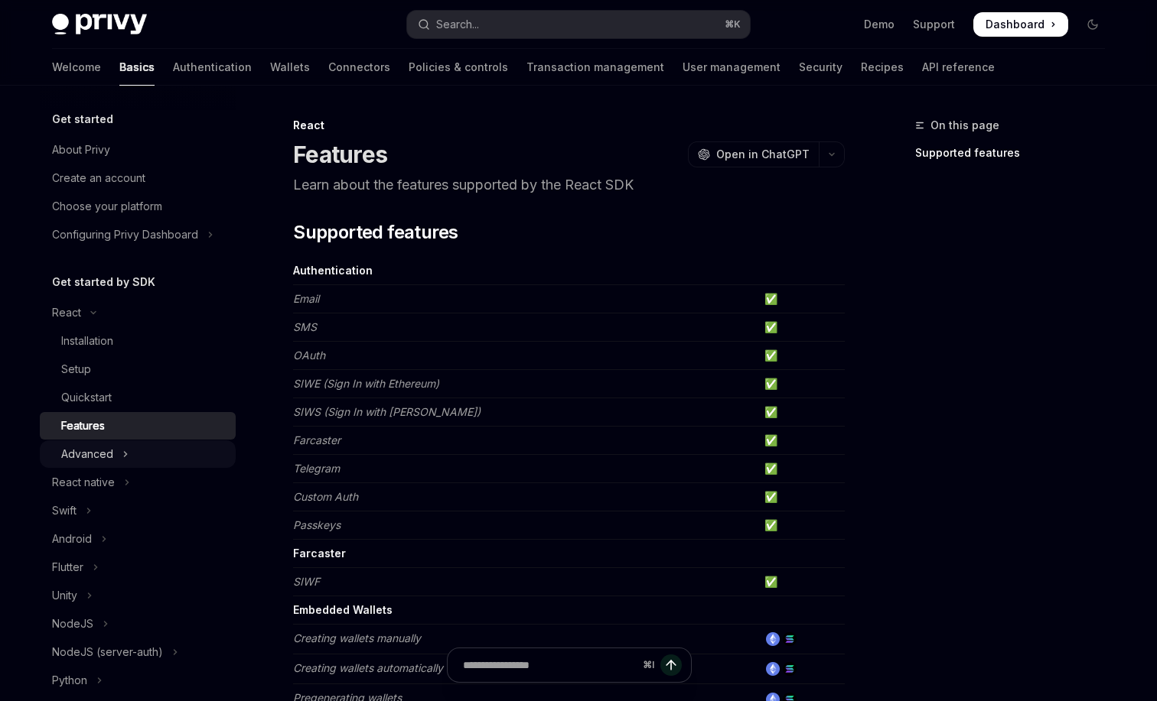
click at [153, 452] on button "Advanced" at bounding box center [138, 455] width 196 height 28
type textarea "*"
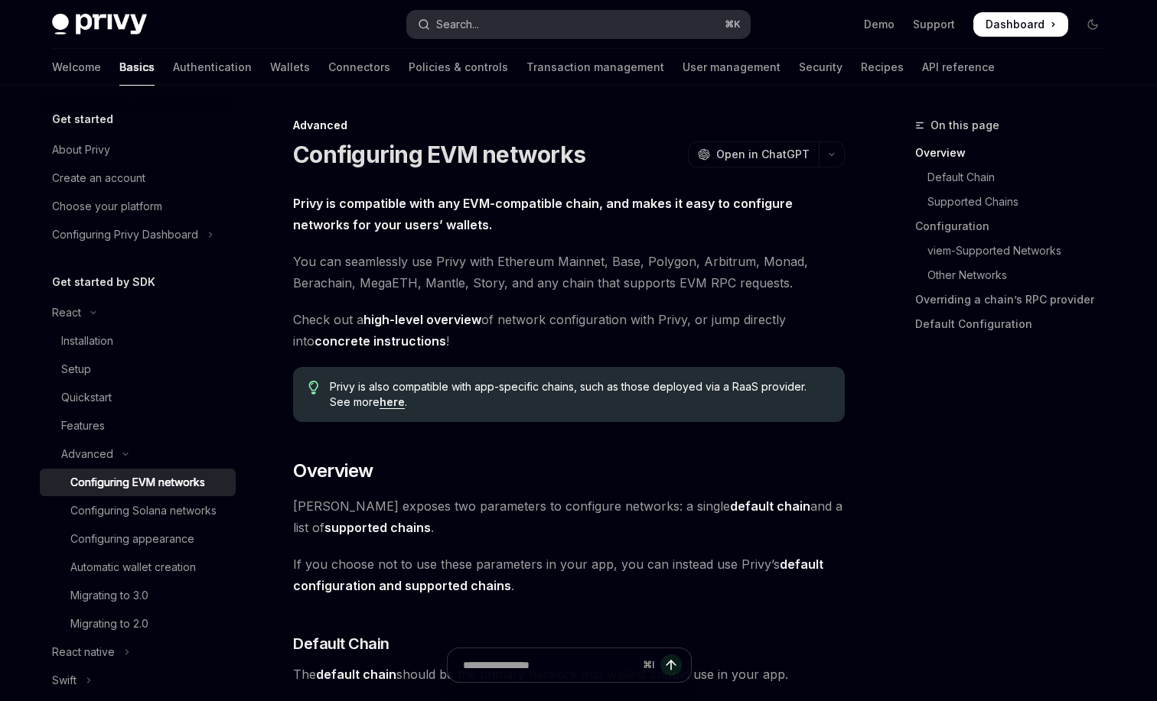
click at [519, 33] on button "Search... ⌘ K" at bounding box center [578, 25] width 343 height 28
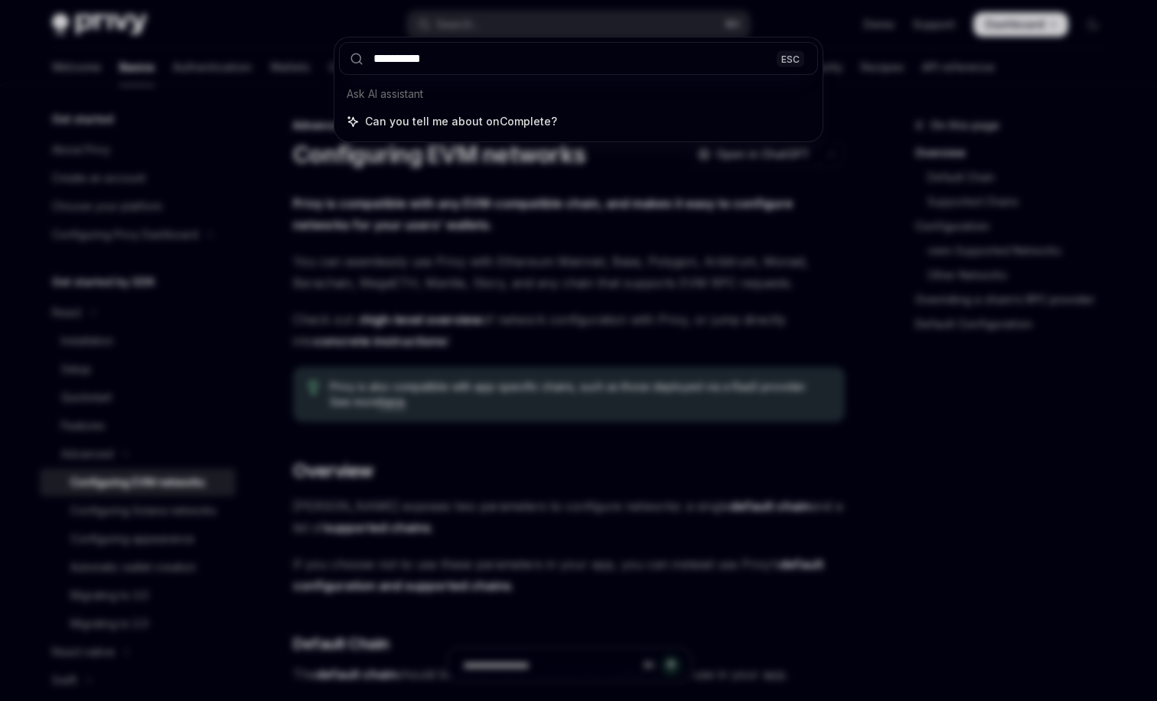
type input "**********"
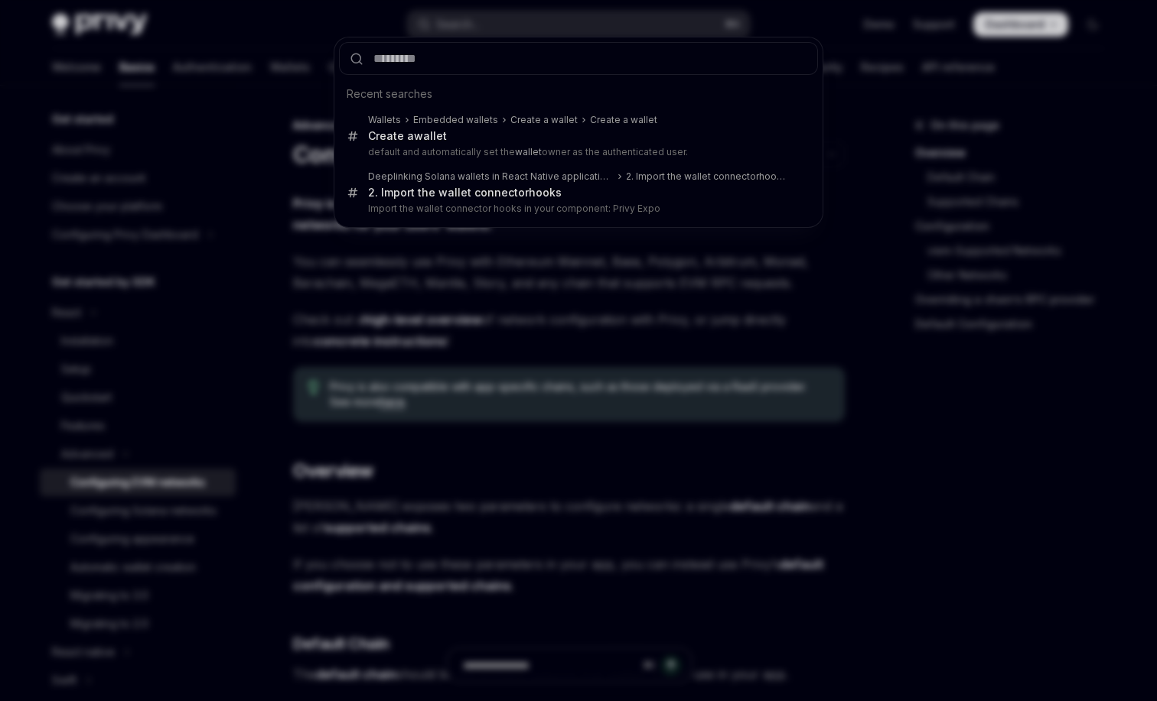
click at [182, 176] on div "Recent searches Wallets Embedded wallets Create a wallet Create a wallet Create…" at bounding box center [578, 350] width 1157 height 701
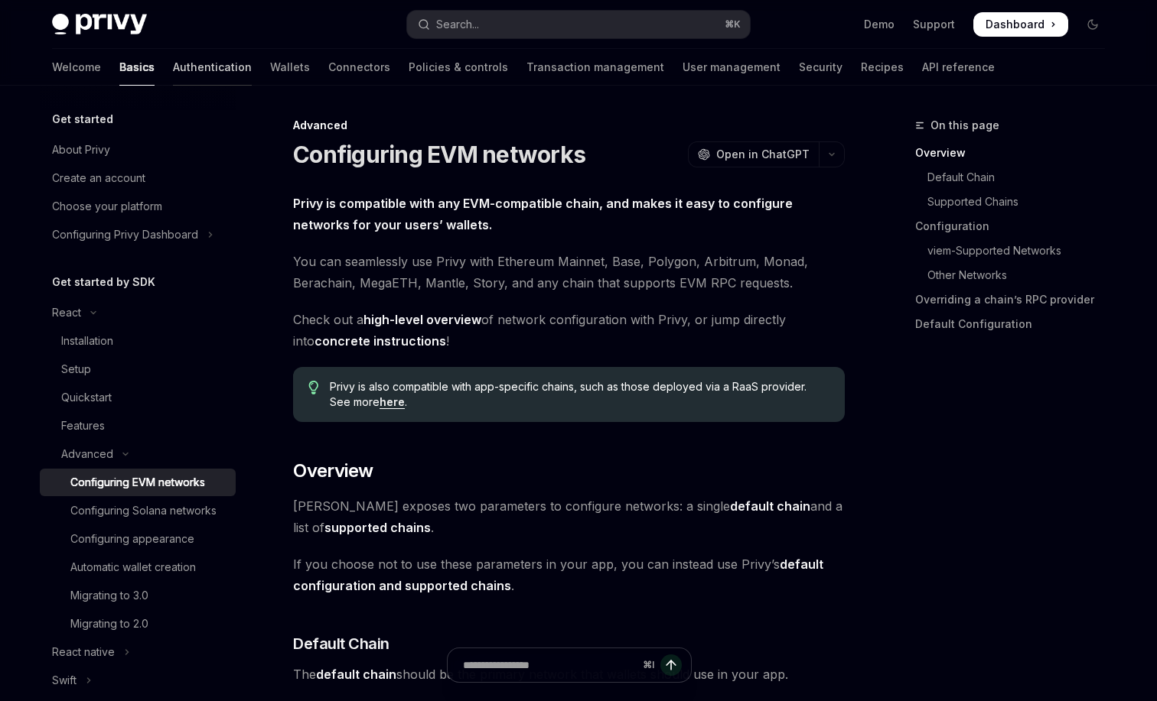
click at [173, 76] on link "Authentication" at bounding box center [212, 67] width 79 height 37
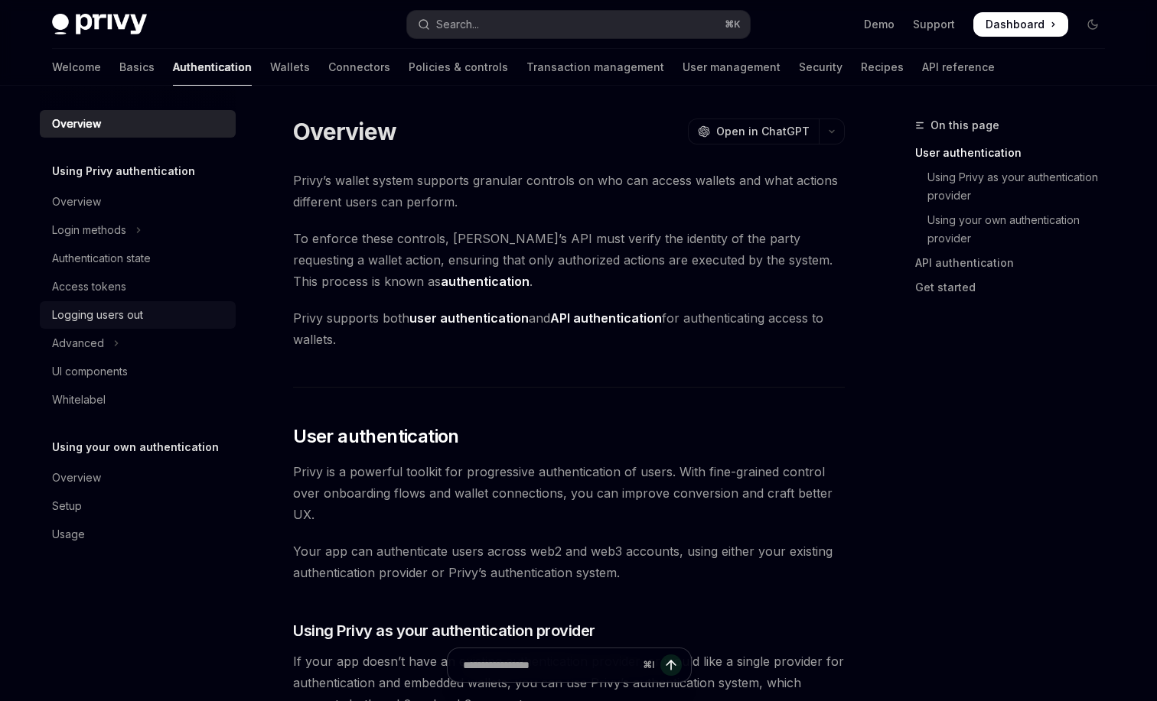
click at [134, 304] on link "Logging users out" at bounding box center [138, 315] width 196 height 28
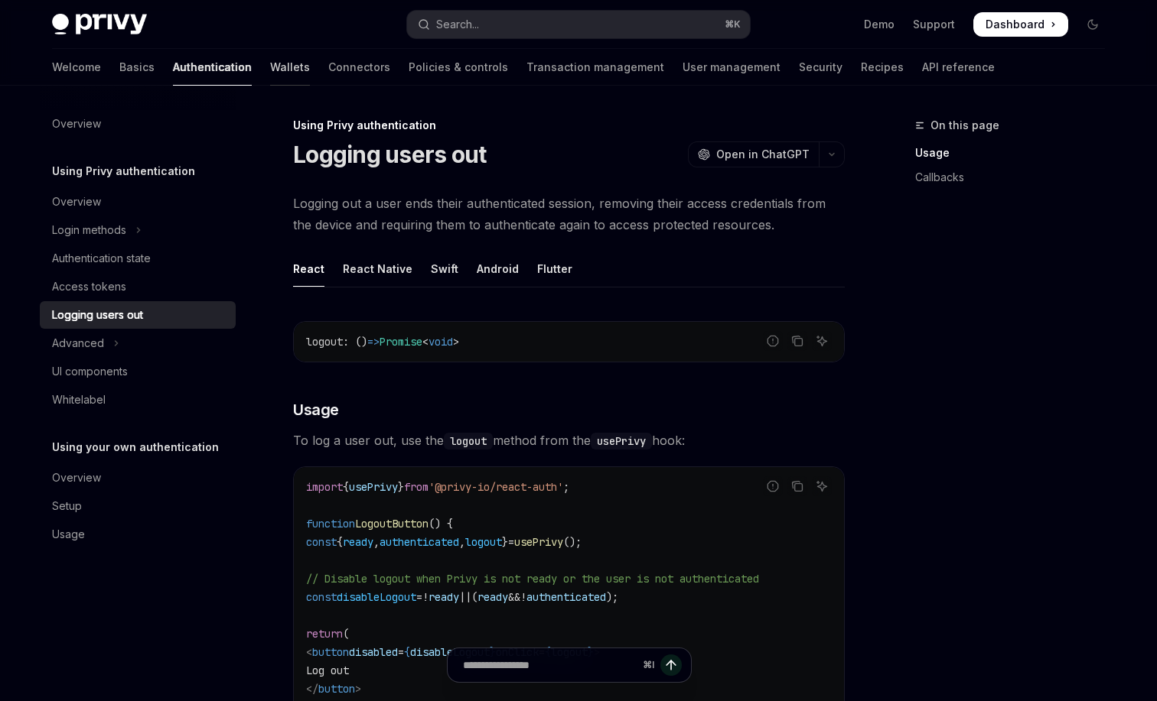
click at [270, 73] on link "Wallets" at bounding box center [290, 67] width 40 height 37
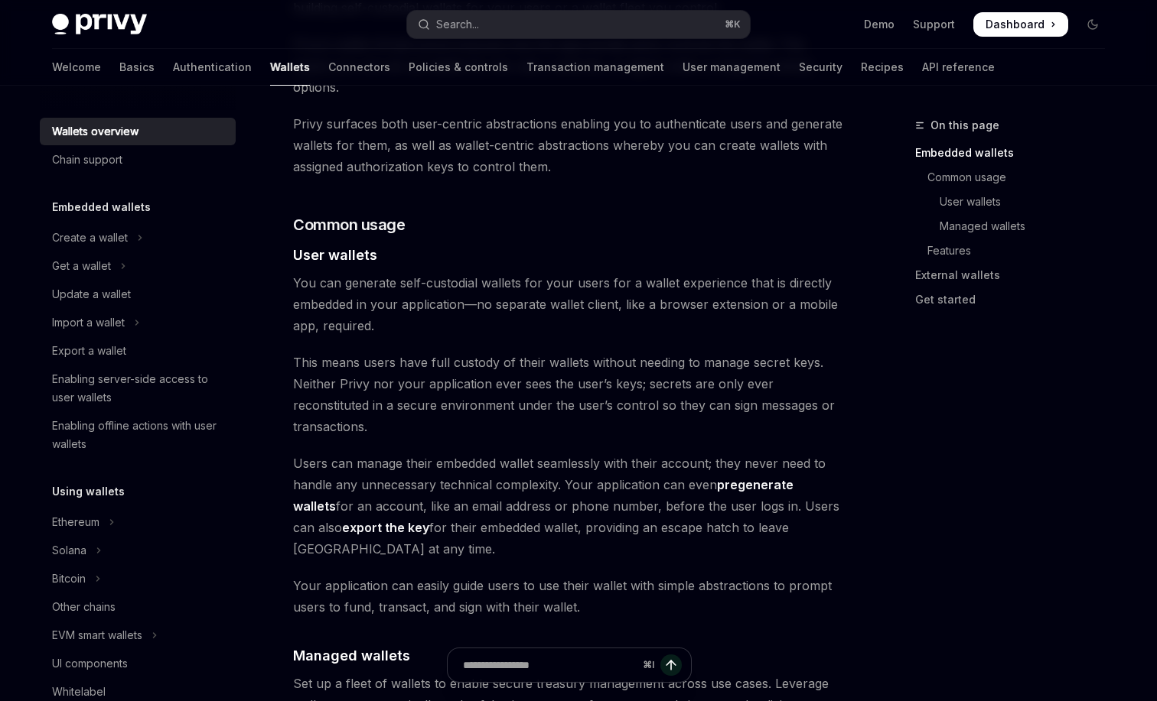
scroll to position [1372, 0]
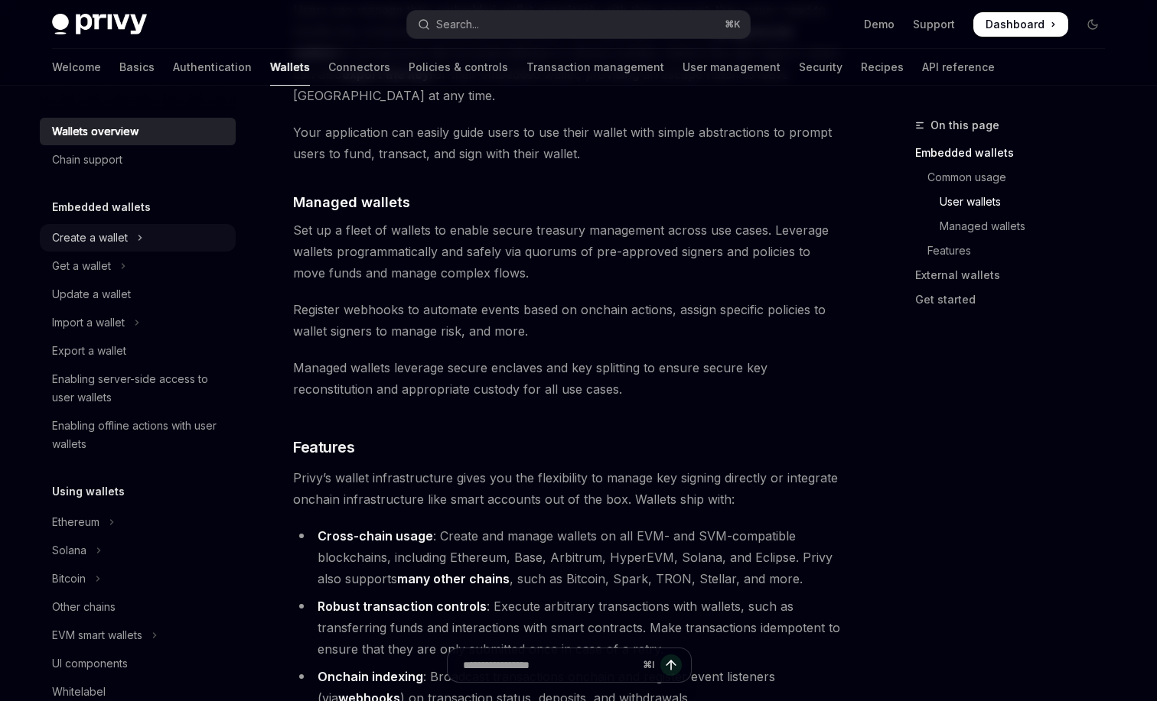
click at [158, 242] on button "Create a wallet" at bounding box center [138, 238] width 196 height 28
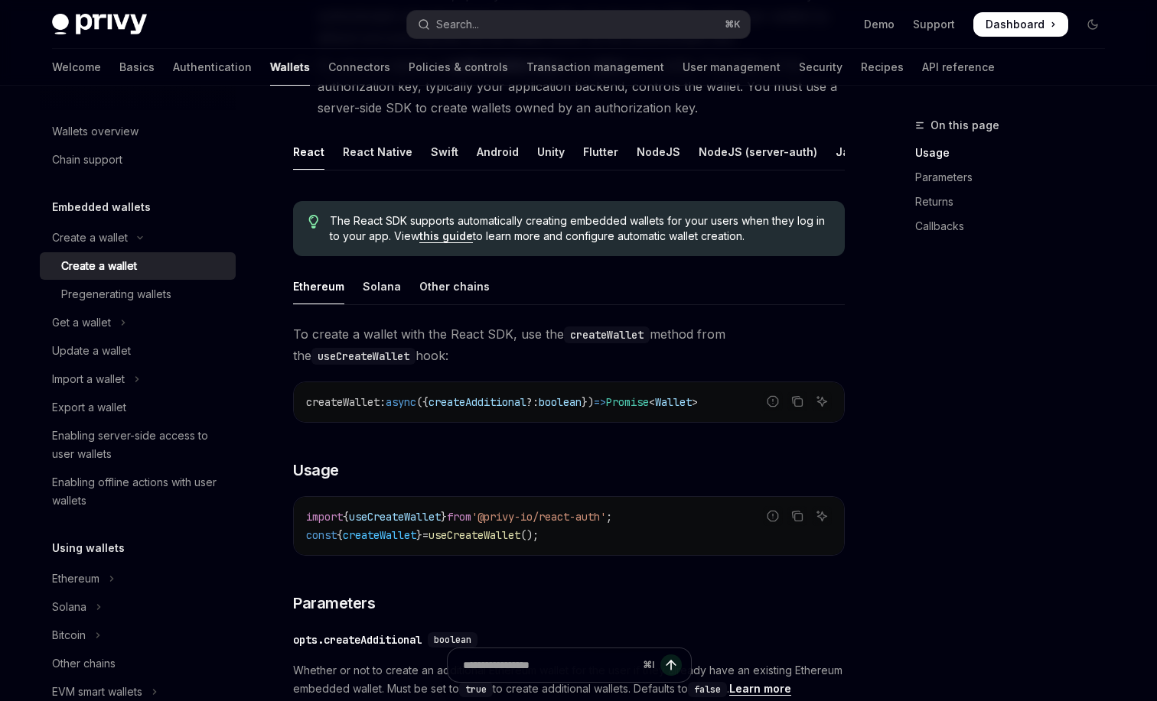
scroll to position [246, 0]
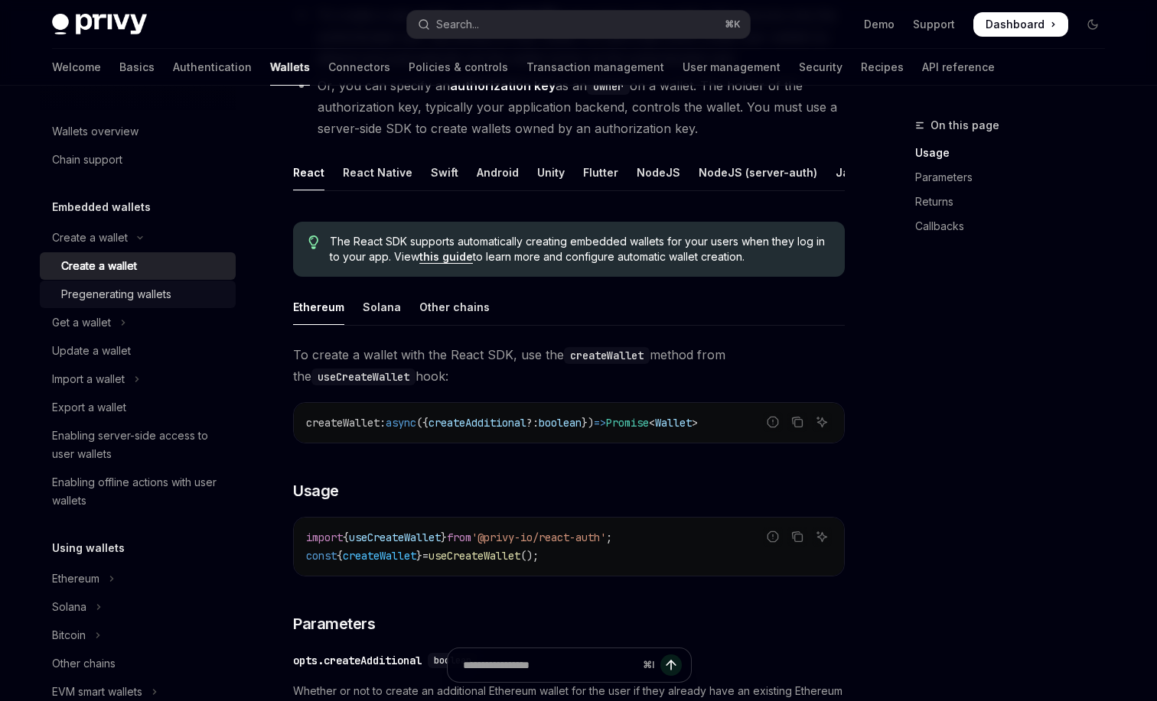
click at [190, 301] on div "Pregenerating wallets" at bounding box center [143, 294] width 165 height 18
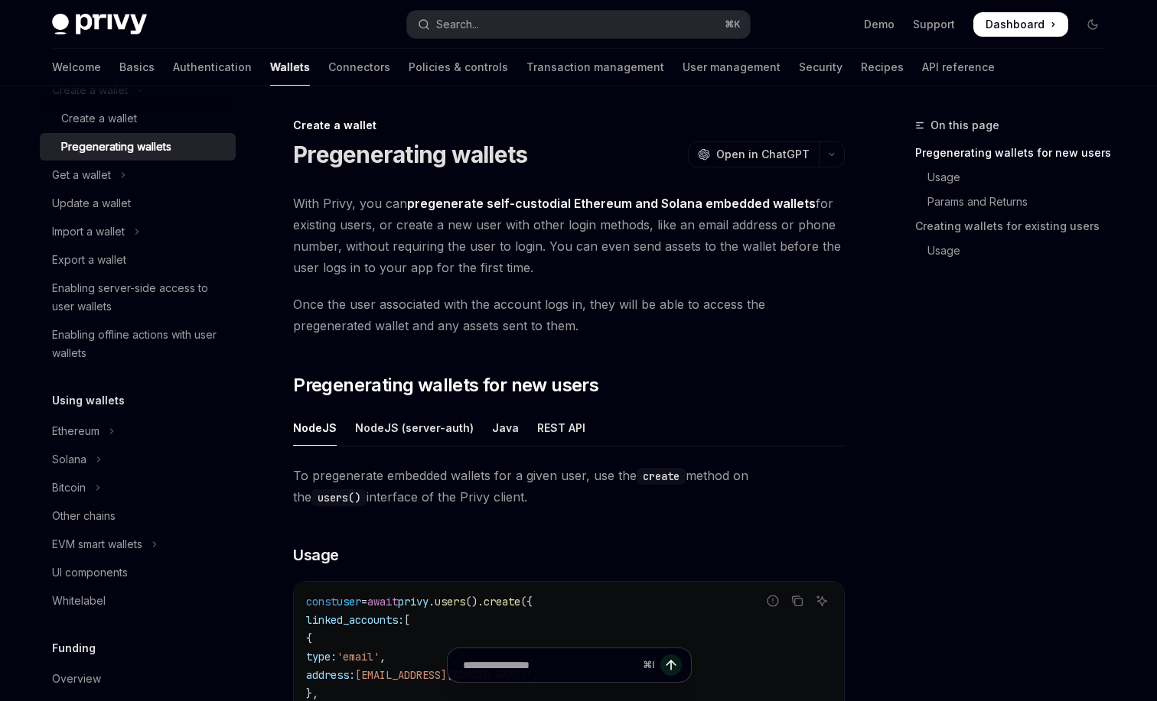
scroll to position [275, 0]
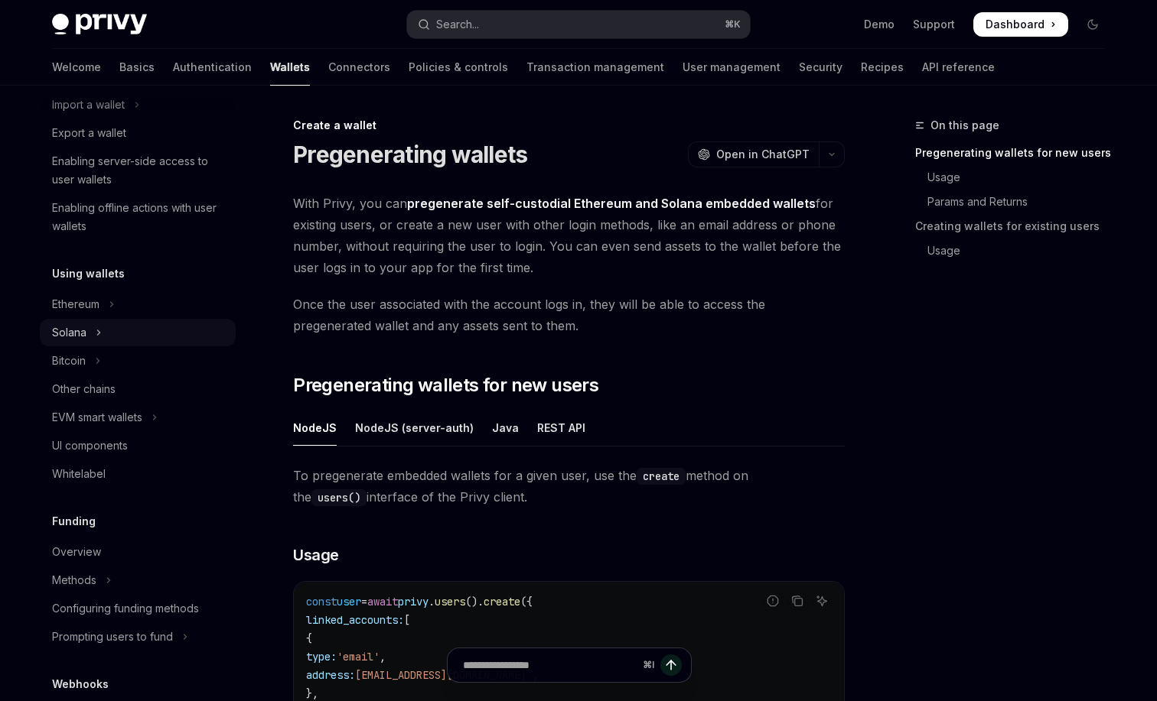
click at [181, 324] on button "Solana" at bounding box center [138, 333] width 196 height 28
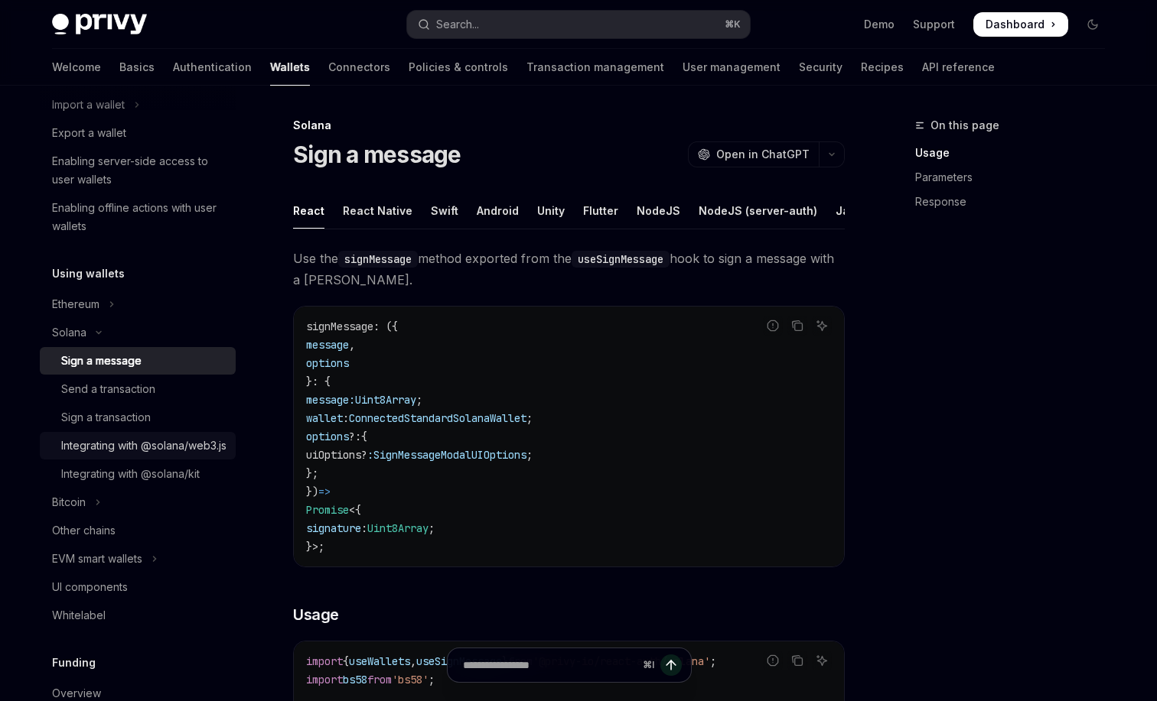
click at [161, 451] on div "Integrating with @solana/web3.js" at bounding box center [143, 446] width 165 height 18
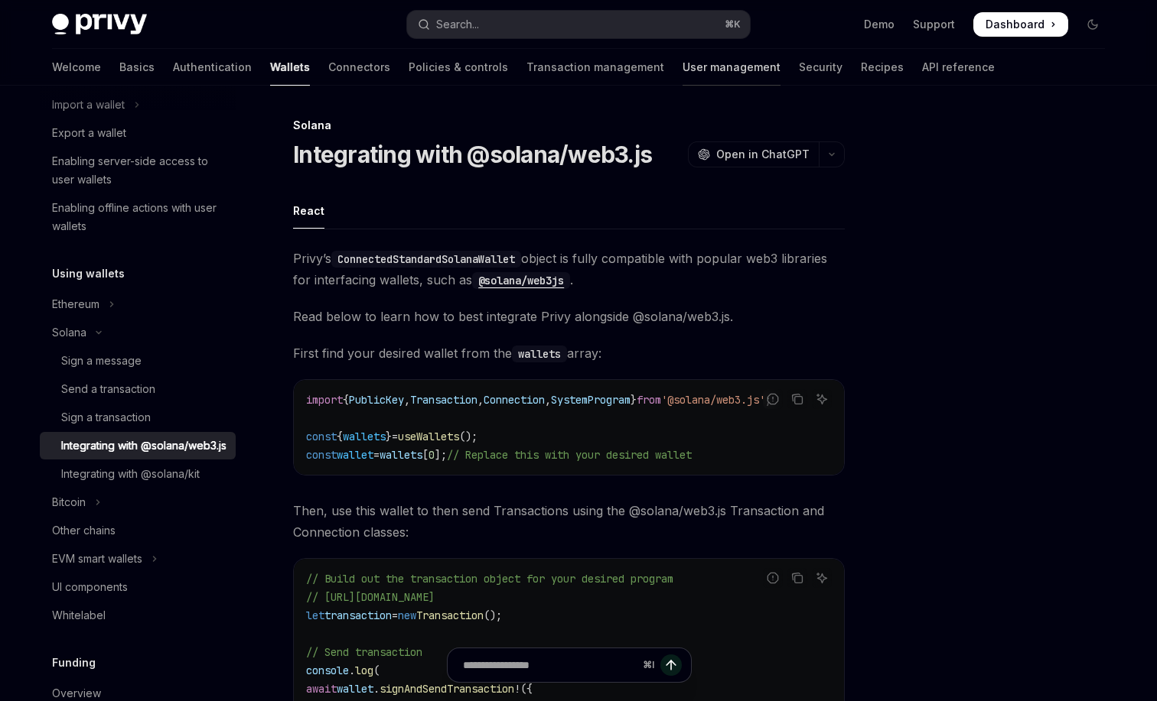
click at [682, 67] on link "User management" at bounding box center [731, 67] width 98 height 37
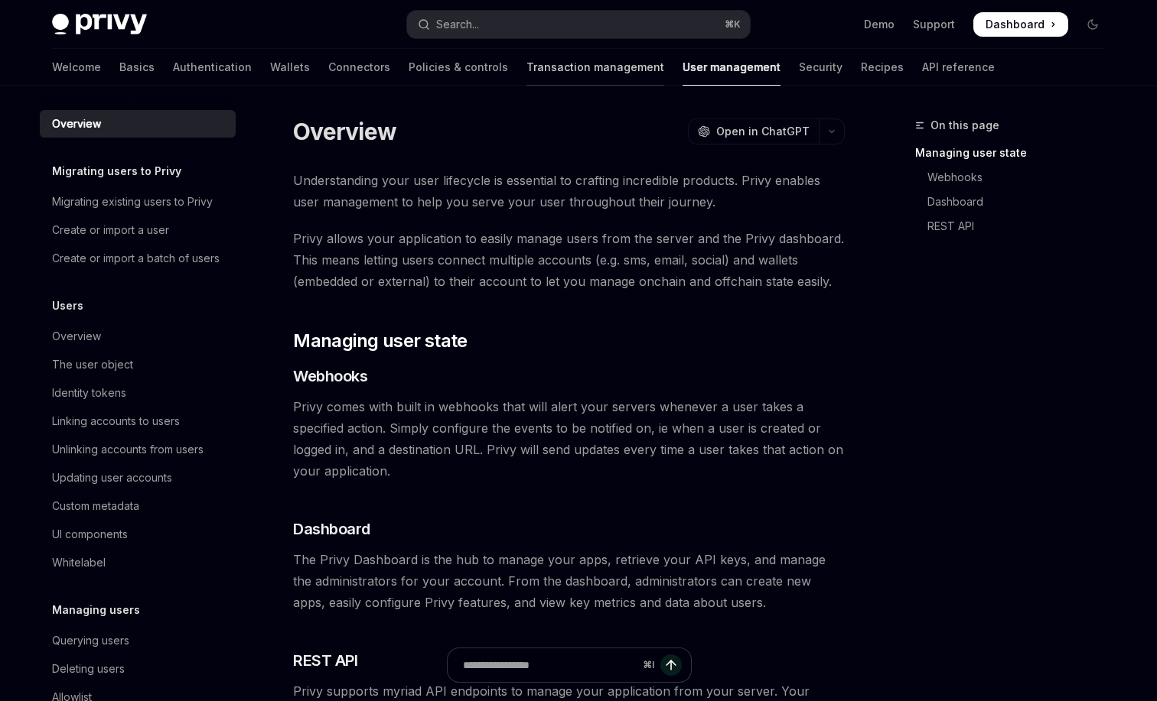
click at [537, 68] on link "Transaction management" at bounding box center [595, 67] width 138 height 37
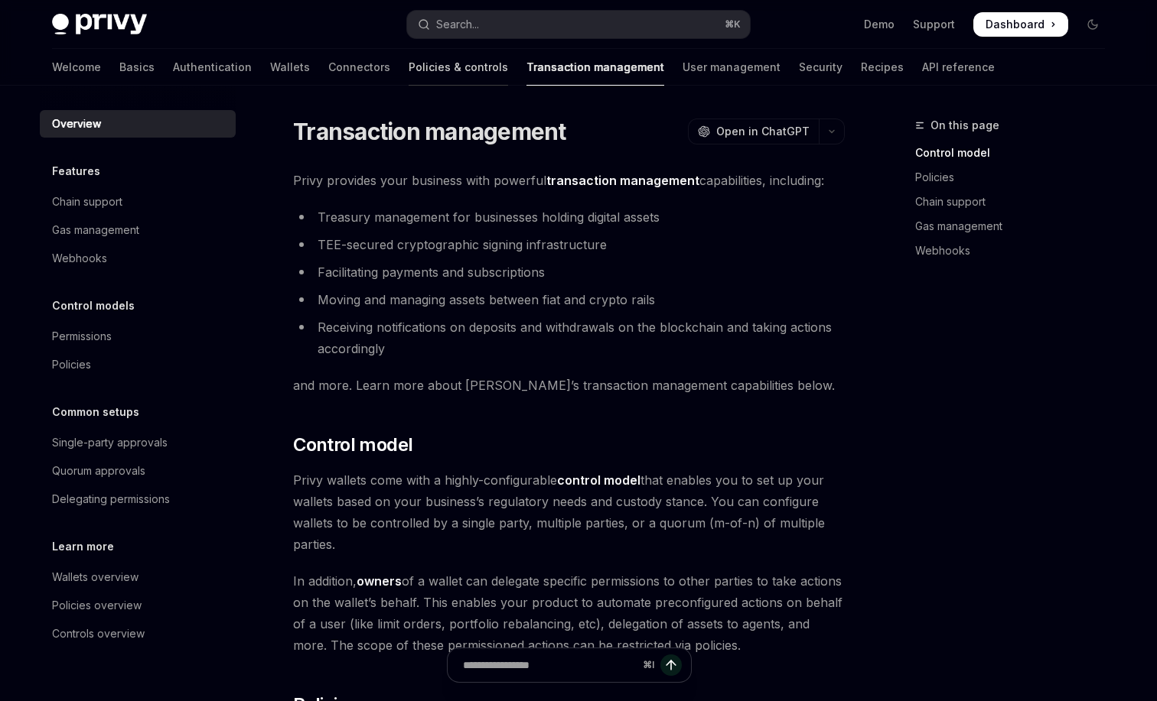
click at [409, 75] on link "Policies & controls" at bounding box center [458, 67] width 99 height 37
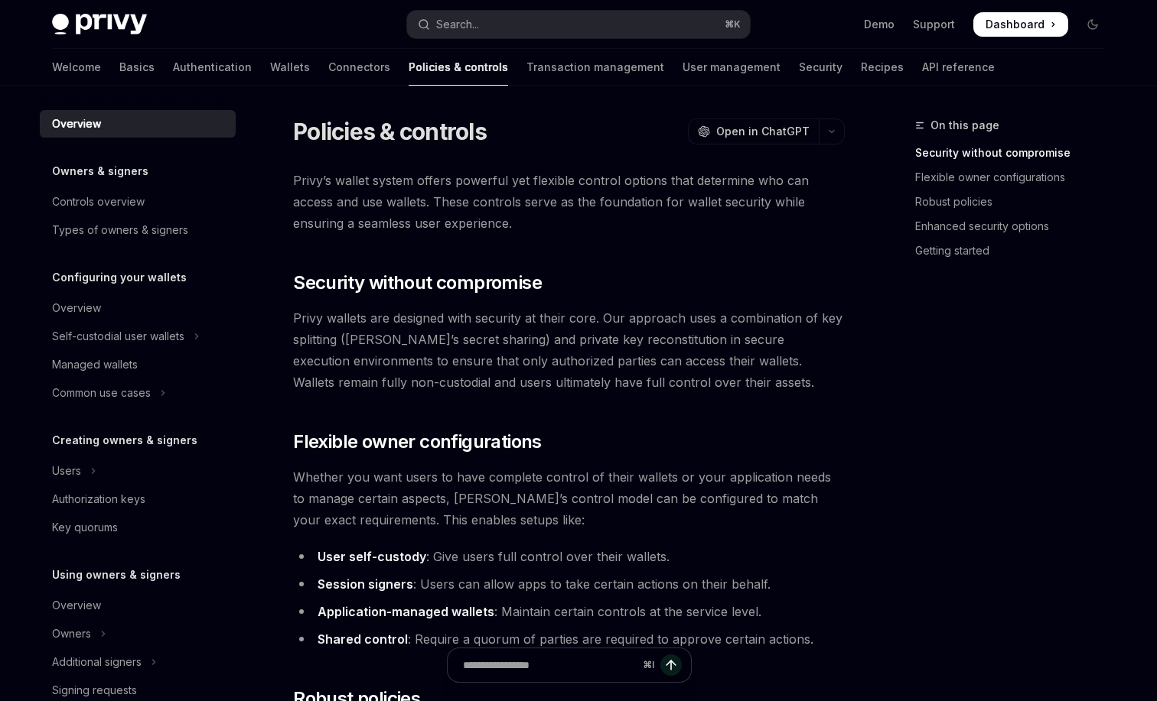
click at [763, 76] on div "Welcome Basics Authentication Wallets Connectors Policies & controls Transactio…" at bounding box center [523, 67] width 942 height 37
click at [799, 68] on link "Security" at bounding box center [821, 67] width 44 height 37
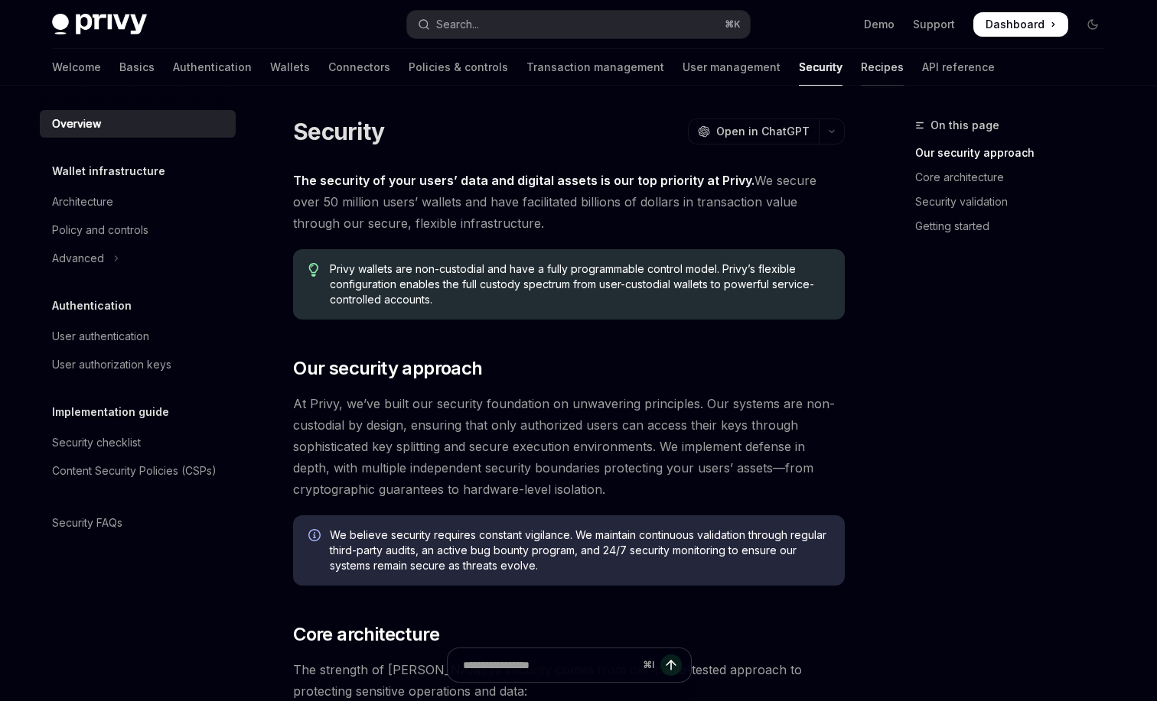
click at [861, 69] on link "Recipes" at bounding box center [882, 67] width 43 height 37
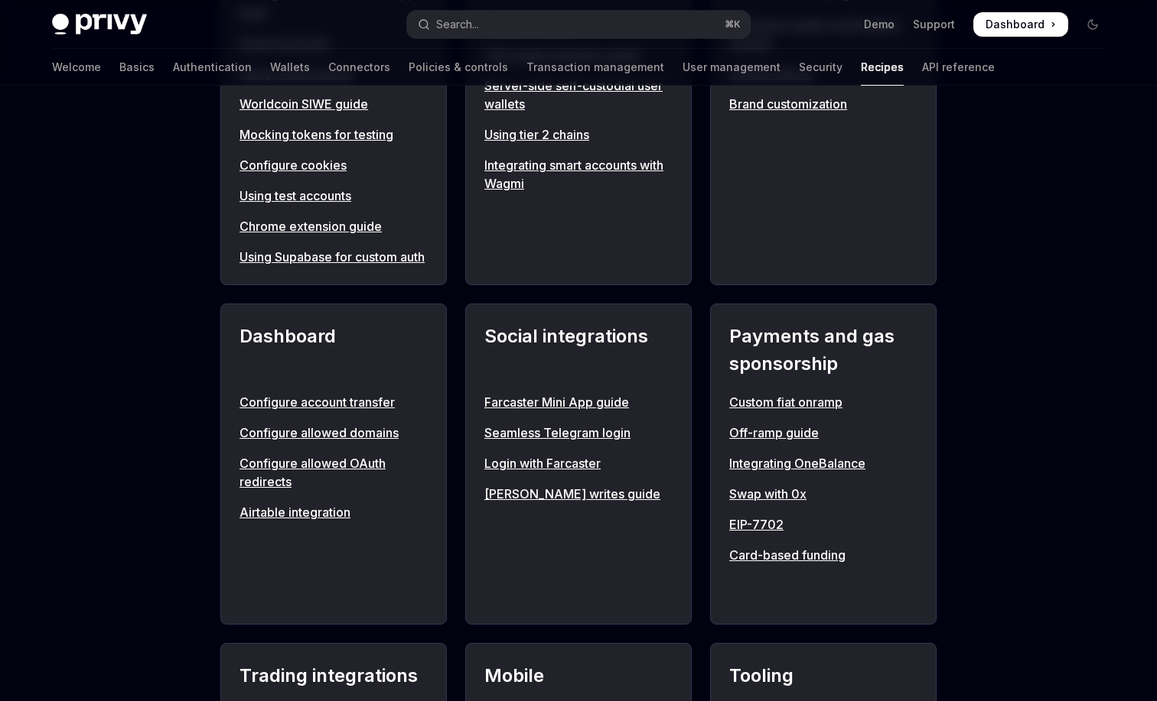
scroll to position [999, 0]
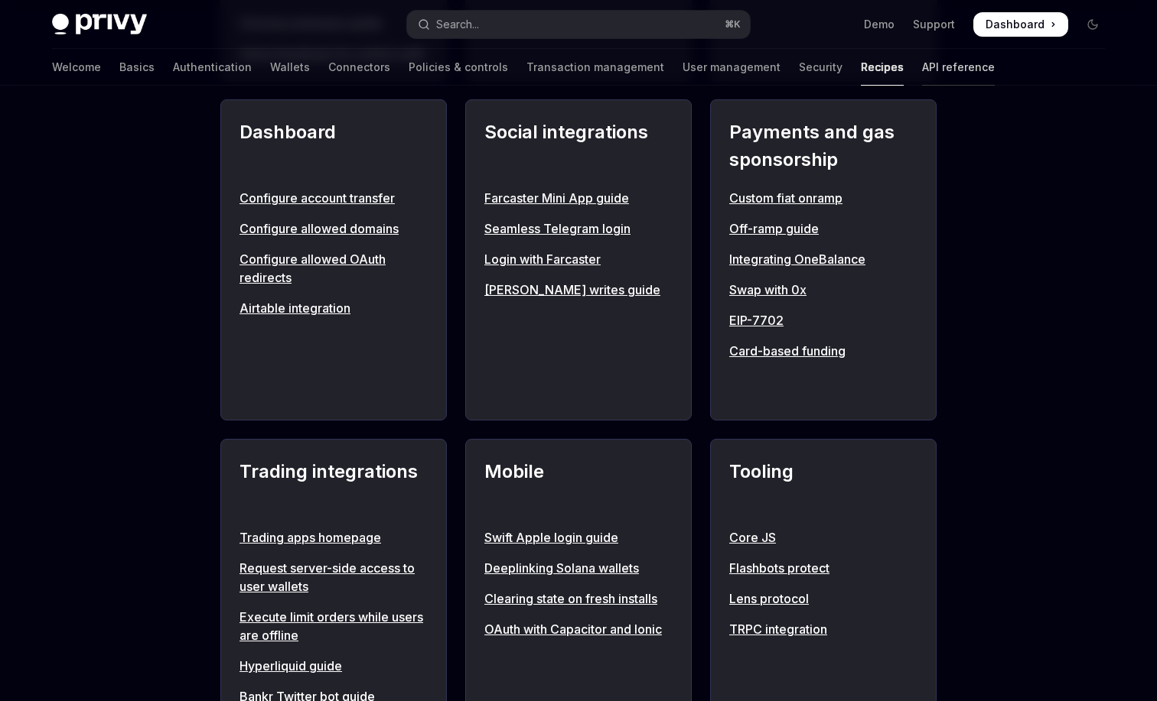
click at [922, 74] on link "API reference" at bounding box center [958, 67] width 73 height 37
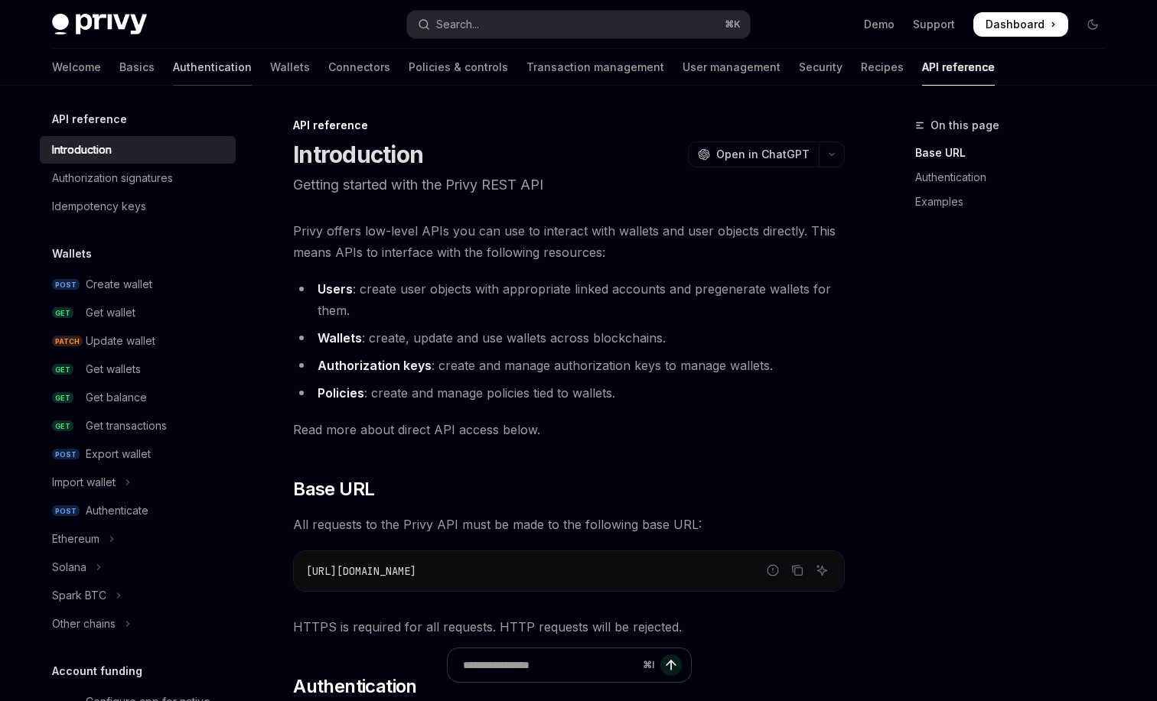
click at [173, 70] on link "Authentication" at bounding box center [212, 67] width 79 height 37
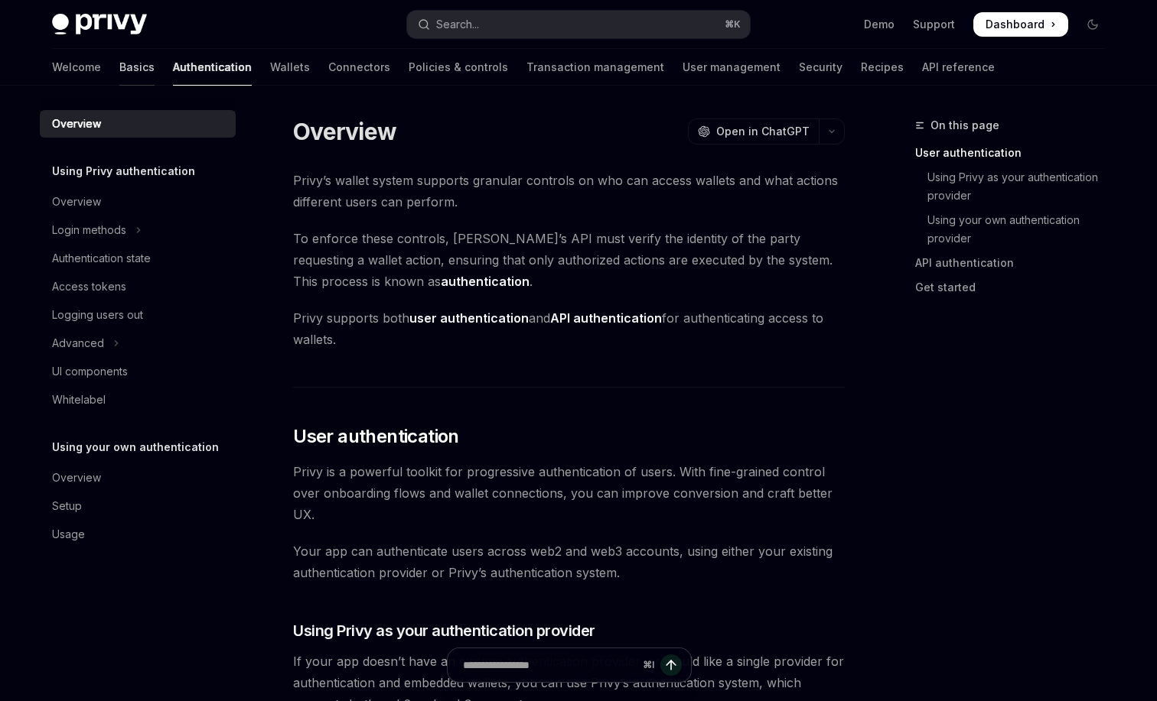
click at [119, 70] on link "Basics" at bounding box center [136, 67] width 35 height 37
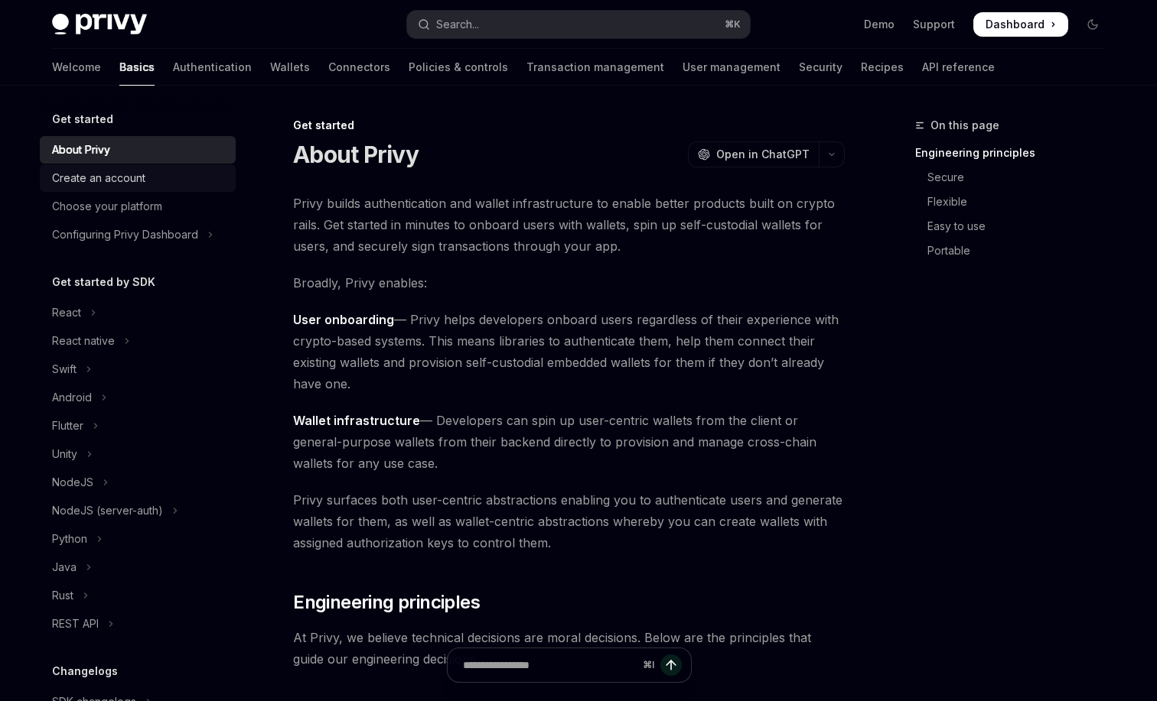
click at [146, 189] on link "Create an account" at bounding box center [138, 178] width 196 height 28
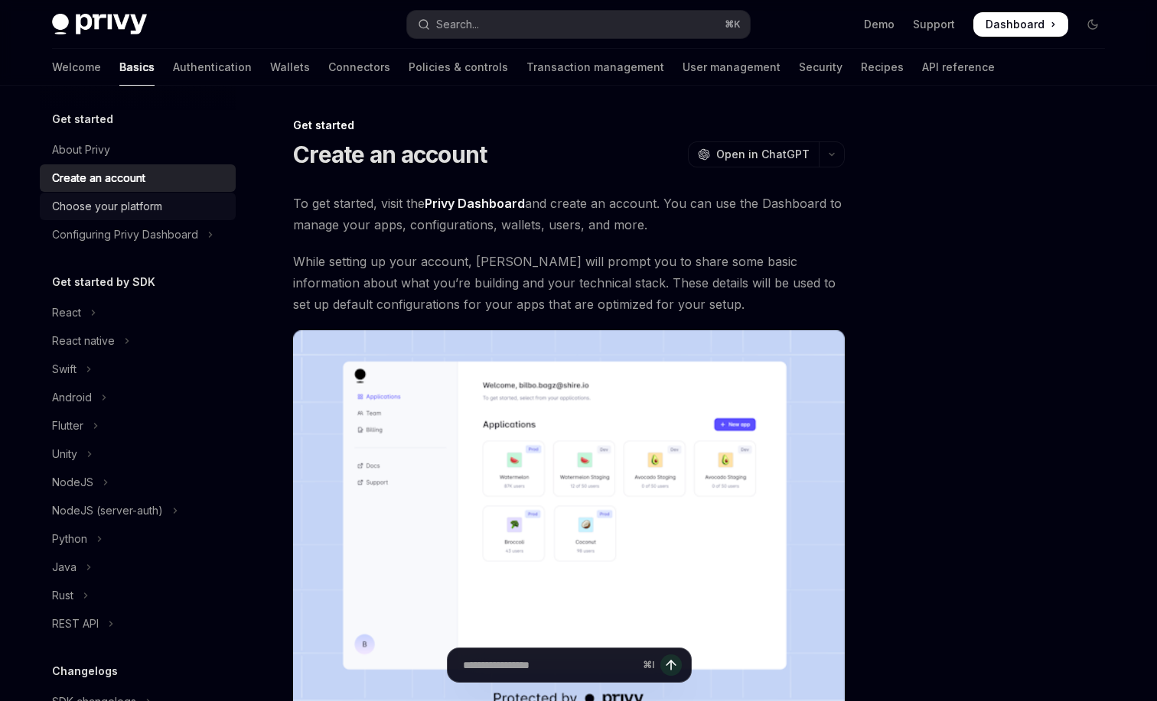
click at [147, 207] on div "Choose your platform" at bounding box center [107, 206] width 110 height 18
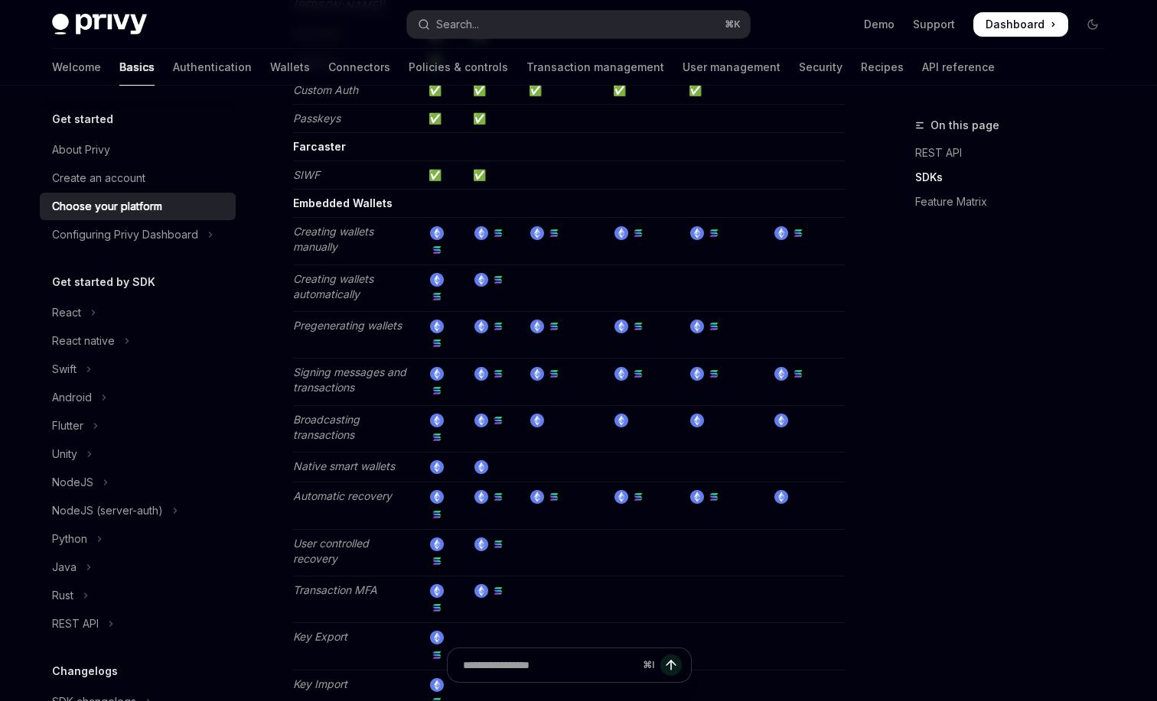
scroll to position [2204, 0]
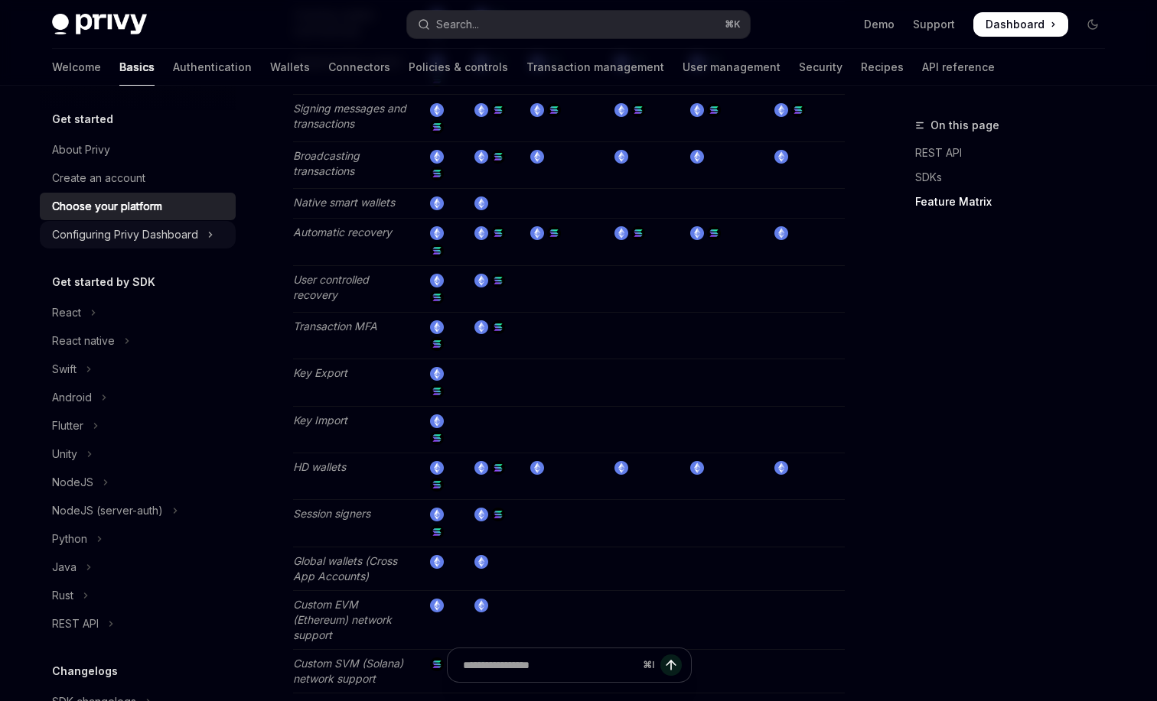
click at [208, 242] on icon "Toggle Configuring Privy Dashboard section" at bounding box center [210, 235] width 6 height 18
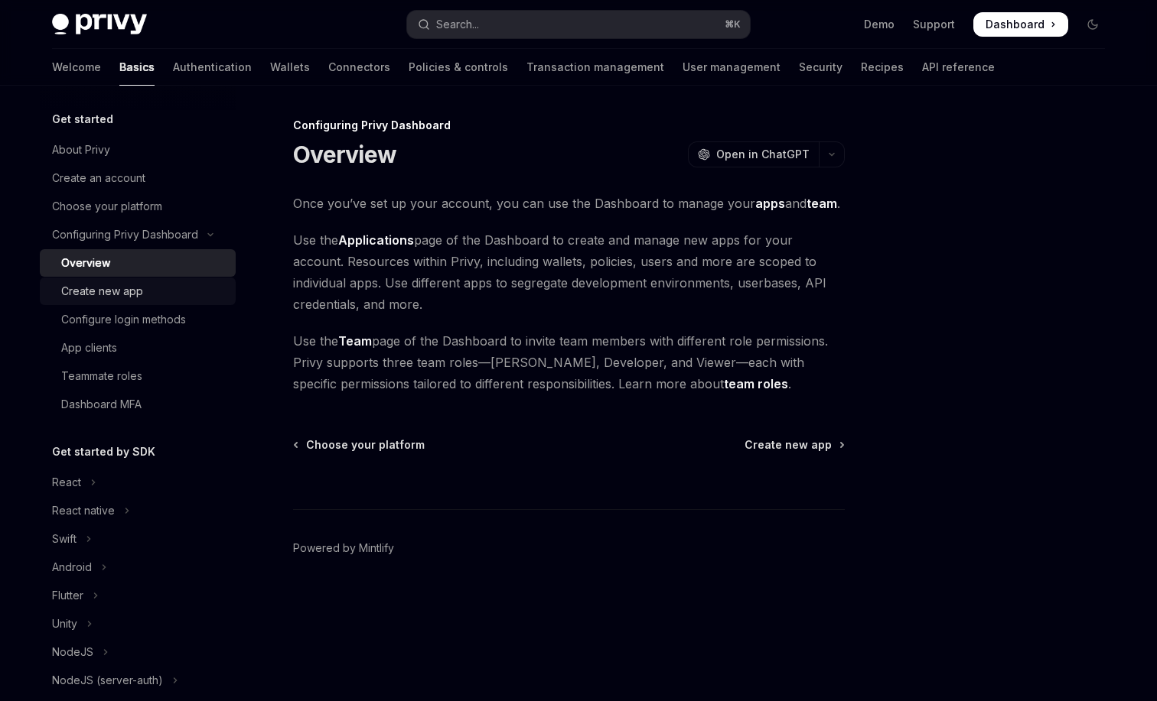
click at [181, 298] on div "Create new app" at bounding box center [143, 291] width 165 height 18
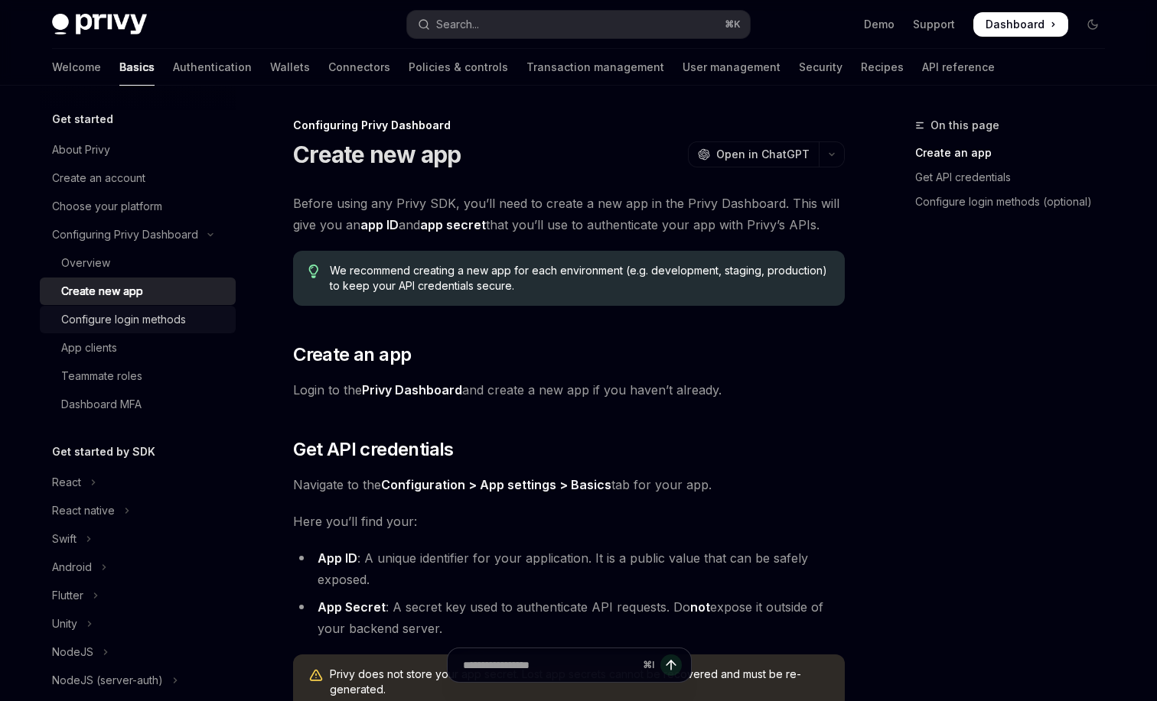
click at [181, 317] on div "Configure login methods" at bounding box center [123, 320] width 125 height 18
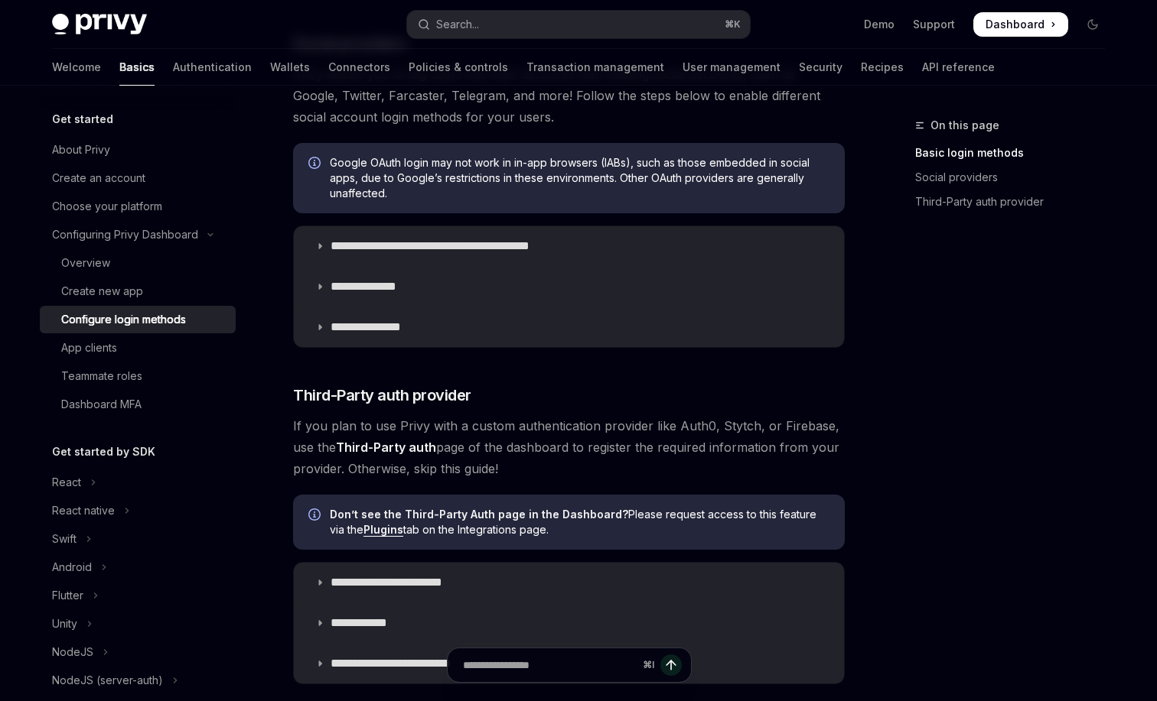
scroll to position [653, 0]
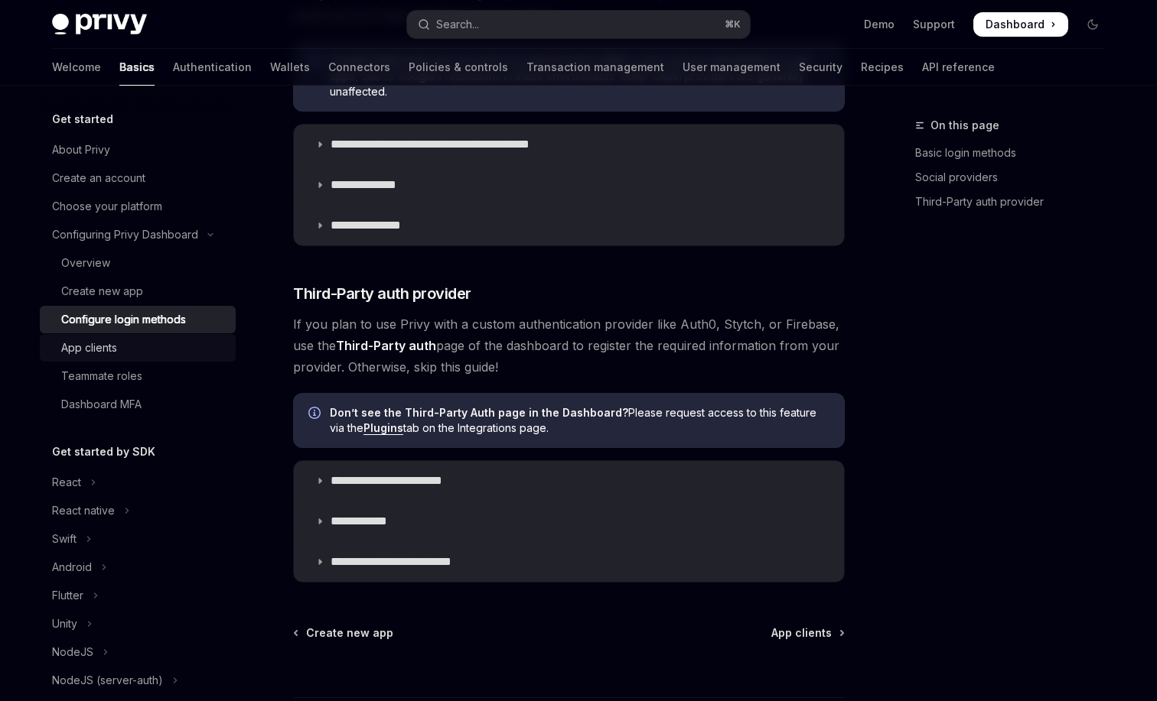
click at [194, 360] on link "App clients" at bounding box center [138, 348] width 196 height 28
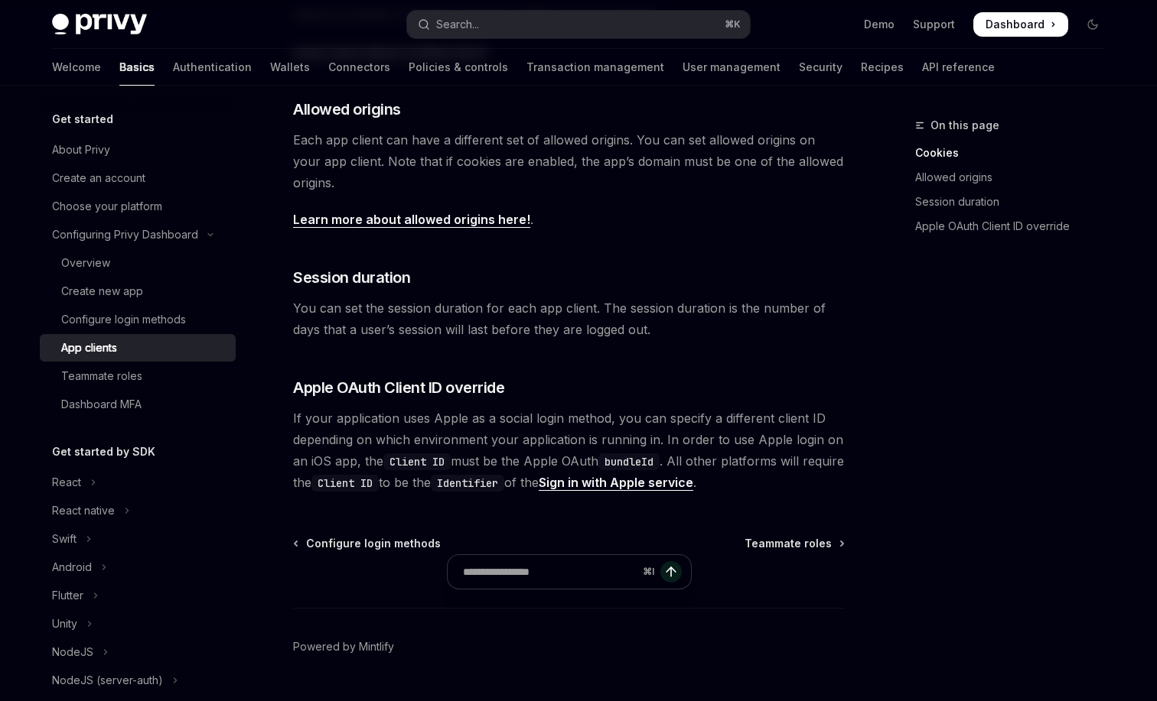
scroll to position [561, 0]
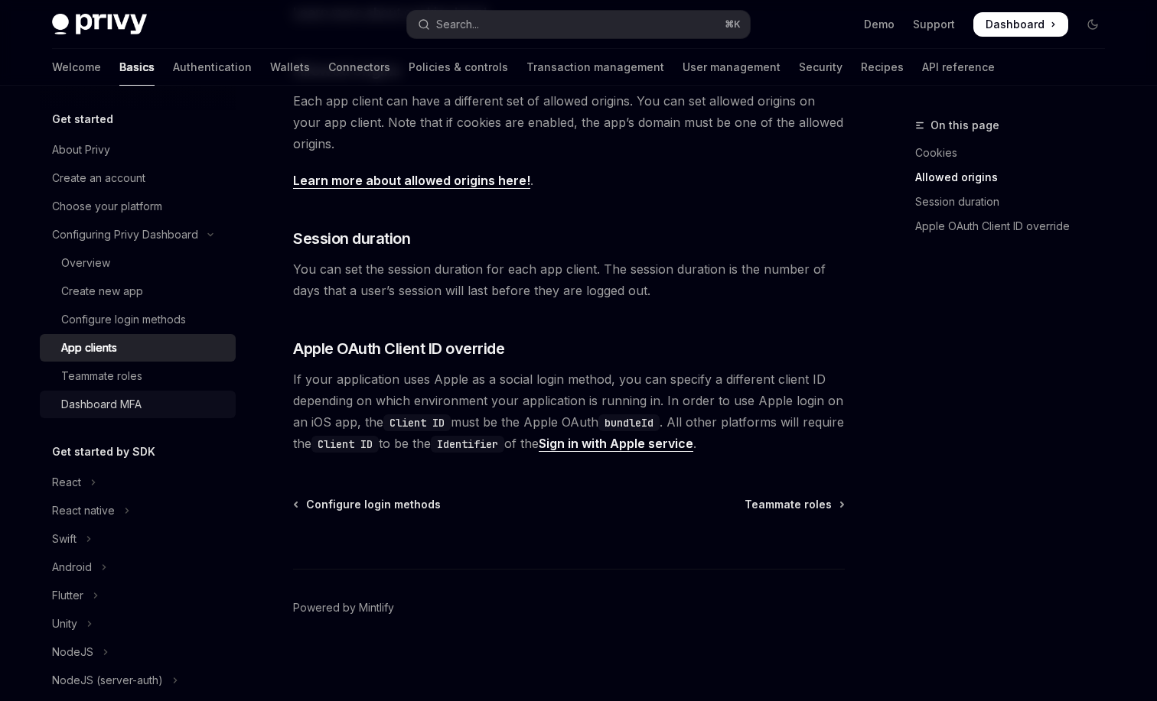
click at [185, 411] on div "Dashboard MFA" at bounding box center [143, 404] width 165 height 18
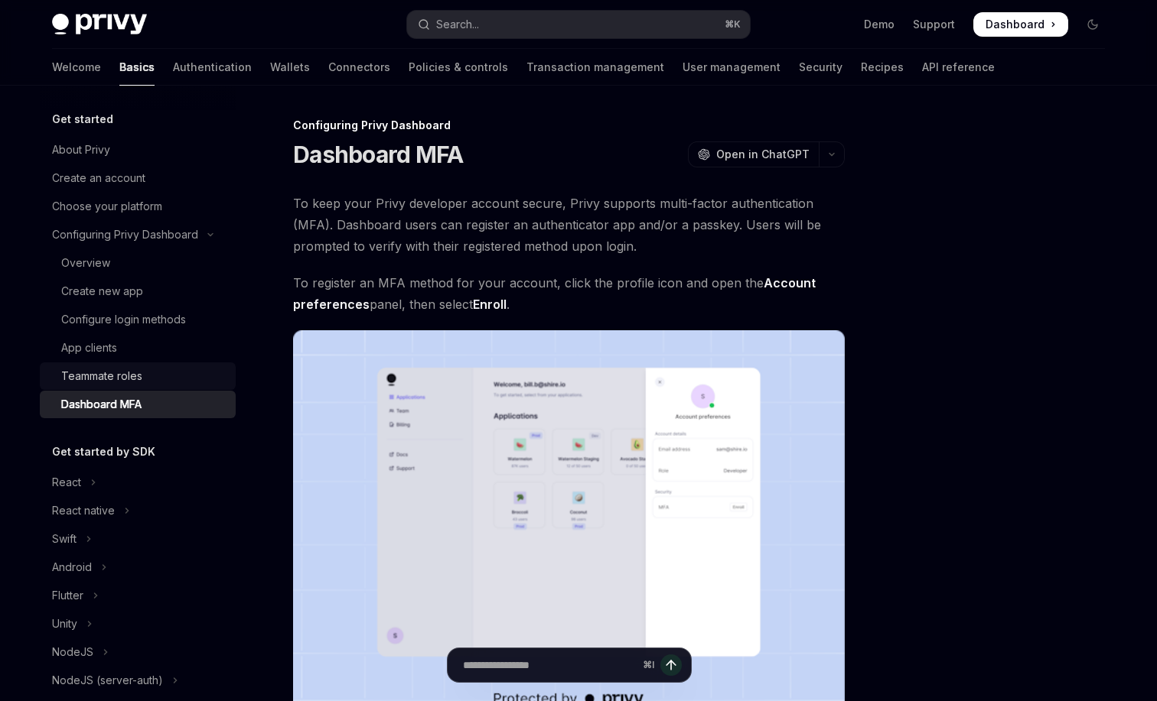
click at [187, 382] on div "Teammate roles" at bounding box center [143, 376] width 165 height 18
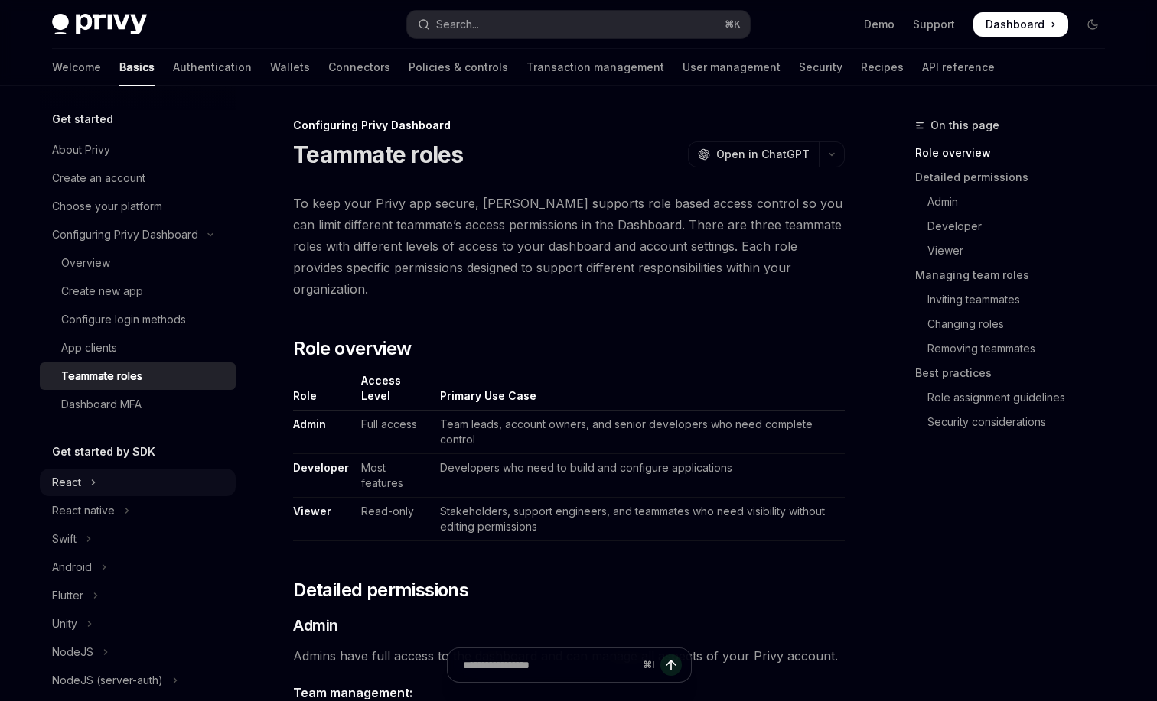
click at [173, 475] on button "React" at bounding box center [138, 483] width 196 height 28
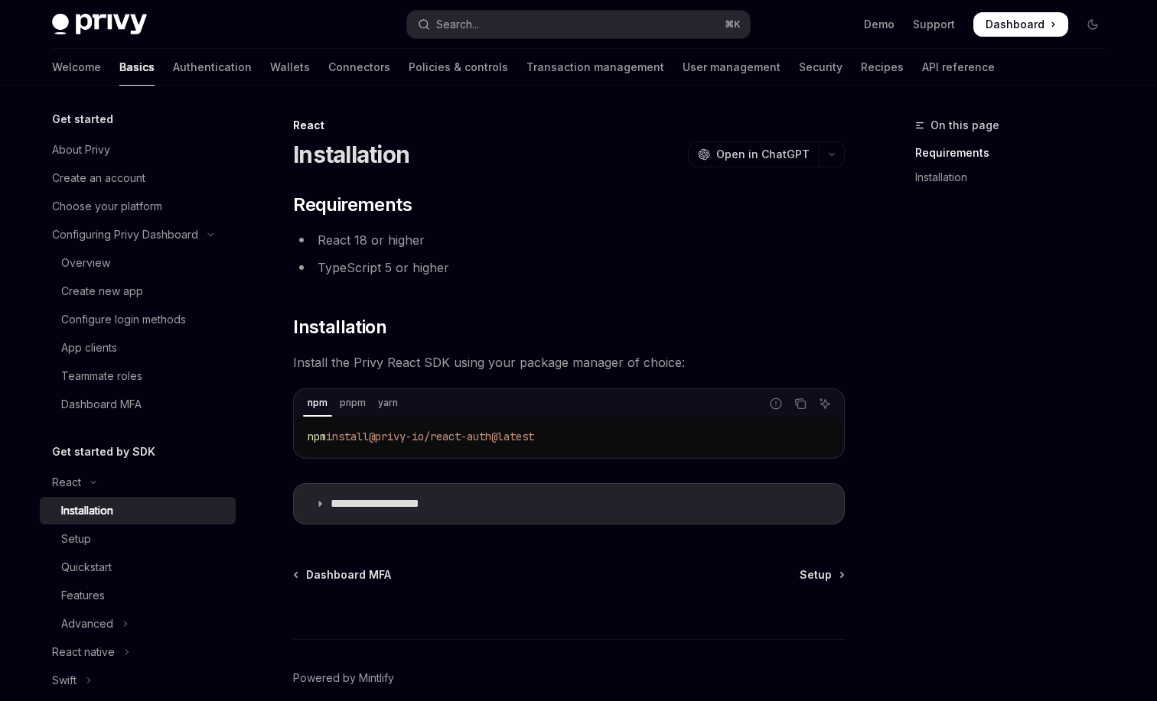
click at [171, 509] on div "Installation" at bounding box center [143, 511] width 165 height 18
click at [163, 540] on div "Setup" at bounding box center [143, 539] width 165 height 18
type textarea "*"
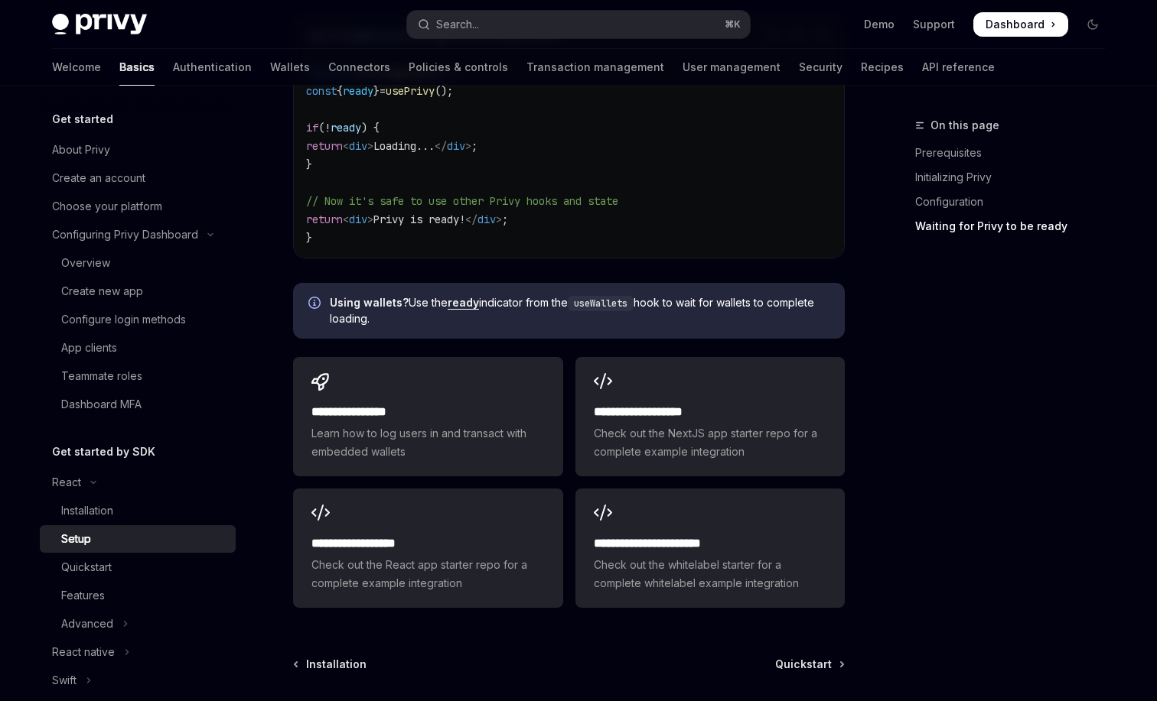
scroll to position [1945, 0]
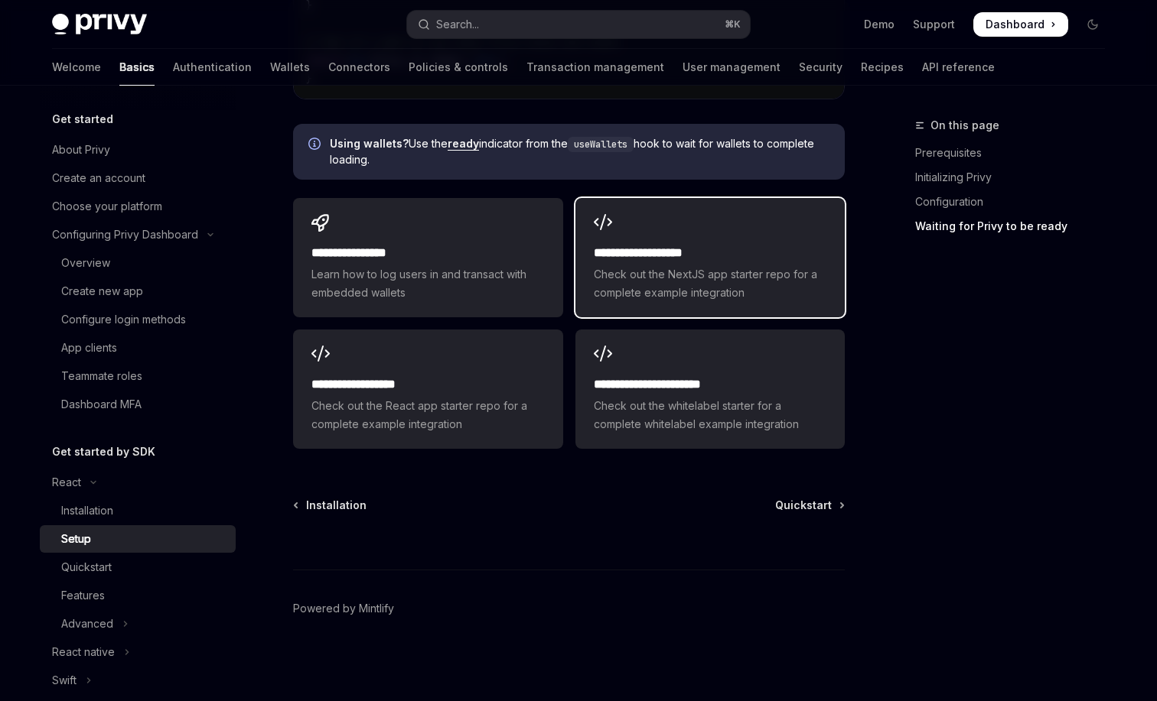
click at [742, 216] on div "**********" at bounding box center [709, 257] width 269 height 119
